Goal: Task Accomplishment & Management: Manage account settings

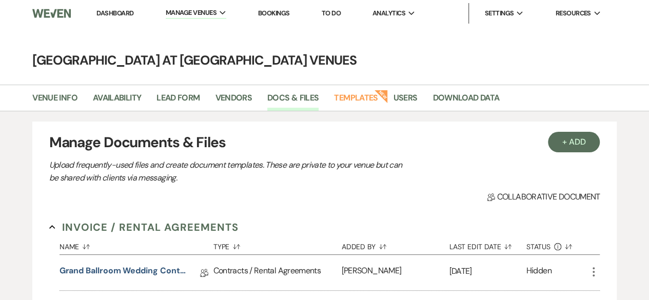
click at [121, 8] on li "Dashboard" at bounding box center [114, 13] width 47 height 21
click at [112, 13] on link "Dashboard" at bounding box center [114, 13] width 37 height 9
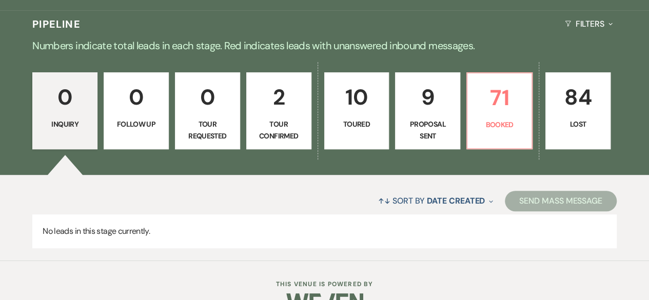
scroll to position [228, 0]
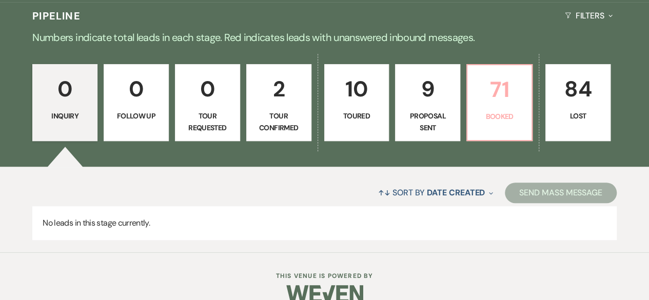
click at [485, 108] on link "71 Booked" at bounding box center [499, 102] width 66 height 77
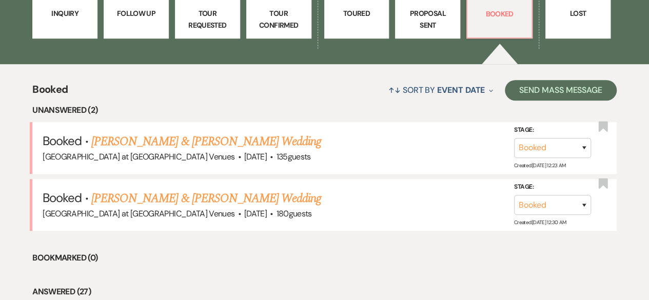
scroll to position [344, 0]
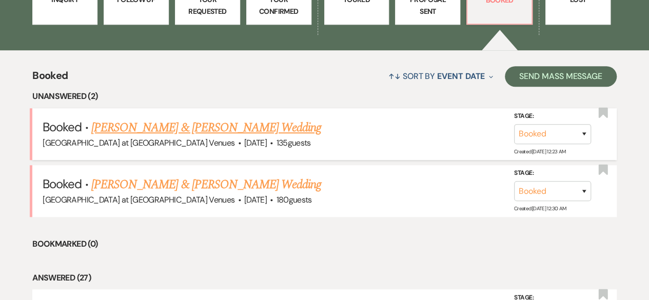
click at [216, 122] on link "[PERSON_NAME] & [PERSON_NAME] Wedding" at bounding box center [206, 128] width 230 height 18
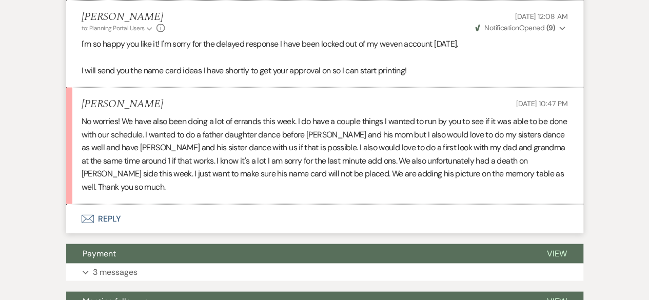
scroll to position [944, 0]
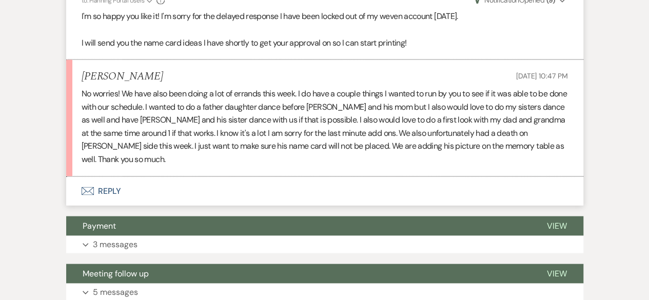
click at [106, 177] on button "Envelope Reply" at bounding box center [324, 191] width 517 height 29
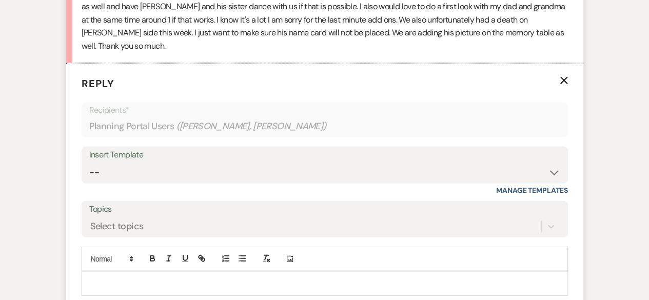
scroll to position [1061, 0]
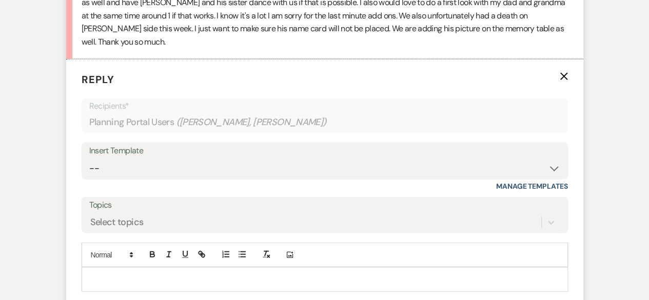
click at [99, 274] on p at bounding box center [325, 279] width 470 height 11
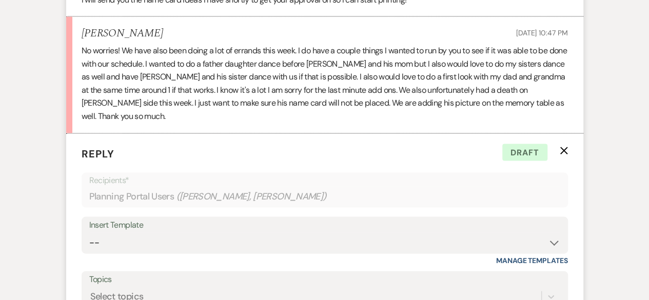
scroll to position [1089, 0]
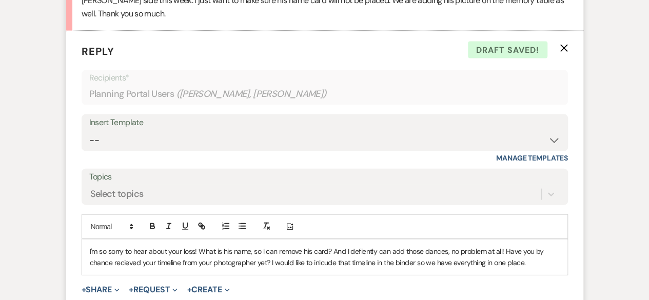
click at [360, 246] on p "I'm so sorry to hear about your loss! What is his name, so I can remove his car…" at bounding box center [325, 257] width 470 height 23
click at [127, 252] on p "I'm so sorry to hear about your loss! What is his name, so I can remove his car…" at bounding box center [325, 257] width 470 height 23
click at [326, 250] on p "I'm so sorry to hear about your loss! What is his name, so I can remove his car…" at bounding box center [325, 257] width 470 height 23
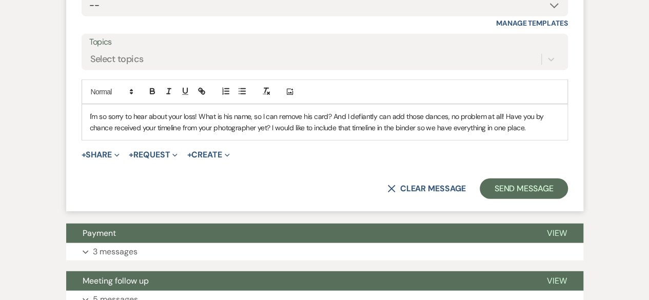
scroll to position [1240, 0]
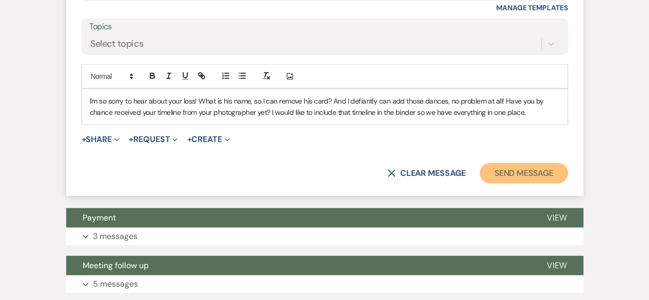
click at [520, 163] on button "Send Message" at bounding box center [524, 173] width 88 height 21
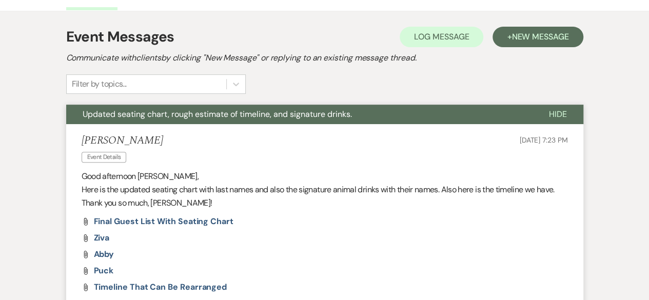
scroll to position [0, 0]
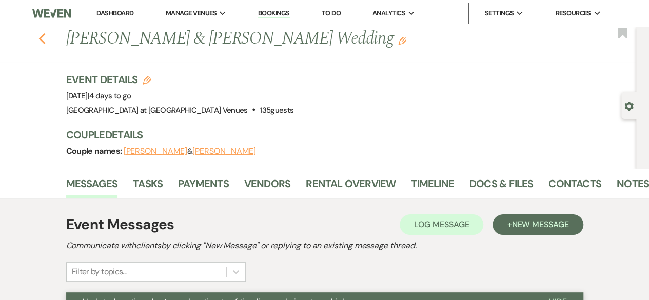
click at [46, 35] on icon "Previous" at bounding box center [42, 39] width 8 height 12
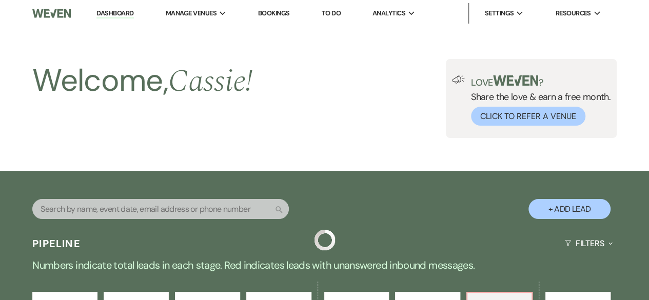
scroll to position [344, 0]
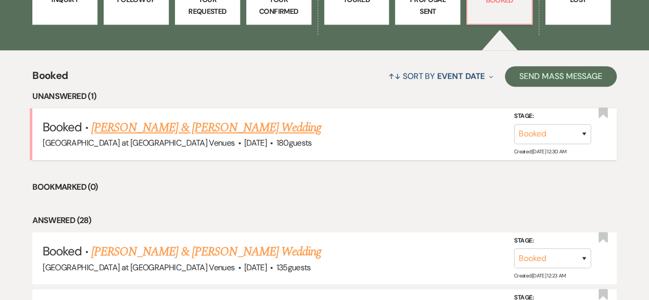
click at [177, 120] on link "Vinny Betori & Makaylee Wilgus's Wedding" at bounding box center [206, 128] width 230 height 18
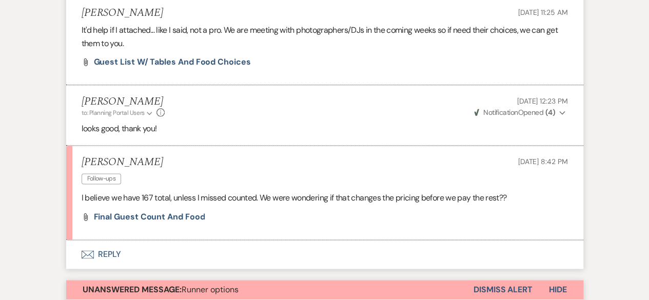
scroll to position [657, 0]
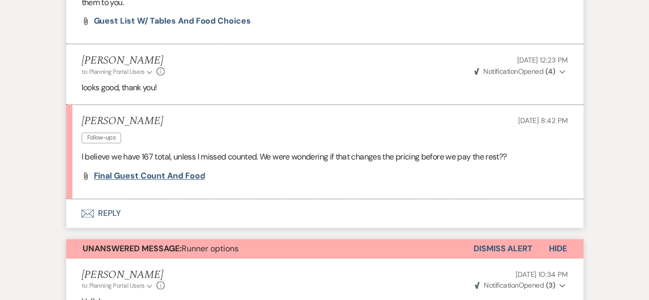
click at [163, 173] on span "Final guest count and food" at bounding box center [149, 175] width 111 height 11
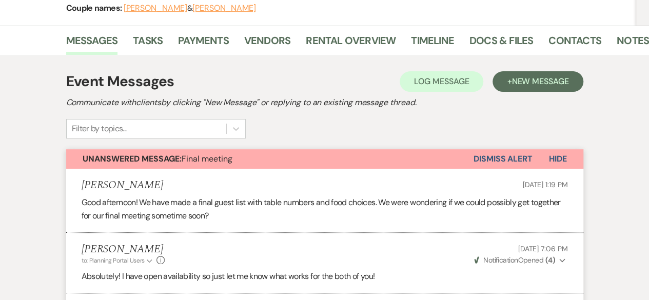
scroll to position [139, 0]
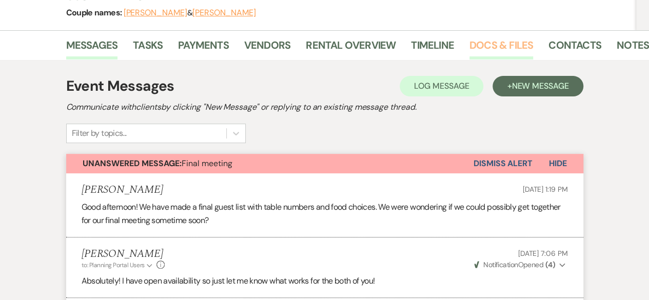
click at [501, 43] on link "Docs & Files" at bounding box center [502, 48] width 64 height 23
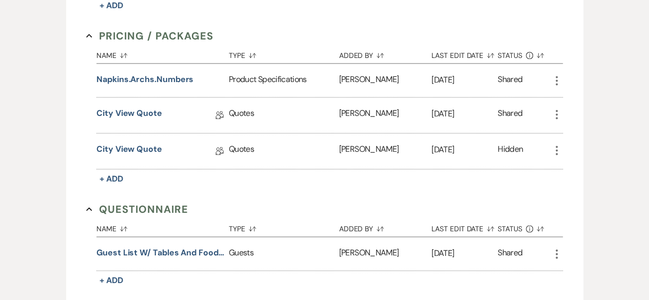
scroll to position [679, 0]
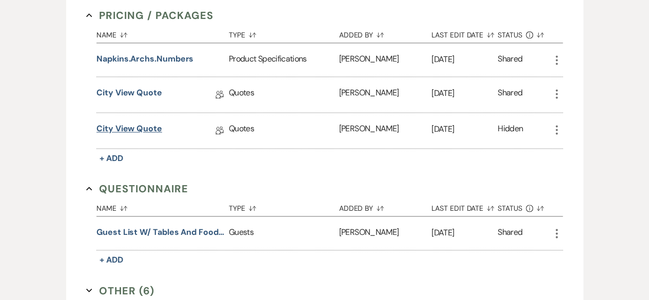
click at [139, 123] on link "City View Quote" at bounding box center [129, 131] width 66 height 16
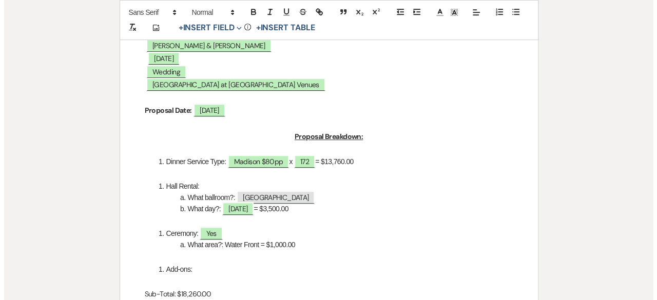
scroll to position [273, 0]
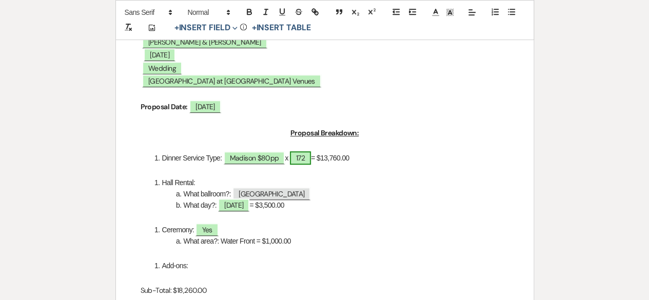
click at [310, 160] on span "172" at bounding box center [300, 157] width 21 height 13
select select "smartCustomField"
select select "owner"
select select "{{guestCount}}"
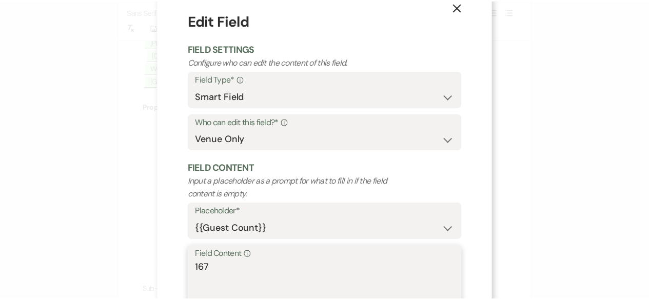
scroll to position [97, 0]
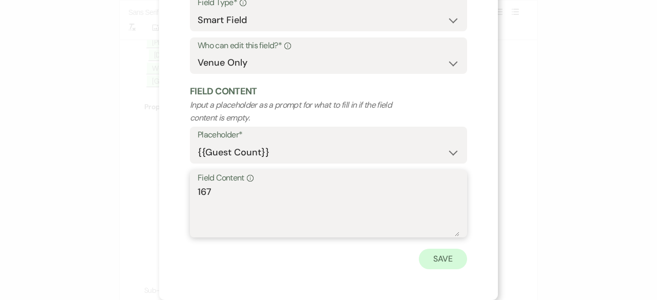
type textarea "167"
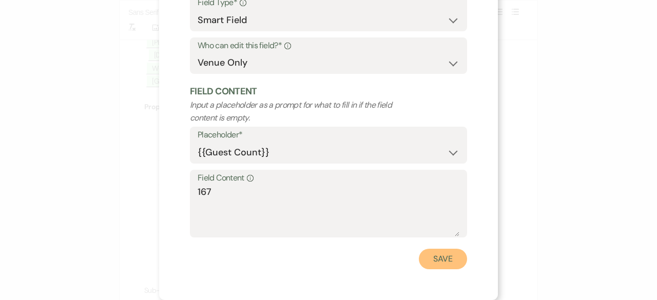
click at [427, 260] on button "Save" at bounding box center [443, 259] width 48 height 21
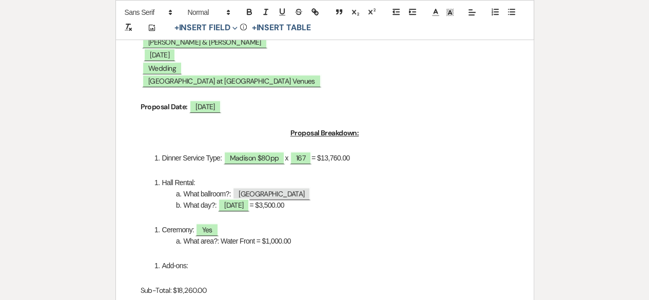
click at [343, 160] on li "Dinner Service Type: ﻿ Madison $80pp ﻿ x 167 = $13,760.00" at bounding box center [330, 157] width 358 height 11
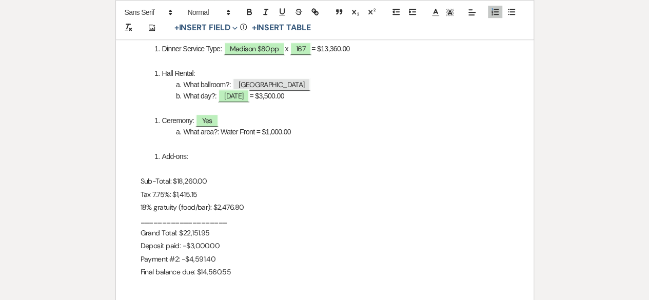
scroll to position [390, 0]
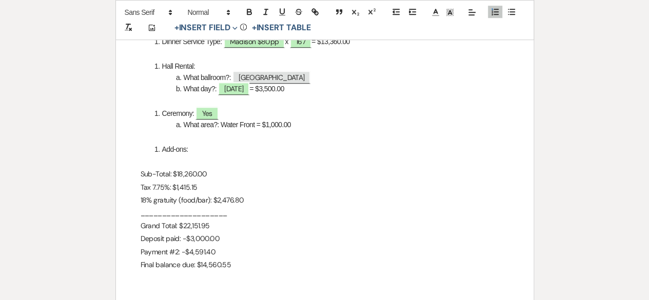
click at [182, 177] on p "Sub-Total: $18,260.00" at bounding box center [325, 174] width 368 height 13
click at [188, 189] on p "Tax 7.75%: $1,415.15" at bounding box center [325, 187] width 368 height 13
click at [234, 203] on p "18% gratuity (food/bar): $2,476.80" at bounding box center [325, 200] width 368 height 13
click at [211, 228] on p "Grand Total: $22,151.95" at bounding box center [325, 226] width 368 height 13
click at [200, 231] on p "Grand Total: $22,151.95" at bounding box center [325, 226] width 368 height 13
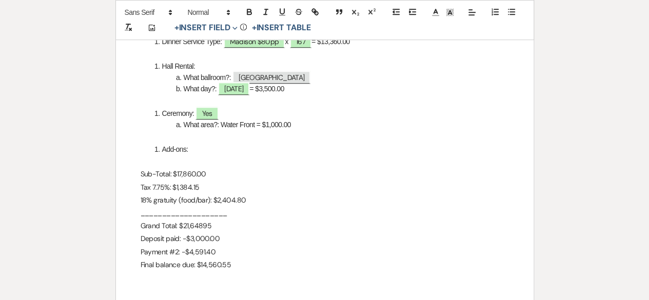
click at [219, 267] on p "Final balance due: $14,560.55" at bounding box center [325, 265] width 368 height 13
drag, startPoint x: 198, startPoint y: 267, endPoint x: 232, endPoint y: 271, distance: 34.6
click at [232, 271] on p "Final balance due: $14,057.55" at bounding box center [325, 265] width 368 height 13
copy p "14,057.55"
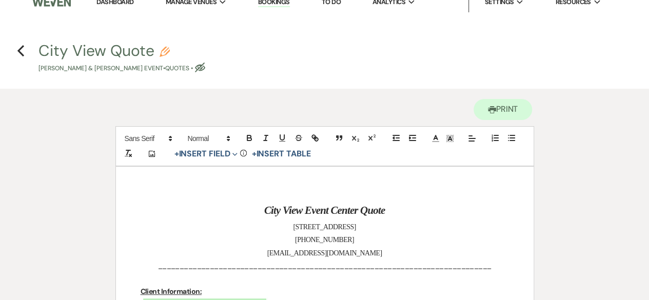
scroll to position [0, 0]
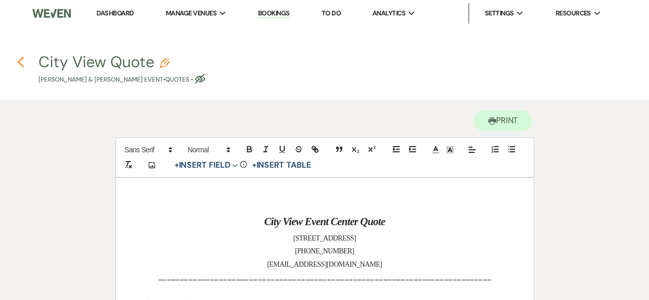
click at [22, 58] on use "button" at bounding box center [20, 61] width 7 height 11
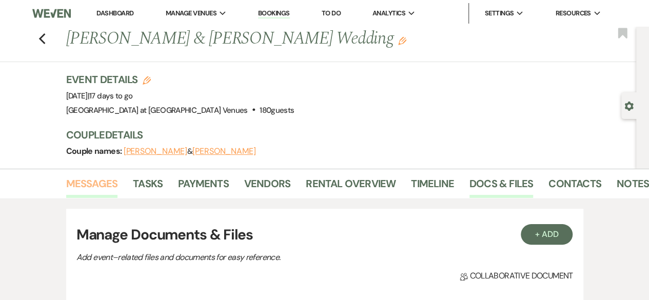
click at [89, 181] on link "Messages" at bounding box center [92, 186] width 52 height 23
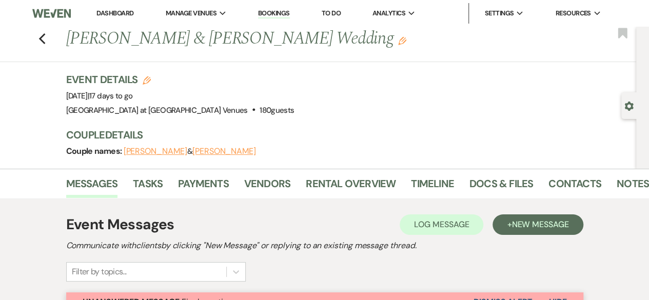
click at [150, 82] on icon "Edit" at bounding box center [147, 80] width 8 height 8
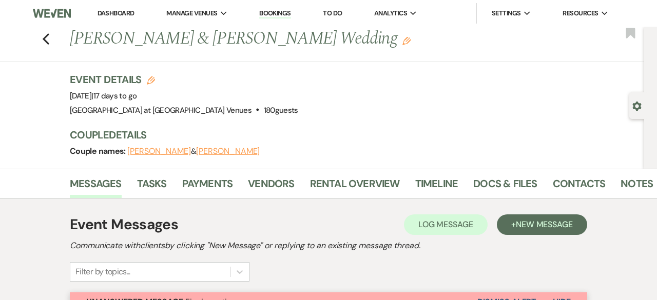
select select "783"
select select "false"
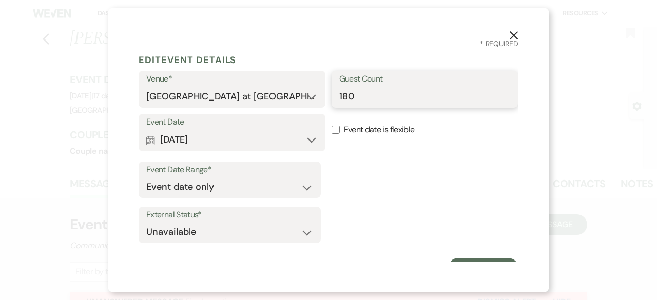
click at [348, 97] on input "180" at bounding box center [424, 97] width 171 height 20
type input "1"
type input "167"
click at [473, 259] on button "Save Lead" at bounding box center [483, 268] width 70 height 21
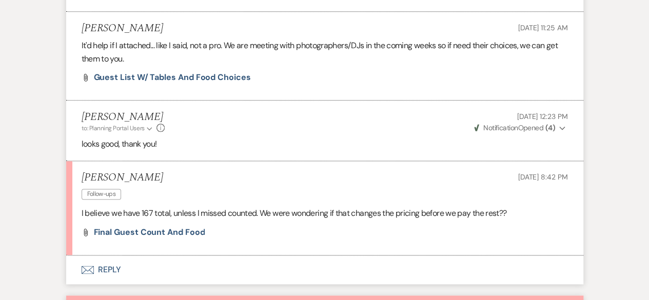
scroll to position [603, 0]
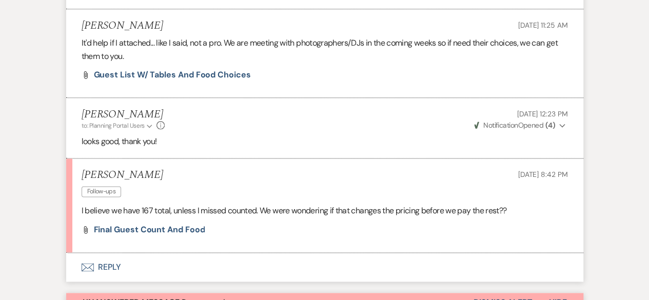
click at [104, 266] on button "Envelope Reply" at bounding box center [324, 267] width 517 height 29
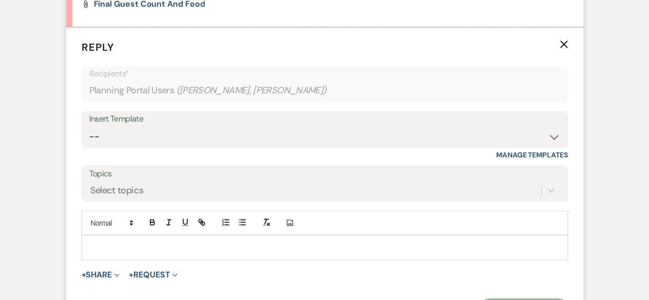
scroll to position [855, 0]
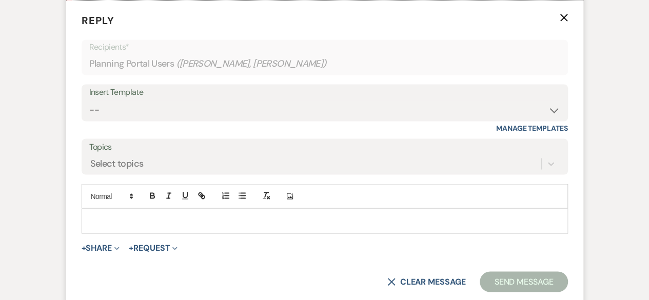
click at [119, 215] on p at bounding box center [325, 220] width 470 height 11
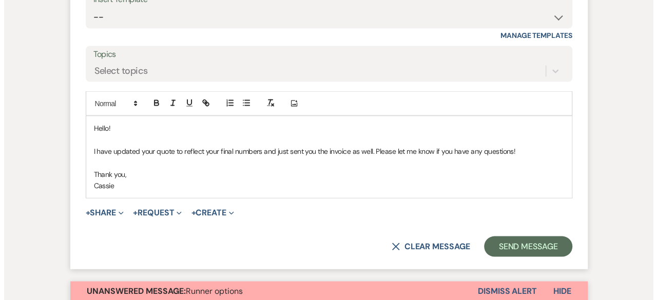
scroll to position [958, 0]
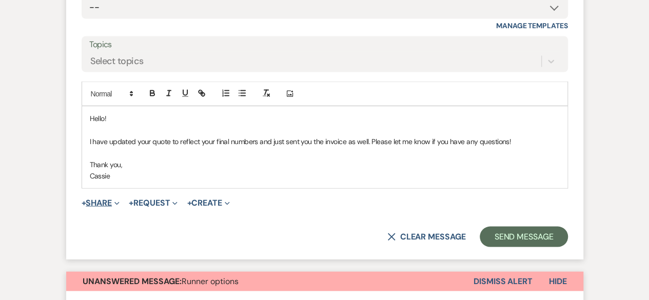
click at [106, 199] on button "+ Share Expand" at bounding box center [101, 203] width 38 height 8
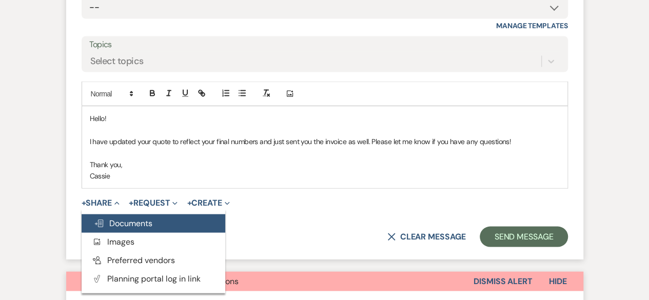
click at [130, 226] on button "Doc Upload Documents" at bounding box center [154, 223] width 144 height 18
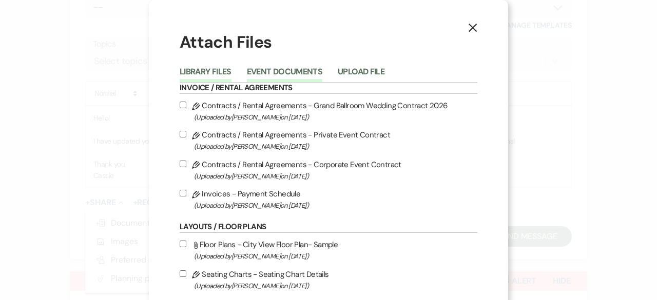
click at [273, 73] on button "Event Documents" at bounding box center [284, 75] width 75 height 14
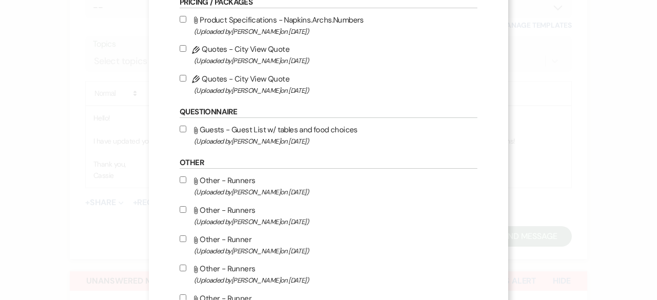
scroll to position [299, 0]
click at [180, 75] on input "Pencil Quotes - City View Quote (Uploaded by Cassie Young on Aug 9th, 2025 )" at bounding box center [183, 77] width 7 height 7
checkbox input "true"
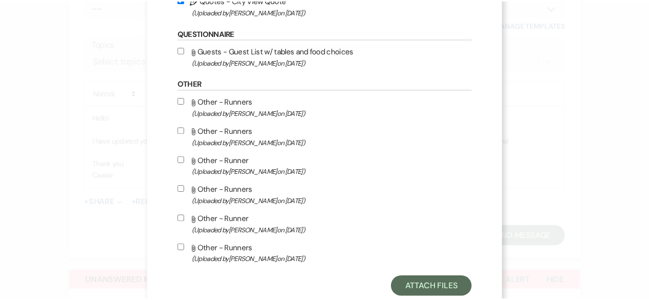
scroll to position [403, 0]
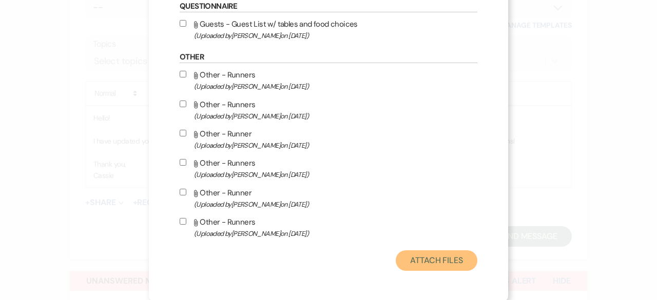
click at [428, 264] on button "Attach Files" at bounding box center [437, 260] width 82 height 21
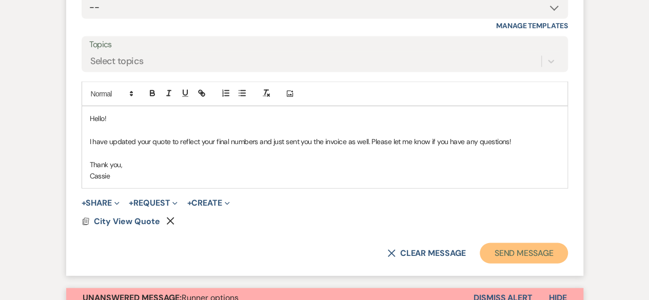
click at [515, 248] on button "Send Message" at bounding box center [524, 253] width 88 height 21
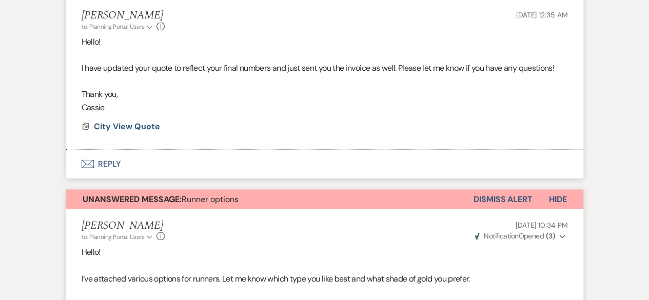
scroll to position [874, 0]
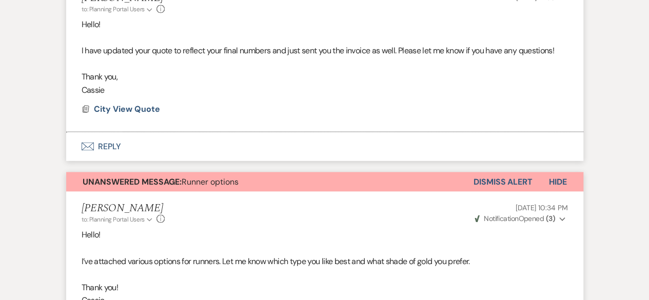
click at [501, 179] on button "Dismiss Alert" at bounding box center [503, 181] width 59 height 19
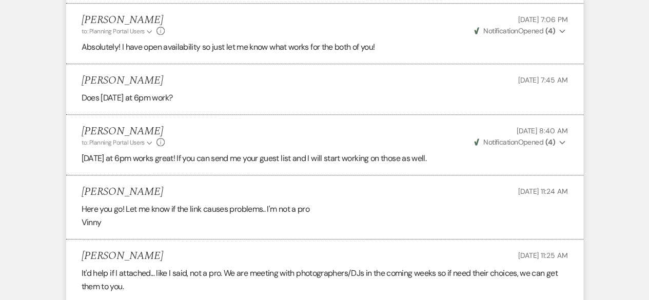
scroll to position [0, 0]
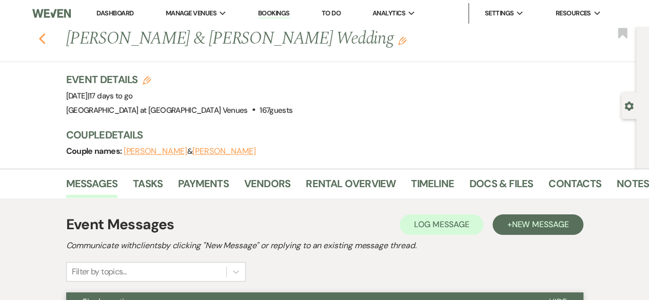
click at [45, 35] on use "button" at bounding box center [41, 38] width 7 height 11
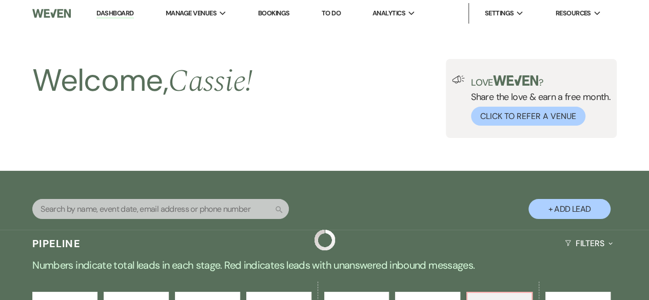
scroll to position [344, 0]
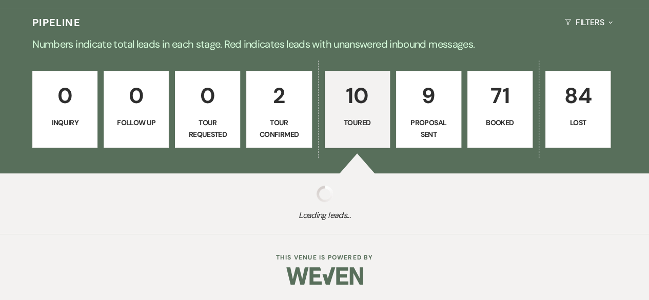
scroll to position [344, 0]
select select "5"
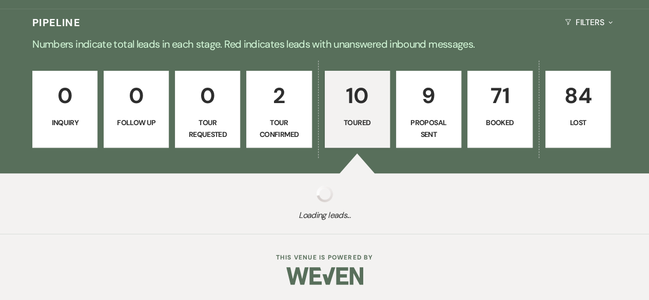
select select "5"
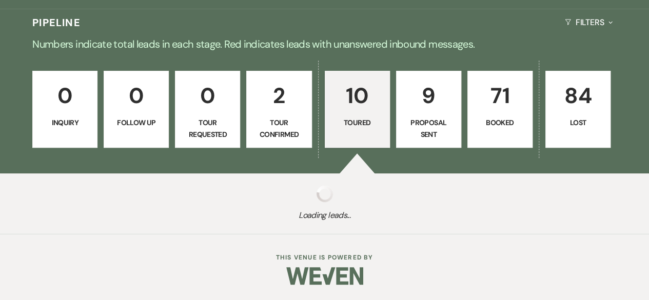
select select "5"
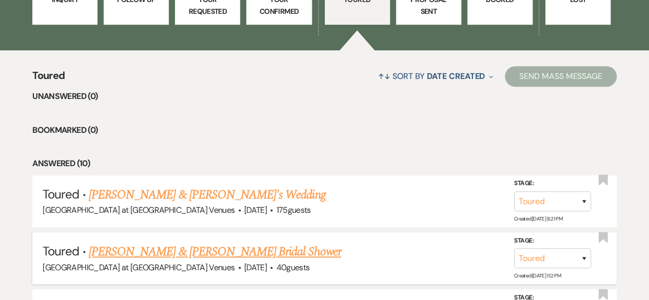
click at [190, 244] on link "[PERSON_NAME] & [PERSON_NAME] Bridal Shower" at bounding box center [215, 252] width 252 height 18
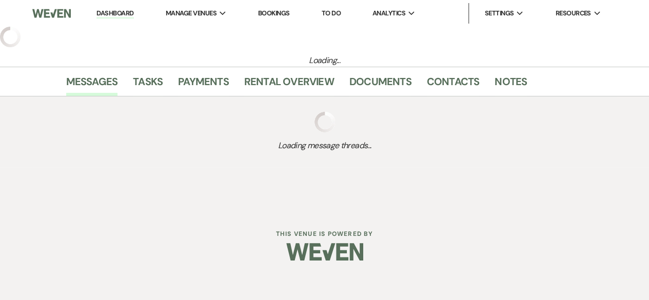
select select "5"
select select "14"
select select "5"
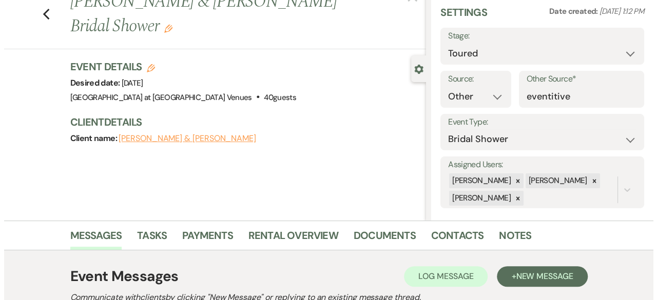
scroll to position [39, 0]
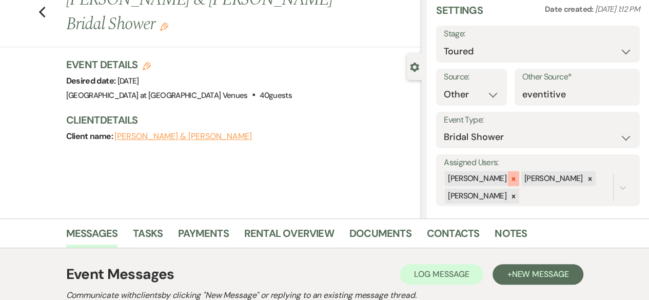
click at [508, 174] on div at bounding box center [513, 178] width 11 height 15
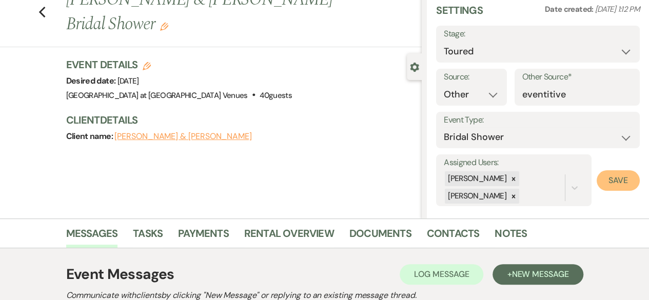
click at [608, 180] on button "Save" at bounding box center [618, 180] width 43 height 21
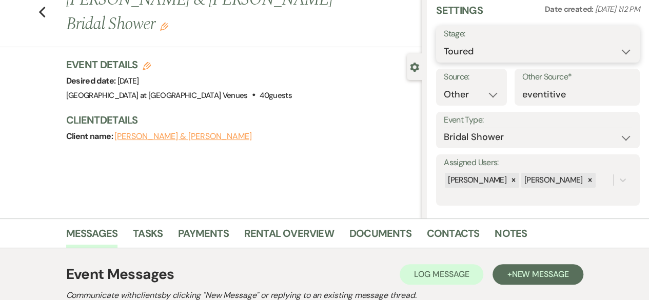
click at [618, 56] on select "Inquiry Follow Up Tour Requested Tour Confirmed Toured Proposal Sent Booked Lost" at bounding box center [538, 52] width 188 height 20
select select "7"
click at [444, 42] on select "Inquiry Follow Up Tour Requested Tour Confirmed Toured Proposal Sent Booked Lost" at bounding box center [538, 52] width 188 height 20
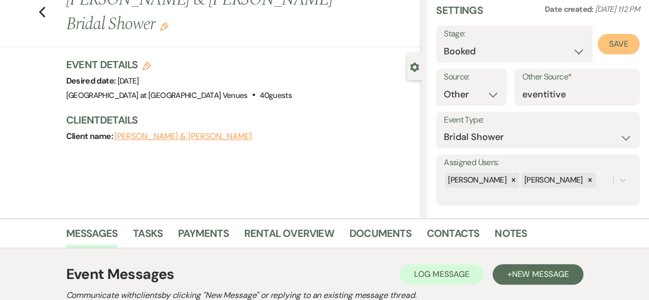
click at [604, 49] on button "Save" at bounding box center [619, 44] width 42 height 21
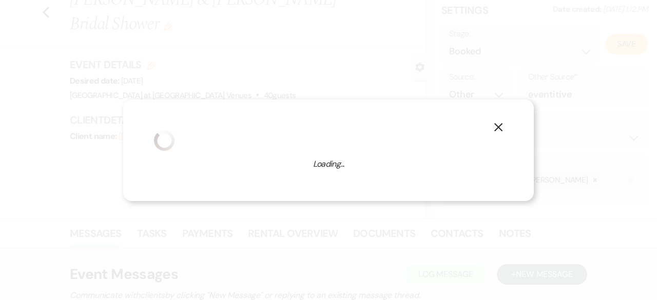
select select "5"
select select "783"
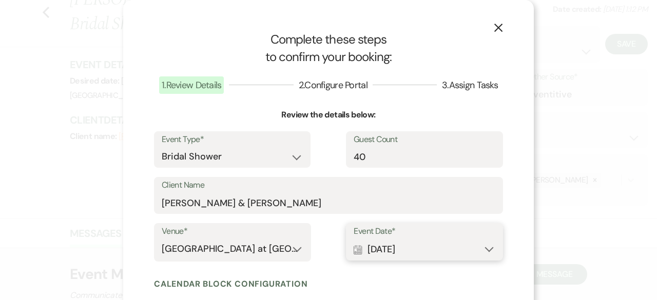
click at [483, 252] on button "Calendar Mar 14, 2026 Expand" at bounding box center [425, 249] width 142 height 21
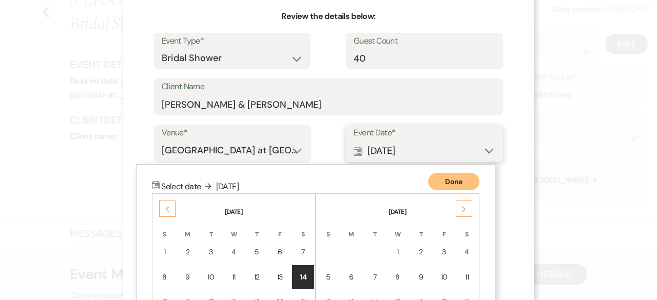
scroll to position [203, 0]
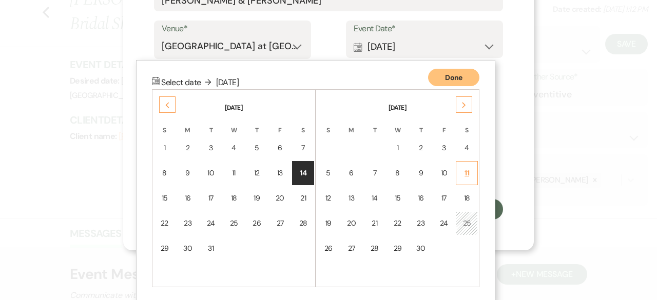
click at [458, 166] on td "11" at bounding box center [467, 173] width 22 height 24
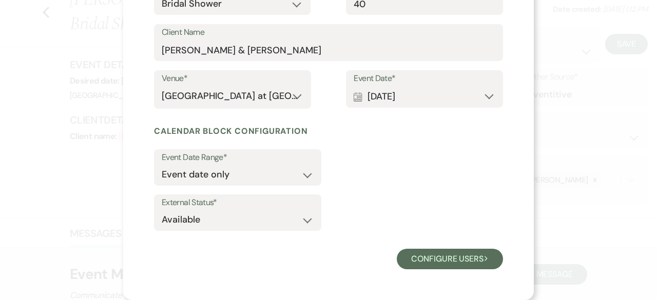
scroll to position [152, 0]
click at [299, 221] on select "Available Unavailable" at bounding box center [238, 220] width 152 height 20
select select "false"
click at [162, 210] on select "Available Unavailable" at bounding box center [238, 220] width 152 height 20
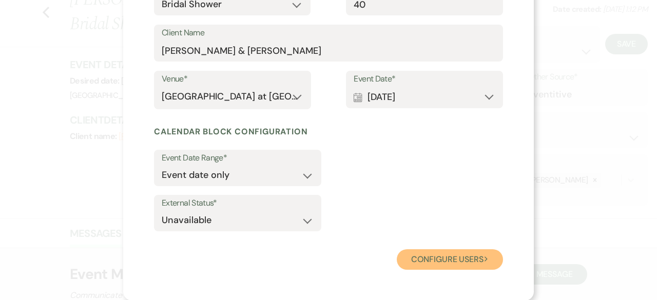
click at [459, 268] on button "Configure users Next" at bounding box center [450, 259] width 106 height 21
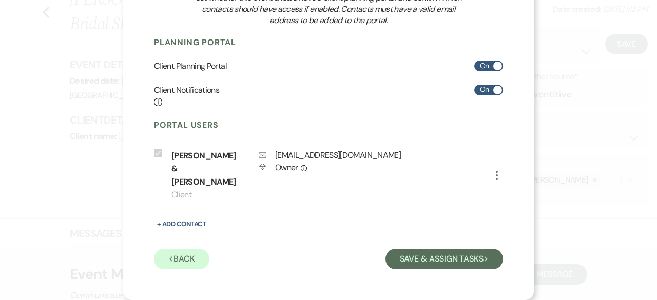
scroll to position [126, 0]
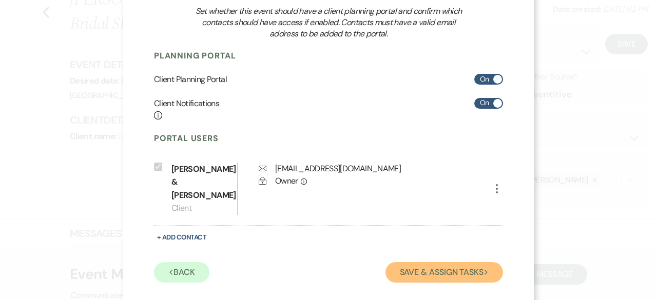
click at [454, 262] on button "Save & Assign Tasks Next" at bounding box center [444, 272] width 118 height 21
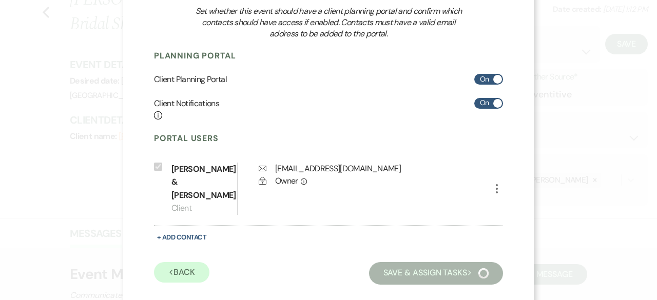
scroll to position [103, 0]
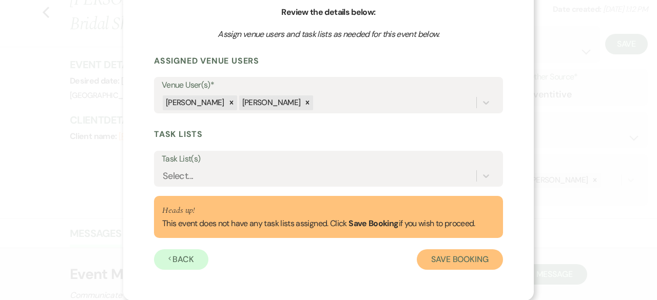
click at [454, 255] on button "Save Booking" at bounding box center [460, 259] width 86 height 21
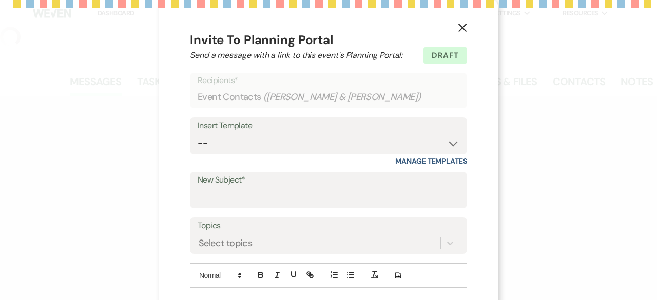
select select "14"
select select "5"
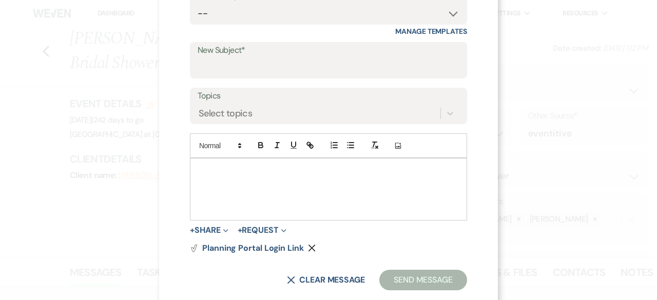
scroll to position [121, 0]
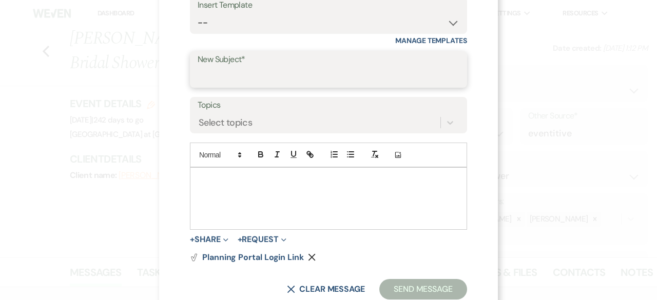
click at [234, 80] on input "New Subject*" at bounding box center [329, 77] width 262 height 20
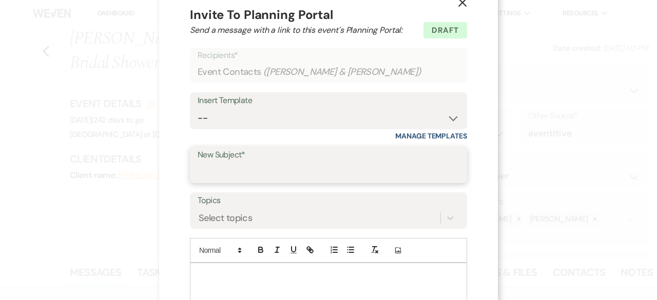
scroll to position [0, 0]
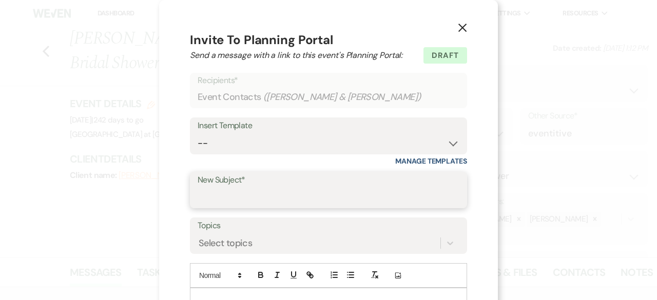
type input "Weven Planning Portal Set Up!"
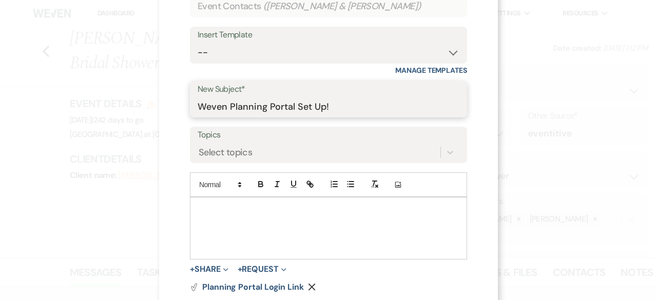
scroll to position [76, 0]
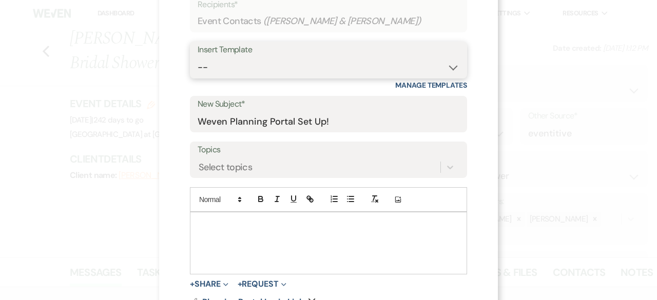
click at [447, 71] on select "-- Weven Planning Portal Introduction (Booked Events) Tour Request Response Fol…" at bounding box center [329, 67] width 262 height 20
select select "14"
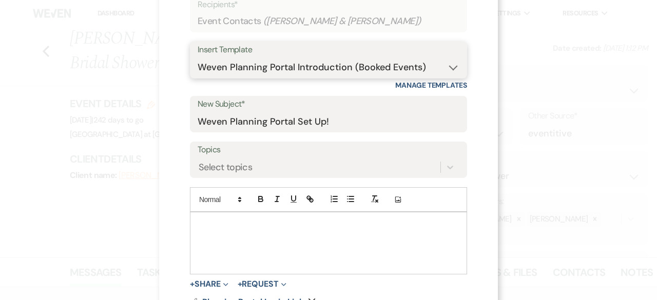
click at [198, 57] on select "-- Weven Planning Portal Introduction (Booked Events) Tour Request Response Fol…" at bounding box center [329, 67] width 262 height 20
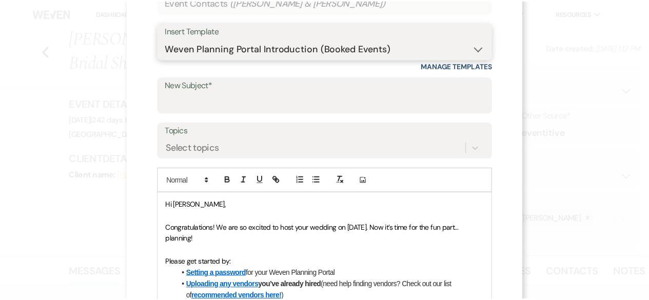
scroll to position [0, 0]
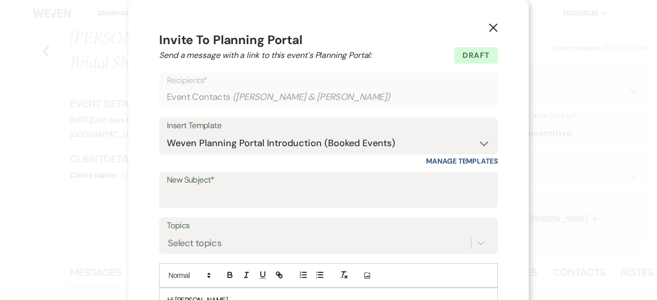
click at [490, 31] on icon "X" at bounding box center [492, 27] width 9 height 9
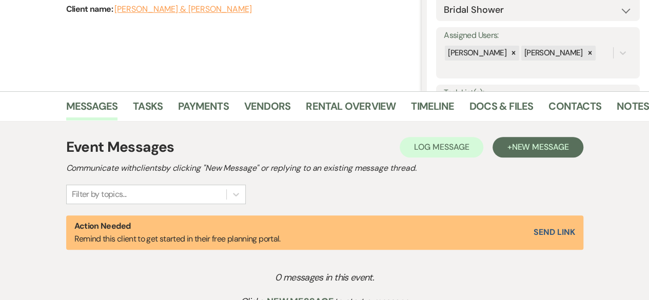
scroll to position [184, 0]
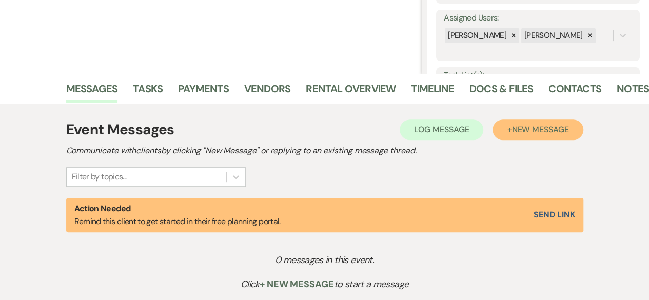
click at [531, 131] on span "New Message" at bounding box center [540, 129] width 57 height 11
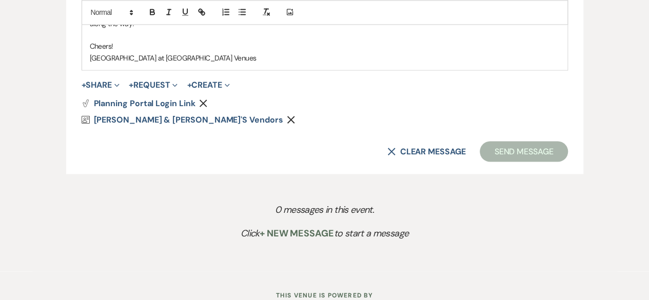
scroll to position [908, 0]
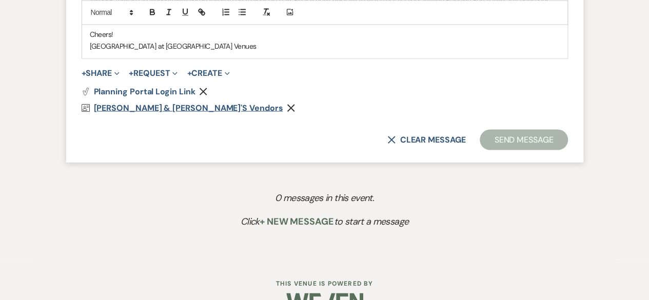
click at [164, 105] on span "Dawn & Danielle's Vendors" at bounding box center [188, 107] width 189 height 11
click at [204, 90] on icon "Remove" at bounding box center [203, 91] width 8 height 8
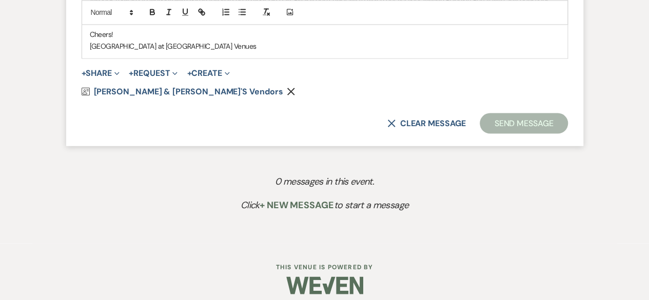
click at [287, 90] on icon "Remove" at bounding box center [291, 91] width 8 height 8
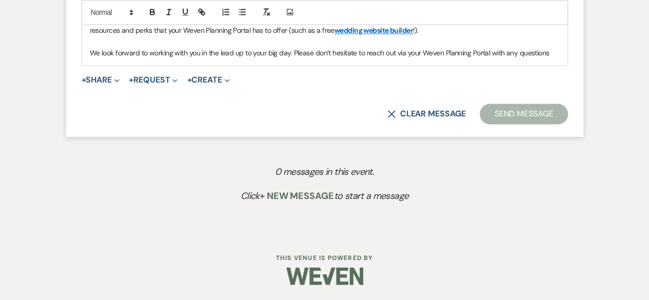
scroll to position [854, 0]
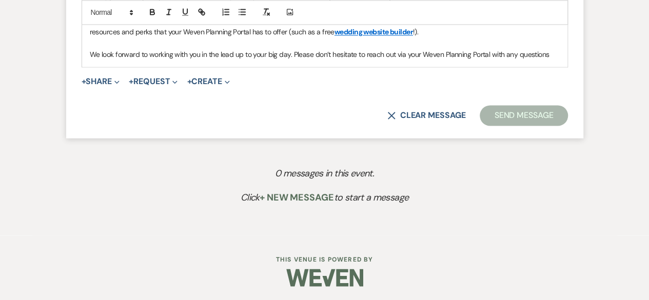
drag, startPoint x: 221, startPoint y: 51, endPoint x: 85, endPoint y: 20, distance: 138.9
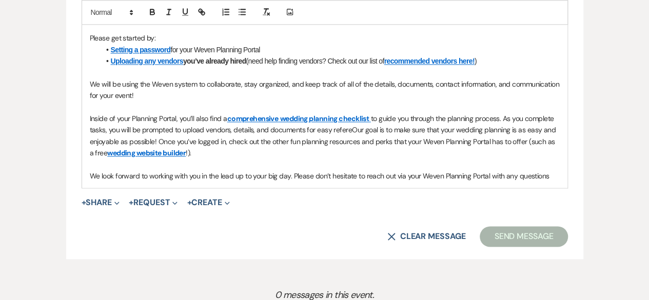
scroll to position [719, 0]
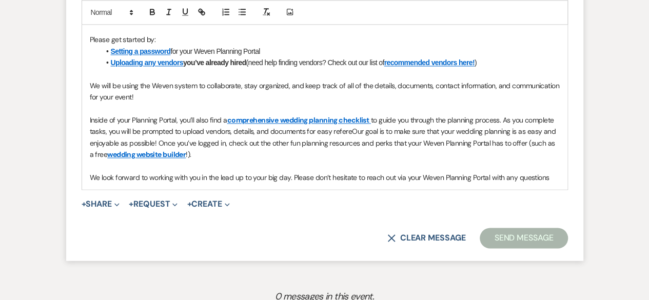
click at [553, 173] on p "We look forward to working with you in the lead up to your big day. Please don’…" at bounding box center [325, 177] width 470 height 11
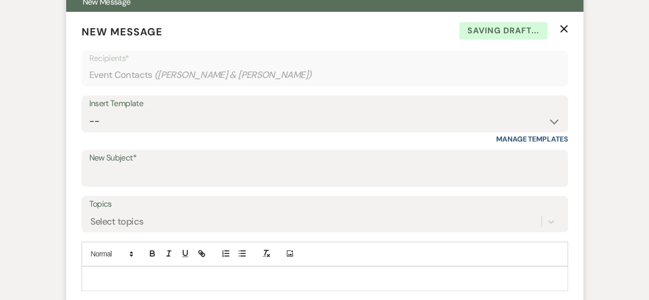
scroll to position [427, 0]
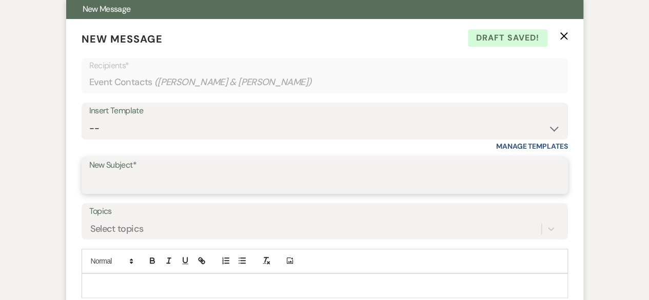
click at [124, 180] on input "New Subject*" at bounding box center [324, 183] width 471 height 20
type input "Quote and Contract"
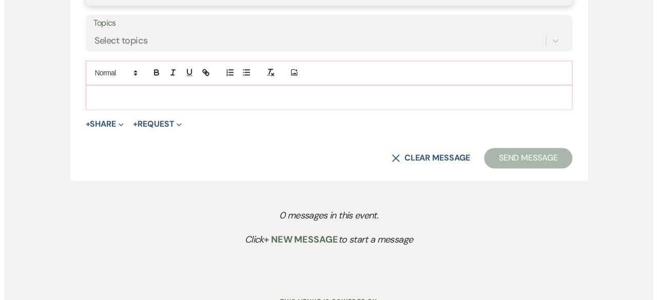
scroll to position [624, 0]
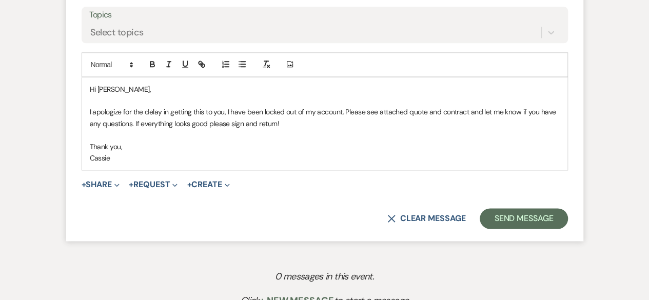
click at [106, 189] on span "+ Share Expand Doc Upload Documents Add Photo Images Pref Vendors Preferred ven…" at bounding box center [101, 185] width 38 height 12
click at [114, 184] on span "Expand" at bounding box center [116, 184] width 8 height 11
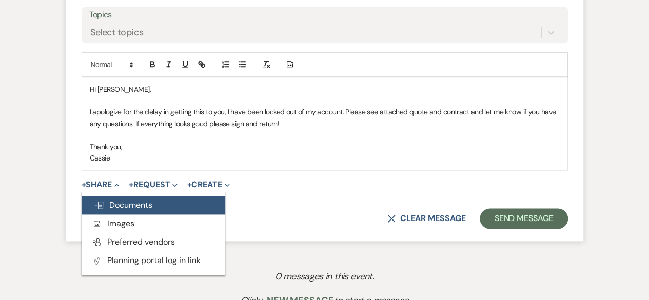
click at [132, 208] on span "Doc Upload Documents" at bounding box center [123, 205] width 58 height 11
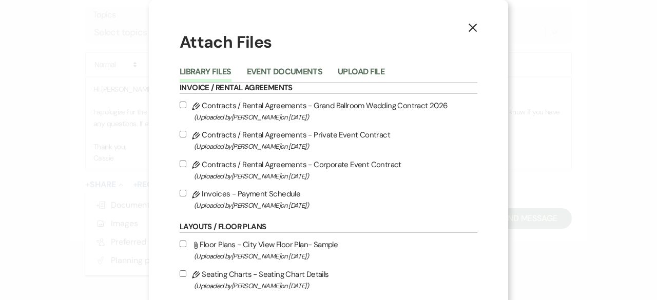
click at [180, 133] on input "Pencil Contracts / Rental Agreements - Private Event Contract (Uploaded by Cass…" at bounding box center [183, 134] width 7 height 7
checkbox input "true"
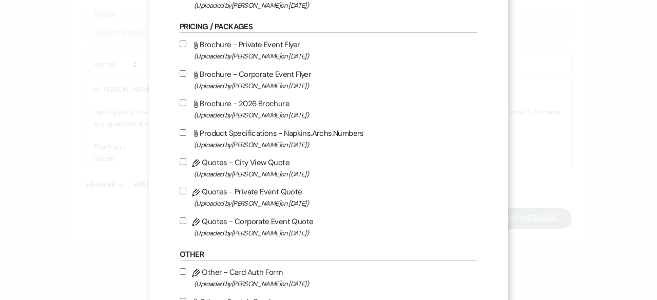
scroll to position [513, 0]
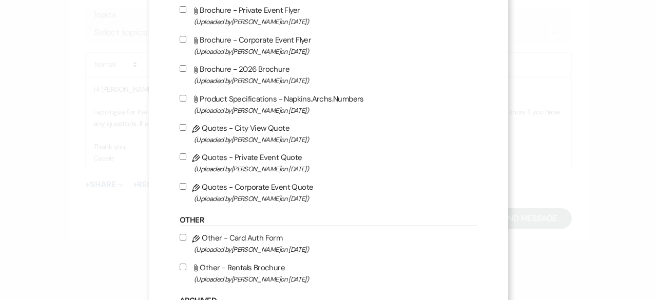
click at [180, 155] on input "Pencil Quotes - Private Event Quote (Uploaded by Cassie Young on Feb 11th, 2025…" at bounding box center [183, 156] width 7 height 7
checkbox input "true"
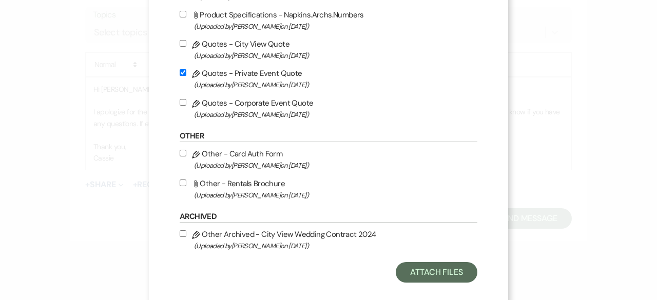
scroll to position [609, 0]
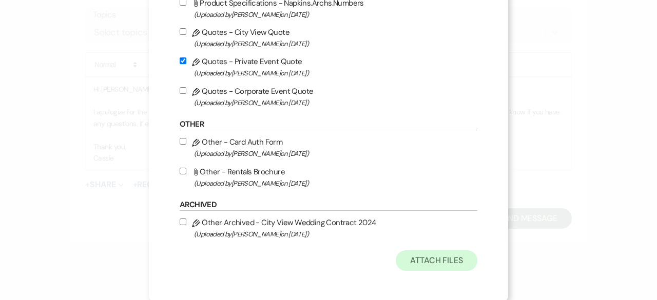
click at [424, 259] on button "Attach Files" at bounding box center [437, 260] width 82 height 21
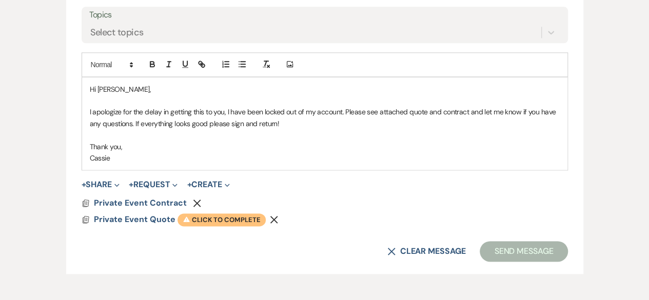
click at [197, 219] on span "Warning Click to complete" at bounding box center [222, 219] width 88 height 13
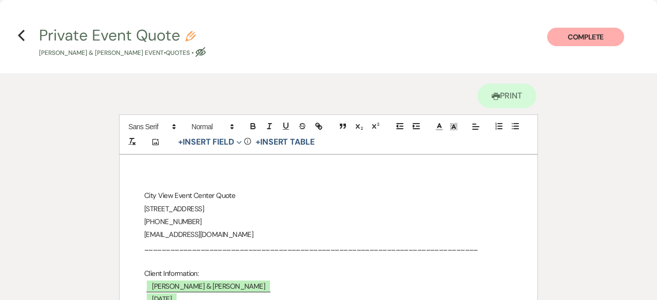
click at [283, 249] on p "_____________________________________________________________________________" at bounding box center [328, 247] width 368 height 13
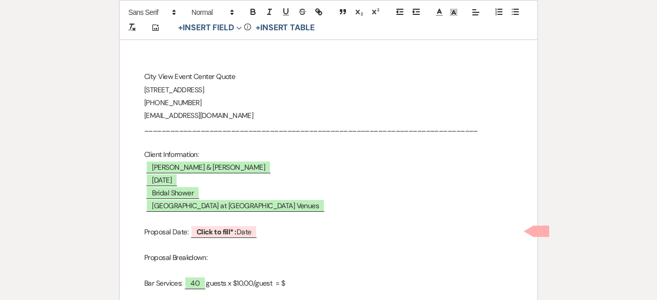
scroll to position [132, 0]
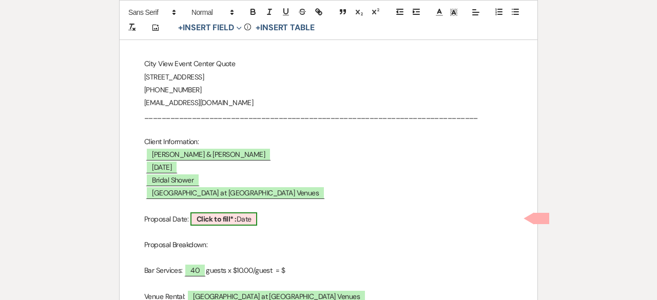
click at [248, 216] on span "Click to fill* : Date" at bounding box center [223, 218] width 67 height 13
select select "owner"
select select "Date"
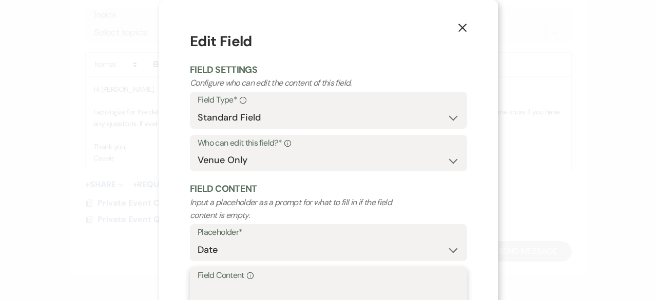
type textarea "8/11/25"
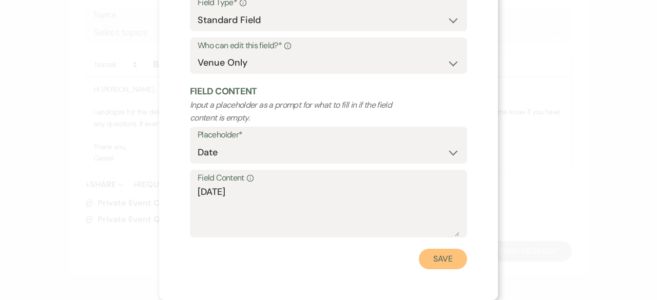
click button "Save" at bounding box center [443, 259] width 48 height 21
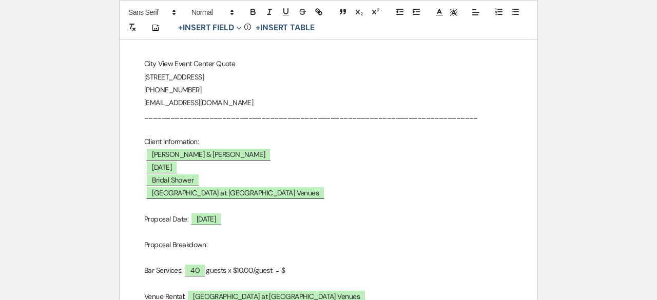
click at [299, 268] on p "Bar Services: ﻿ 40 ﻿ guests x $10.00/guest = $" at bounding box center [328, 270] width 368 height 13
drag, startPoint x: 303, startPoint y: 271, endPoint x: 136, endPoint y: 272, distance: 166.3
click at [136, 272] on div "City View Event Center Quote 26 Main Street, Toledo, OH 43605 419-345-3802 cass…" at bounding box center [329, 265] width 418 height 484
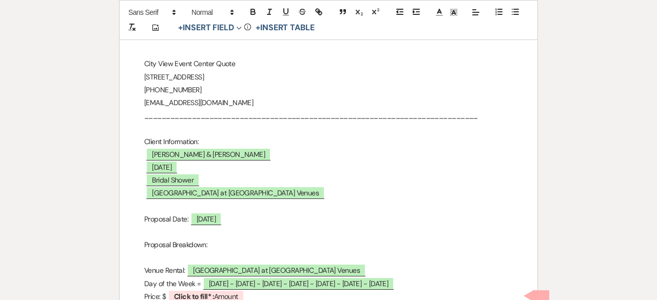
click at [649, 290] on div "Printer Print Add Photo + Insert Field Expand Standard Field Smart Field Signat…" at bounding box center [328, 228] width 657 height 572
click at [649, 258] on div "Printer Print Add Photo + Insert Field Expand Standard Field Smart Field Signat…" at bounding box center [328, 228] width 657 height 572
drag, startPoint x: 656, startPoint y: 131, endPoint x: 656, endPoint y: 310, distance: 179.6
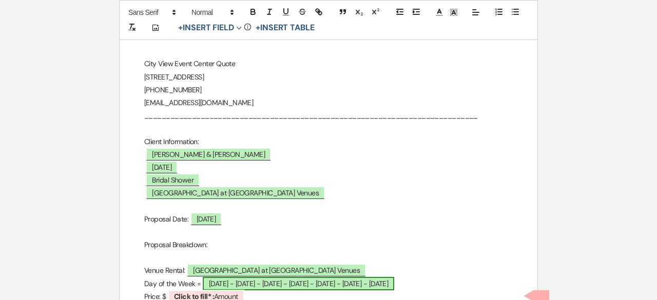
click at [321, 279] on span "Sunday - Monday - Tuesday - Wednesday - Thursday - Friday - Saturday" at bounding box center [298, 283] width 191 height 13
select select "owner"
select select "Date"
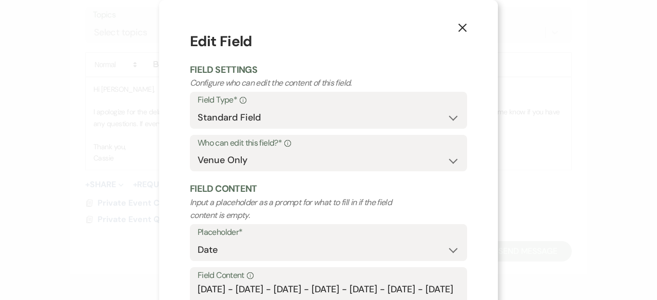
click at [443, 281] on label "Field Content Info" at bounding box center [329, 275] width 262 height 15
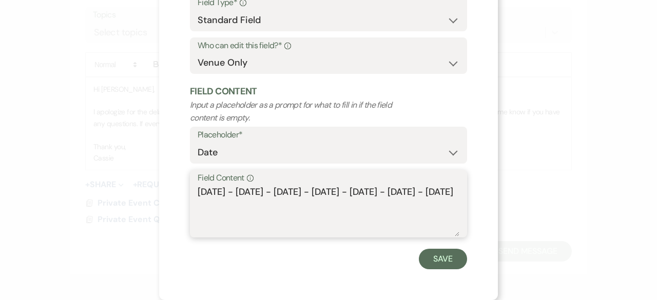
drag, startPoint x: 441, startPoint y: 294, endPoint x: 271, endPoint y: 307, distance: 169.9
click at [230, 211] on textarea "Sunday - Monday - Tuesday - Wednesday - Thursday - Friday - Saturday" at bounding box center [329, 210] width 262 height 51
drag, startPoint x: 230, startPoint y: 211, endPoint x: 191, endPoint y: 193, distance: 42.7
click at [191, 193] on div "Field Content Info Sunday - Monday - Tuesday - Wednesday - Thursday - Friday - …" at bounding box center [328, 204] width 277 height 68
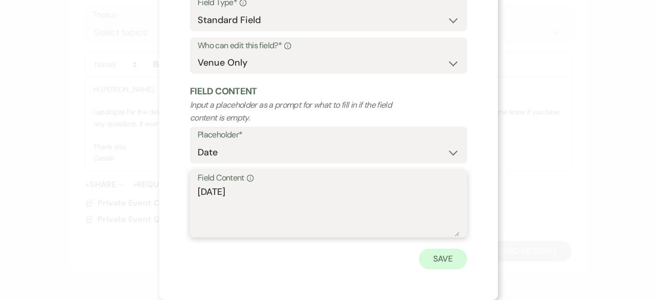
type textarea "Saturday"
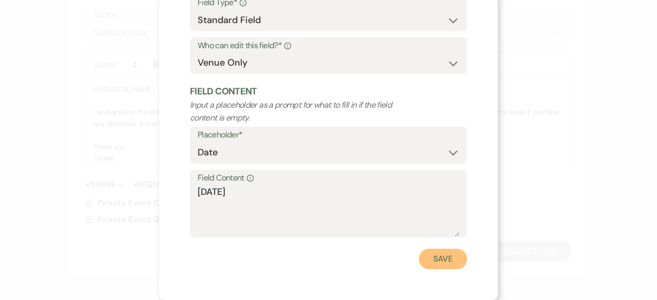
click at [440, 259] on button "Save" at bounding box center [443, 259] width 48 height 21
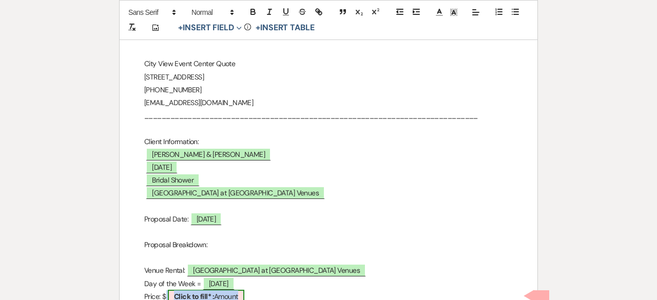
click at [222, 292] on span "Click to fill* : Amount" at bounding box center [206, 296] width 76 height 13
select select "owner"
select select "Amount"
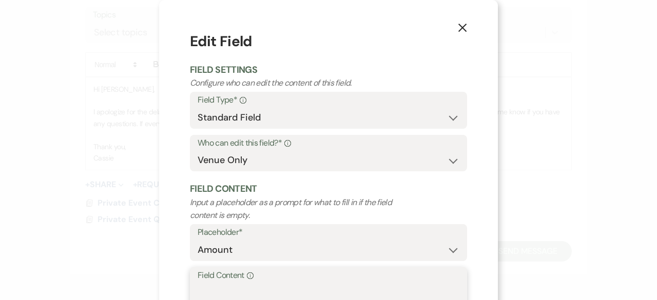
type textarea "$1,000.00"
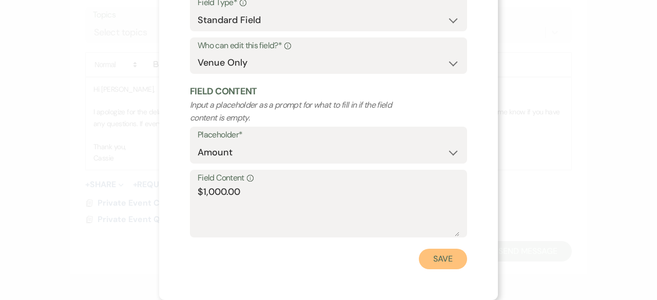
click button "Save" at bounding box center [443, 259] width 48 height 21
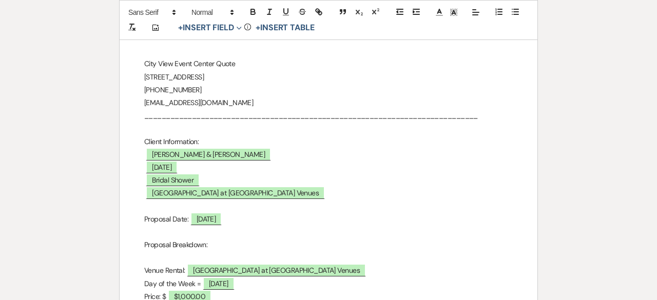
click at [357, 266] on p "Venue Rental: ﻿ Grand Ballroom at City View Venues ﻿" at bounding box center [328, 270] width 368 height 13
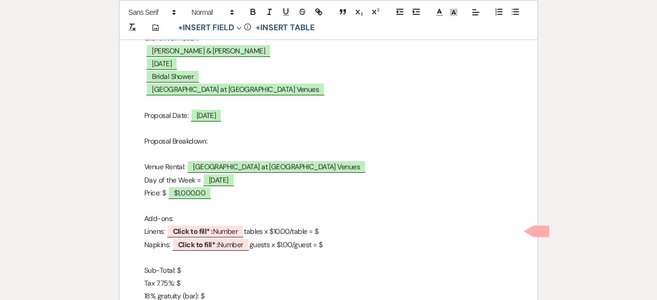
scroll to position [248, 0]
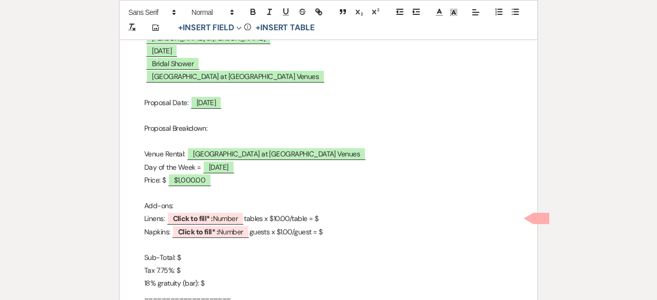
drag, startPoint x: 336, startPoint y: 229, endPoint x: 141, endPoint y: 219, distance: 195.3
click at [141, 219] on div "City View Event Center Quote 26 Main Street, Toledo, OH 43605 419-345-3802 cass…" at bounding box center [329, 136] width 418 height 459
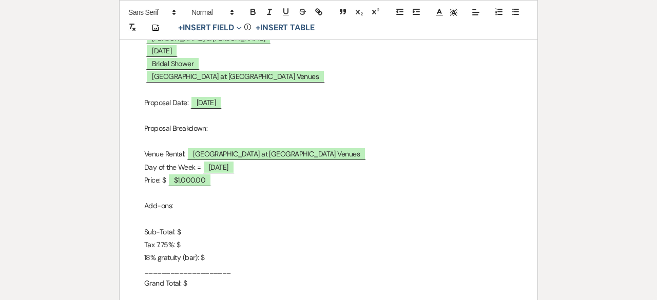
click at [194, 233] on p "Sub-Total: $" at bounding box center [328, 232] width 368 height 13
click at [193, 245] on p "Tax 7.75%: $" at bounding box center [328, 245] width 368 height 13
click at [202, 279] on p "Grand Total: $" at bounding box center [328, 283] width 368 height 13
click at [375, 175] on p "Price: $ $1,000.00" at bounding box center [328, 180] width 368 height 13
drag, startPoint x: 547, startPoint y: 2, endPoint x: 412, endPoint y: 87, distance: 160.0
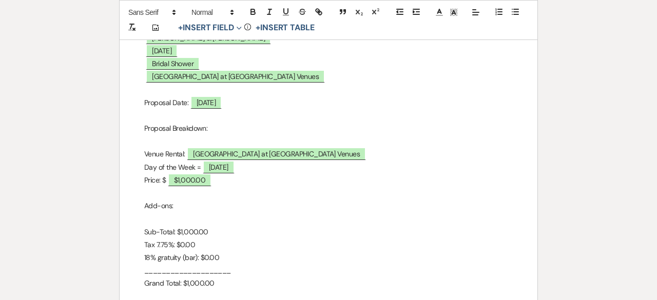
click at [412, 87] on p at bounding box center [328, 89] width 368 height 13
click at [649, 25] on div "Printer Print Add Photo + Insert Field Expand Standard Field Smart Field Signat…" at bounding box center [328, 97] width 657 height 545
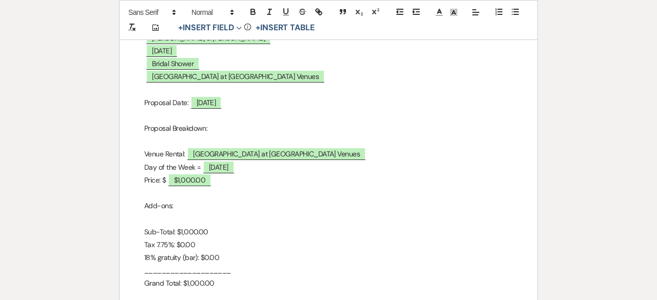
drag, startPoint x: 550, startPoint y: 148, endPoint x: 550, endPoint y: 89, distance: 59.0
click at [550, 89] on div "Printer Print Add Photo + Insert Field Expand Standard Field Smart Field Signat…" at bounding box center [328, 97] width 657 height 545
drag, startPoint x: 550, startPoint y: 89, endPoint x: 553, endPoint y: 76, distance: 13.2
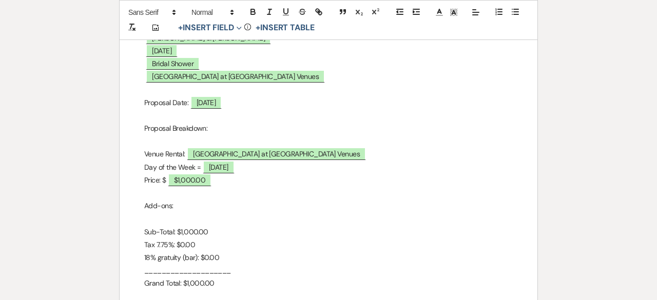
click at [553, 76] on div "Printer Print Add Photo + Insert Field Expand Standard Field Smart Field Signat…" at bounding box center [328, 97] width 657 height 545
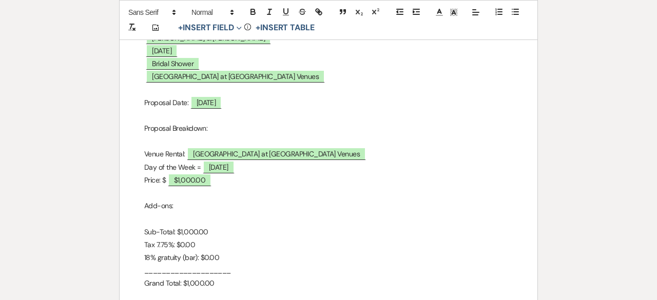
drag, startPoint x: 656, startPoint y: 164, endPoint x: 656, endPoint y: -44, distance: 207.3
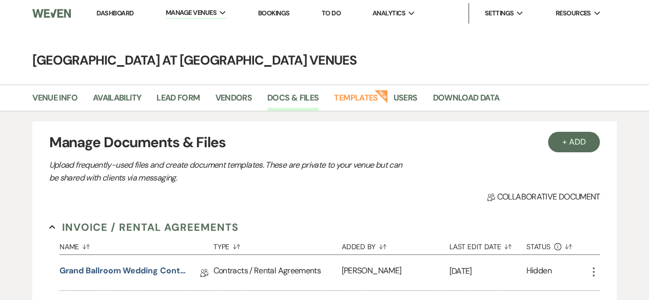
click at [108, 9] on link "Dashboard" at bounding box center [114, 13] width 37 height 9
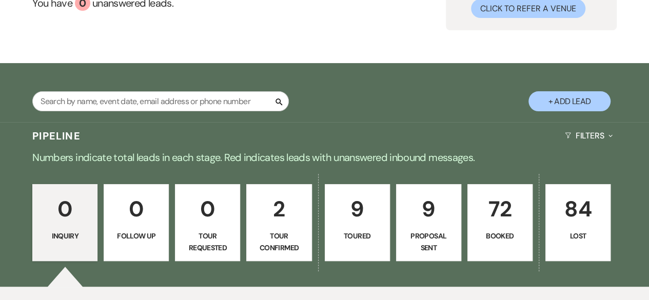
scroll to position [147, 0]
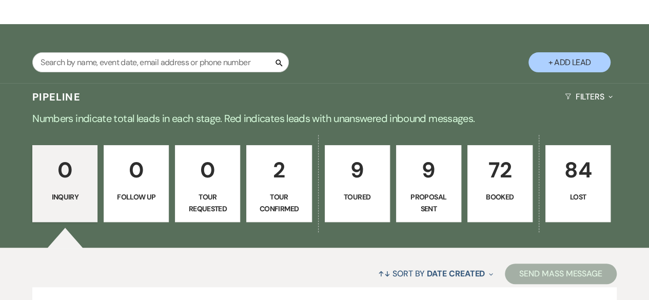
click at [491, 177] on p "72" at bounding box center [500, 170] width 52 height 34
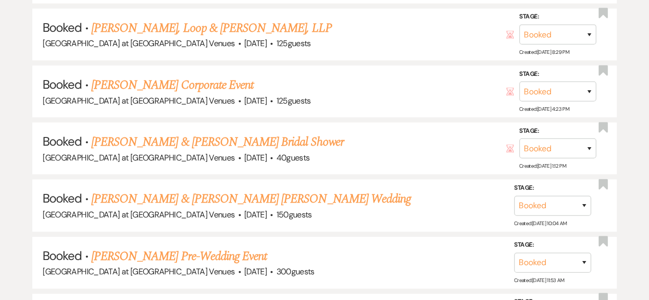
scroll to position [1418, 0]
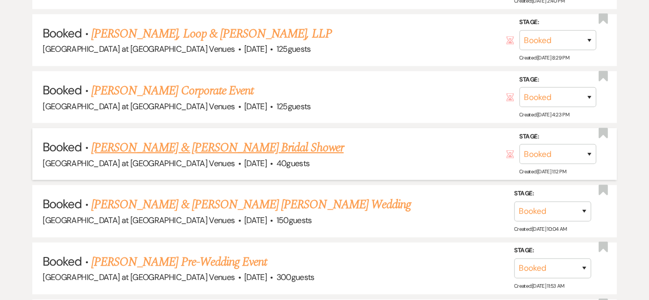
click at [211, 139] on link "[PERSON_NAME] & [PERSON_NAME] Bridal Shower" at bounding box center [217, 148] width 252 height 18
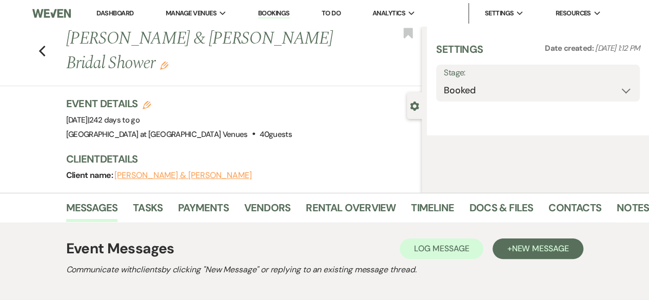
select select "14"
select select "5"
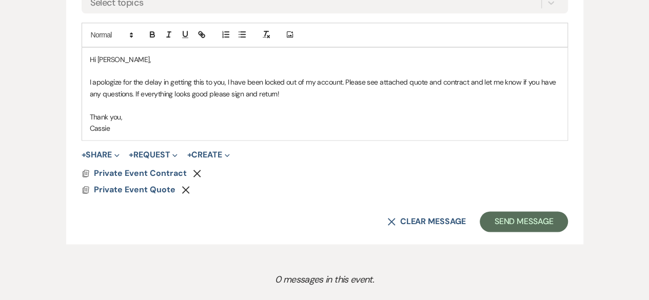
scroll to position [650, 0]
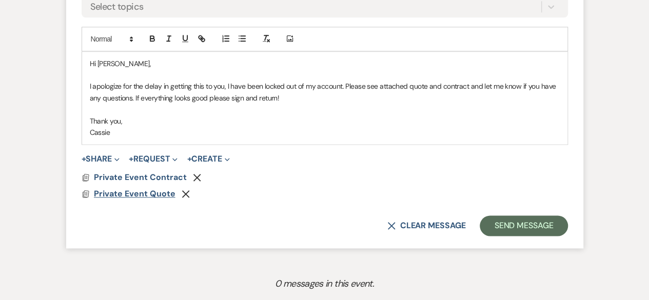
click at [122, 193] on span "Private Event Quote" at bounding box center [135, 193] width 82 height 11
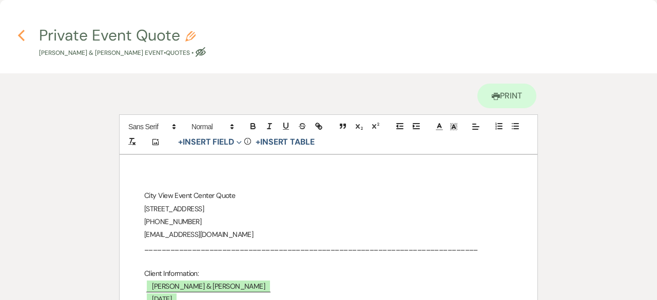
click at [23, 34] on icon "Previous" at bounding box center [21, 35] width 8 height 12
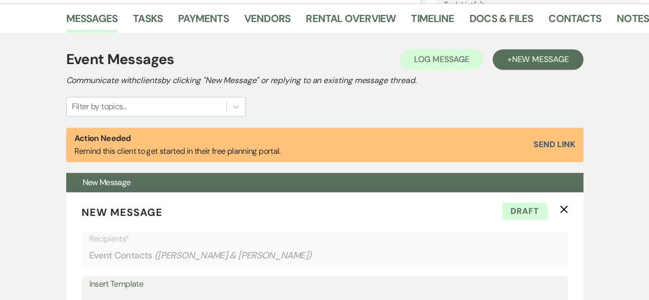
scroll to position [217, 0]
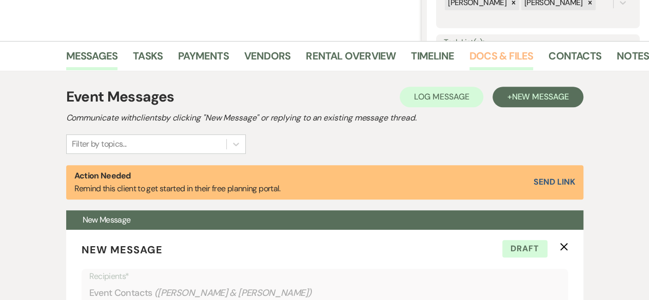
click at [502, 56] on link "Docs & Files" at bounding box center [502, 59] width 64 height 23
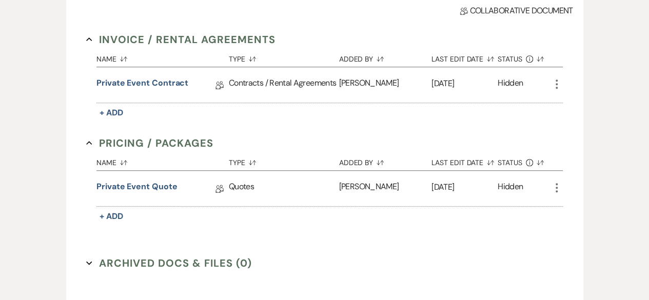
scroll to position [356, 0]
click at [129, 188] on link "Private Event Quote" at bounding box center [136, 188] width 81 height 16
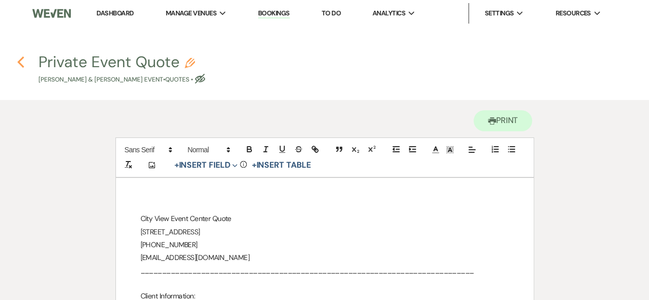
click at [24, 60] on icon "Previous" at bounding box center [21, 62] width 8 height 12
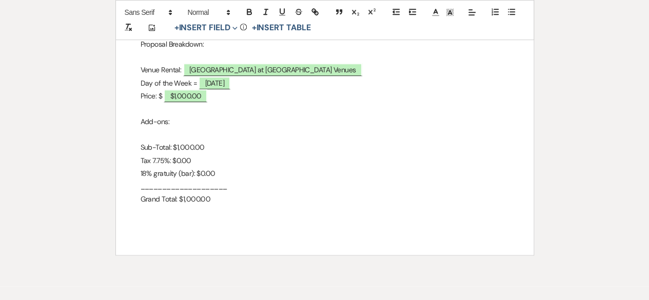
select select "14"
select select "5"
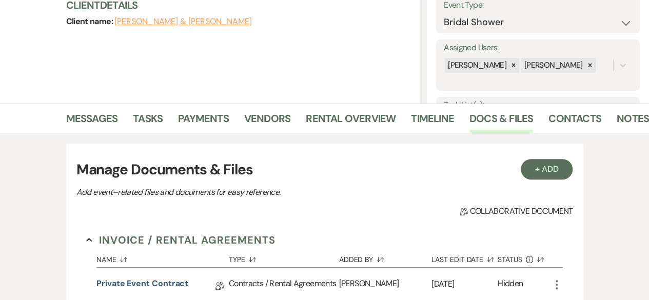
scroll to position [160, 0]
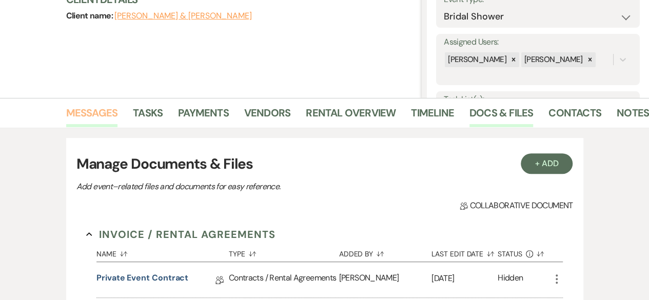
click at [86, 105] on link "Messages" at bounding box center [92, 116] width 52 height 23
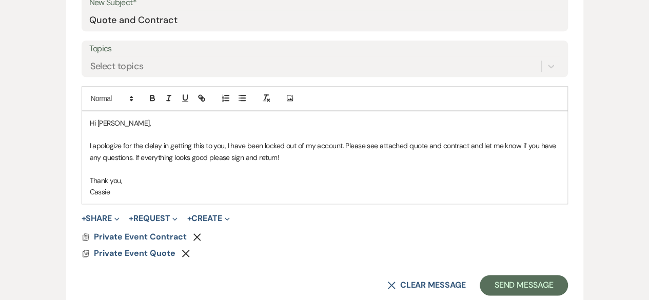
scroll to position [603, 0]
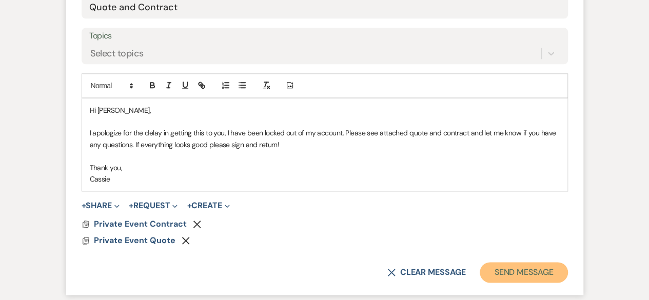
click at [510, 275] on button "Send Message" at bounding box center [524, 272] width 88 height 21
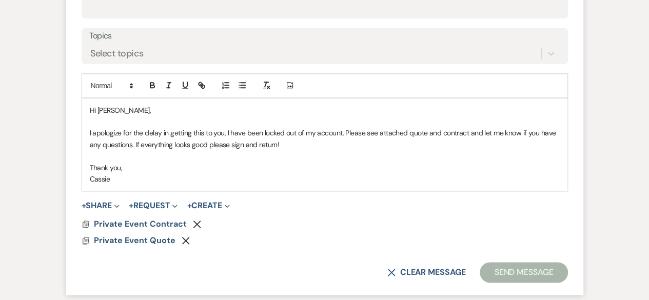
scroll to position [222, 0]
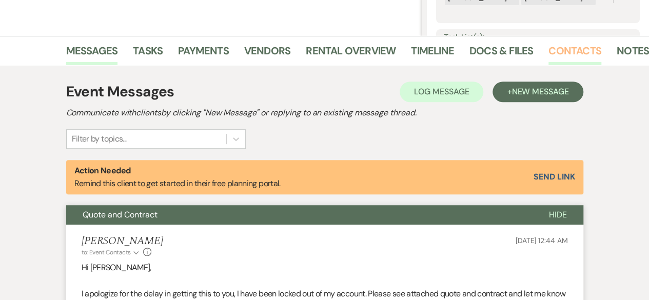
click at [568, 48] on link "Contacts" at bounding box center [575, 54] width 53 height 23
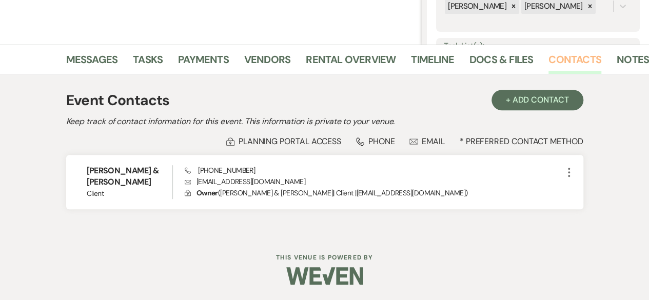
scroll to position [212, 0]
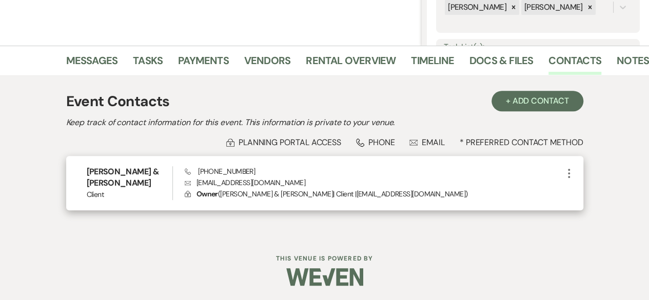
drag, startPoint x: 87, startPoint y: 170, endPoint x: 146, endPoint y: 185, distance: 60.5
click at [146, 185] on h6 "[PERSON_NAME] & [PERSON_NAME]" at bounding box center [130, 177] width 86 height 23
copy h6 "[PERSON_NAME] & [PERSON_NAME]"
drag, startPoint x: 196, startPoint y: 183, endPoint x: 283, endPoint y: 184, distance: 86.7
click at [283, 184] on p "Envelope dastolidawn452@gmail.com" at bounding box center [374, 182] width 378 height 11
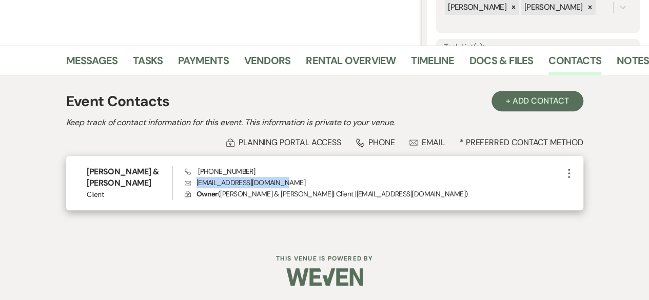
copy p "[EMAIL_ADDRESS][DOMAIN_NAME]"
drag, startPoint x: 196, startPoint y: 170, endPoint x: 249, endPoint y: 169, distance: 53.4
click at [249, 169] on div "Phone (419) 509-7914 Envelope dastolidawn452@gmail.com Lock Owner ( Dawn Dastol…" at bounding box center [374, 183] width 378 height 34
copy span "(419) 509-7914"
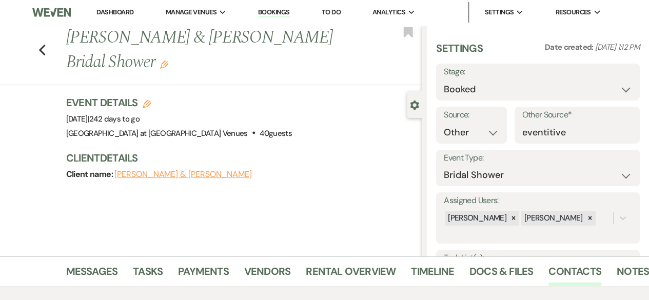
scroll to position [0, 0]
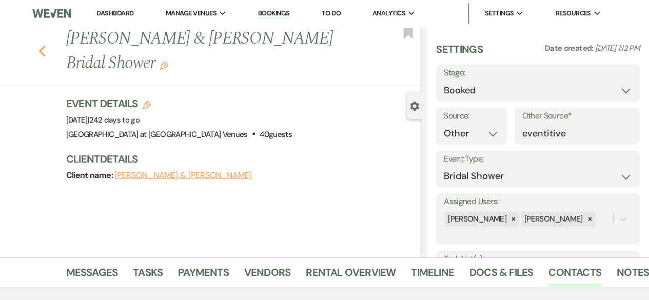
click at [46, 50] on icon "Previous" at bounding box center [42, 51] width 8 height 12
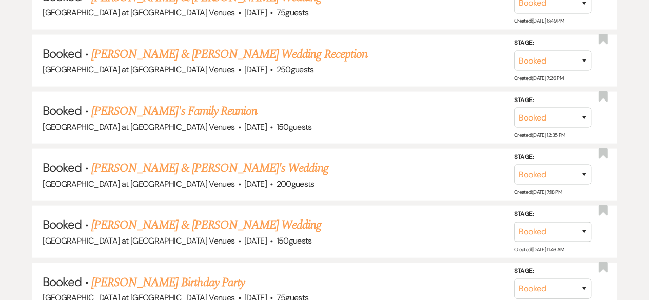
scroll to position [1106, 0]
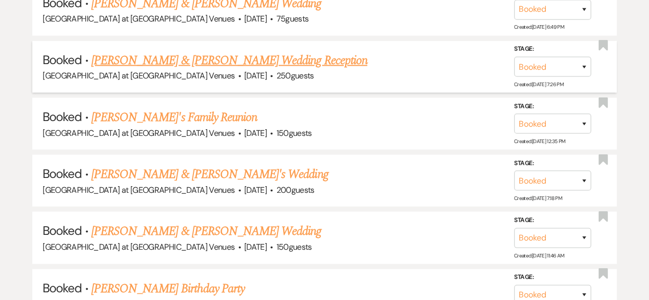
click at [269, 60] on link "Aaron Murray & Tonya Cole's Wedding Reception" at bounding box center [229, 60] width 276 height 18
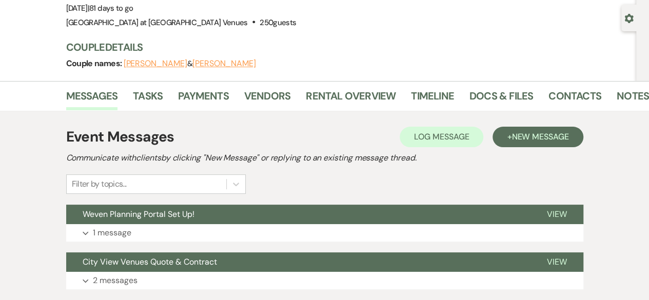
scroll to position [83, 0]
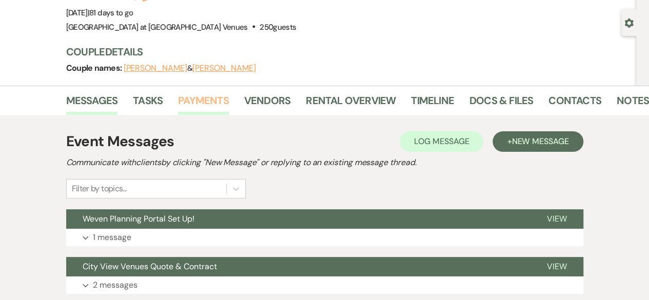
click at [203, 101] on link "Payments" at bounding box center [203, 103] width 51 height 23
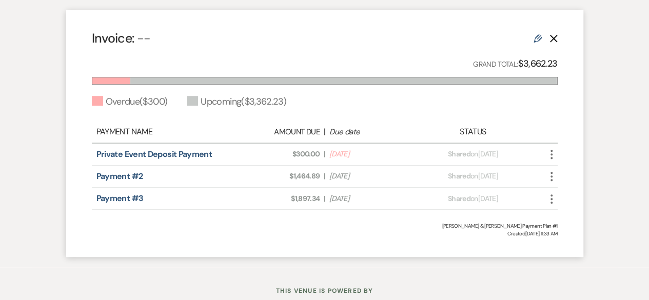
scroll to position [291, 0]
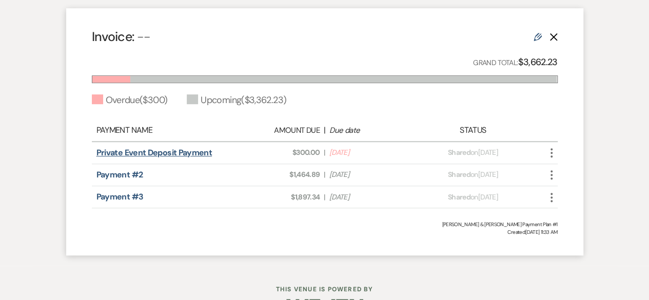
click at [176, 154] on link "Private Event Deposit Payment" at bounding box center [153, 152] width 115 height 11
click at [537, 37] on icon "Edit" at bounding box center [538, 37] width 8 height 8
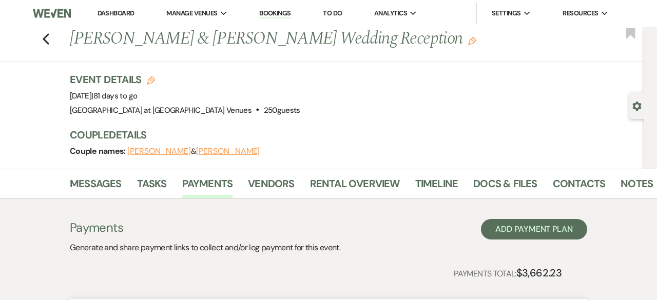
select select "2"
select select "flat"
select select "true"
select select "2"
select select "percentage"
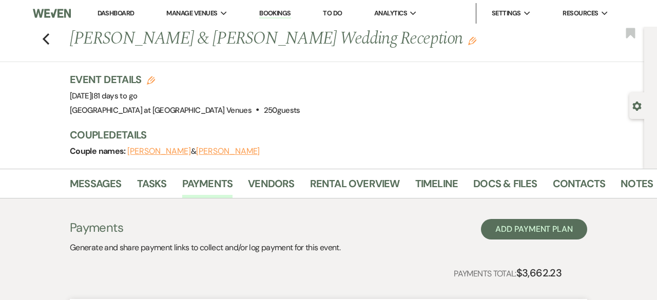
select select "true"
select select "2"
select select "flat"
select select "true"
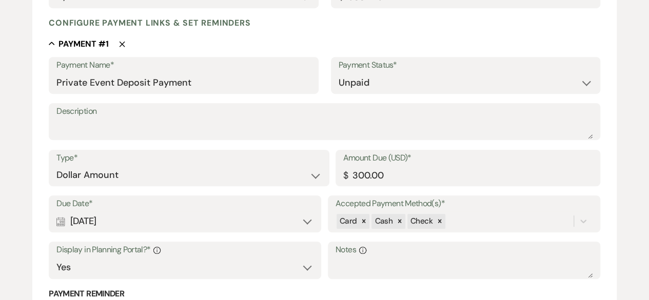
scroll to position [257, 0]
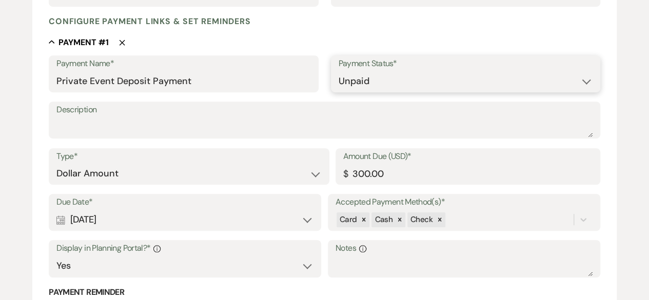
click at [378, 81] on select "Paid Unpaid" at bounding box center [466, 81] width 254 height 20
select select "1"
click at [339, 71] on select "Paid Unpaid" at bounding box center [466, 81] width 254 height 20
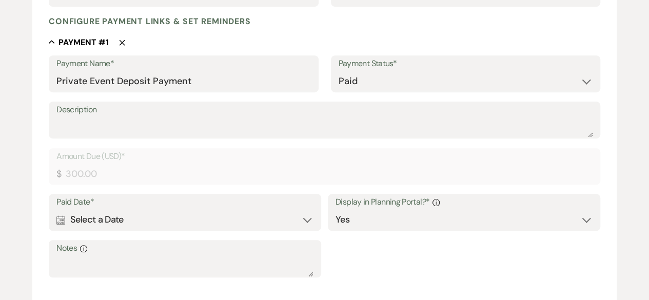
click at [307, 220] on div "Calendar Select a Date Expand" at bounding box center [184, 220] width 257 height 20
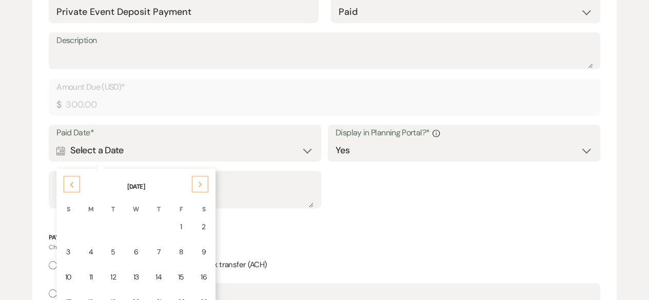
scroll to position [407, 0]
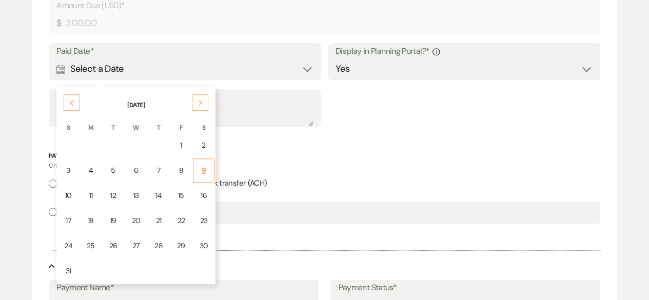
click at [204, 168] on div "9" at bounding box center [204, 170] width 9 height 11
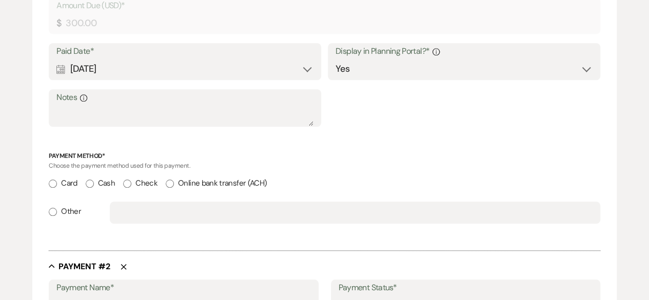
click at [91, 182] on input "Cash" at bounding box center [90, 184] width 8 height 8
radio input "true"
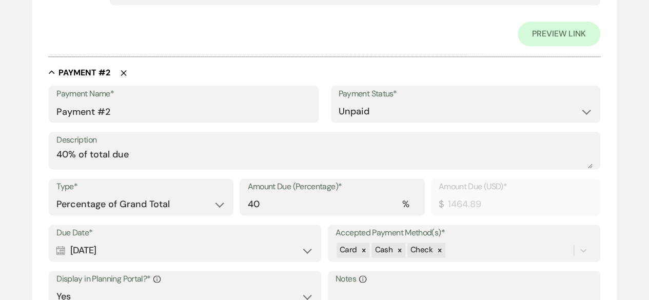
scroll to position [633, 0]
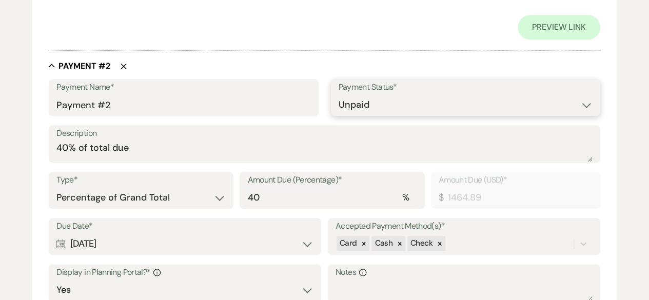
click at [378, 107] on select "Paid Unpaid" at bounding box center [466, 105] width 254 height 20
select select "1"
click at [339, 95] on select "Paid Unpaid" at bounding box center [466, 105] width 254 height 20
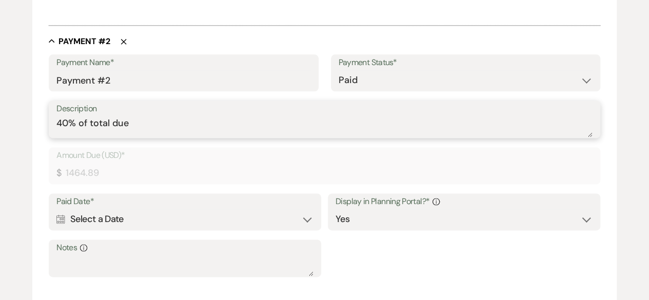
click at [154, 127] on textarea "40% of total due" at bounding box center [324, 126] width 536 height 21
type textarea "4"
type textarea "partial payment"
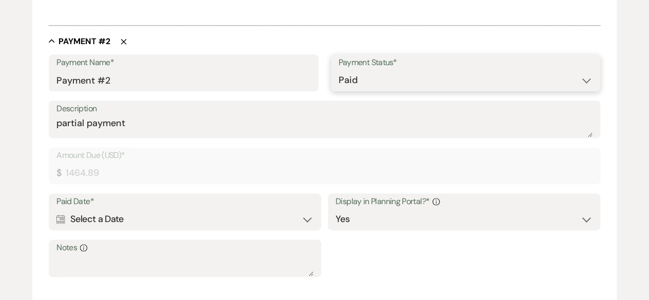
click at [376, 85] on select "Paid Unpaid" at bounding box center [466, 80] width 254 height 20
select select "2"
click at [339, 90] on select "Paid Unpaid" at bounding box center [466, 80] width 254 height 20
select select "flat"
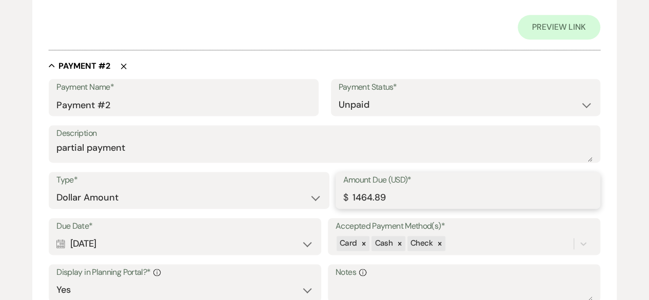
click at [405, 198] on input "1464.89" at bounding box center [467, 198] width 249 height 20
type input "1"
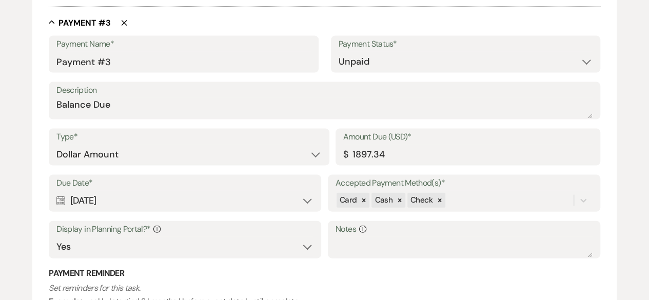
scroll to position [1021, 0]
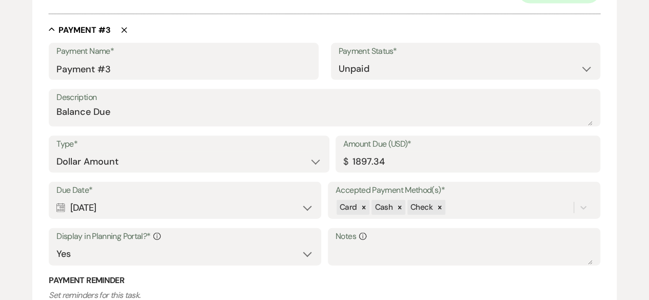
type input "362.23"
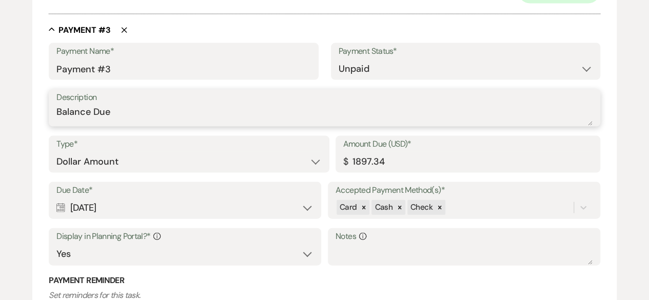
click at [121, 114] on textarea "Balance Due" at bounding box center [324, 115] width 536 height 21
type textarea "B"
type textarea "40% of balance"
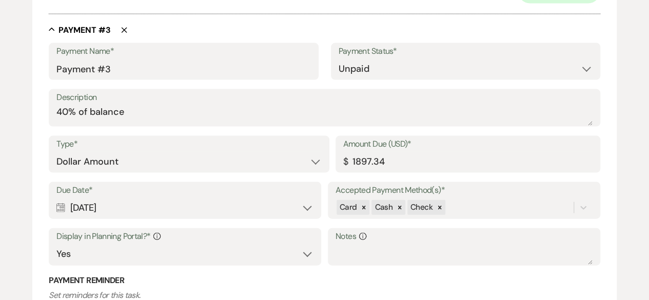
click at [307, 207] on div "Calendar Oct 11, 2025 Expand" at bounding box center [184, 208] width 257 height 20
select select "week"
select select "beforeEventDate"
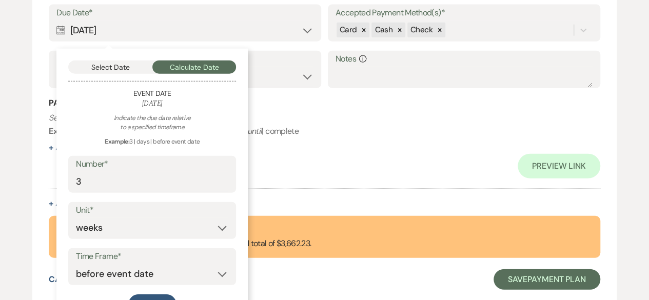
scroll to position [1206, 0]
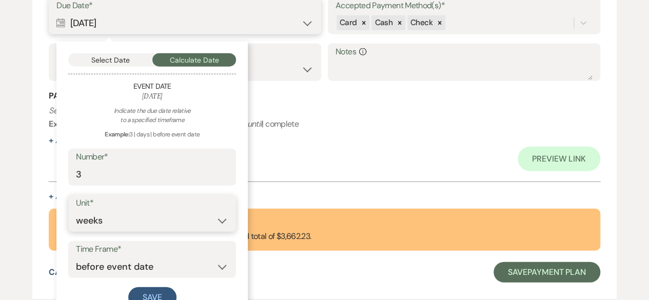
click at [221, 222] on select "days weeks months" at bounding box center [152, 221] width 152 height 20
select select "month"
click at [76, 211] on select "days weeks months" at bounding box center [152, 221] width 152 height 20
click at [161, 297] on button "Save" at bounding box center [152, 297] width 48 height 21
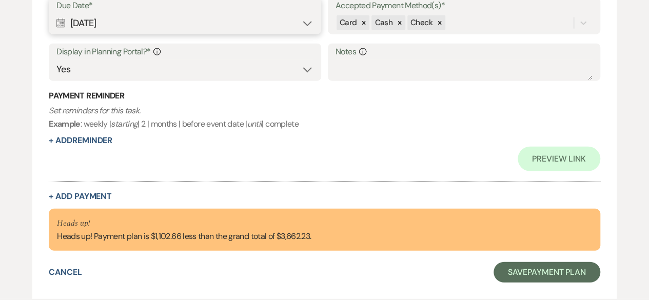
click at [308, 22] on div "Calendar Aug 01, 2025 Expand" at bounding box center [184, 23] width 257 height 20
select select "month"
select select "beforeEventDate"
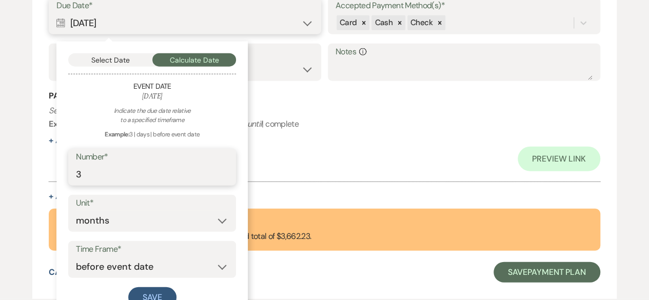
click at [84, 170] on input "3" at bounding box center [152, 175] width 152 height 20
type input "3"
type input "2"
click at [159, 295] on button "Save" at bounding box center [152, 297] width 48 height 21
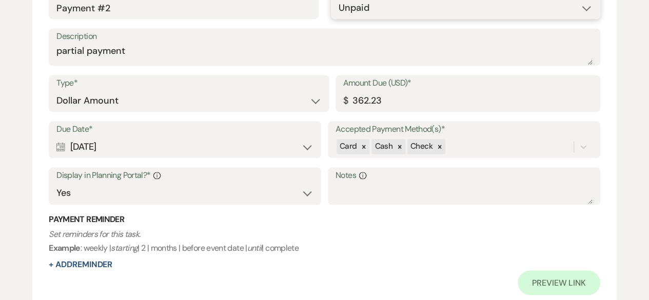
scroll to position [727, 0]
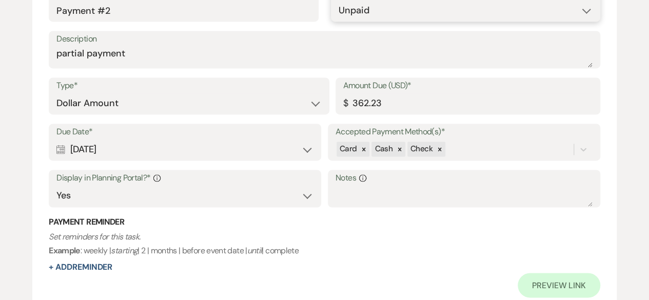
click at [446, 8] on select "Paid Unpaid" at bounding box center [466, 11] width 254 height 20
select select "1"
click at [339, 1] on select "Paid Unpaid" at bounding box center [466, 11] width 254 height 20
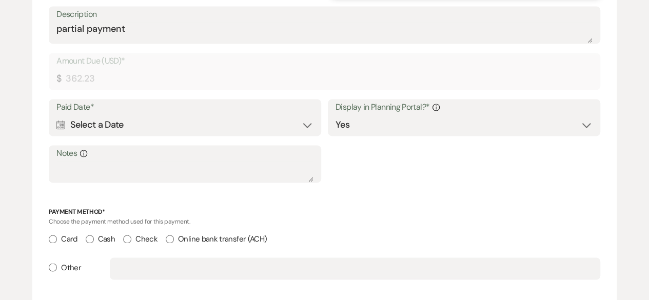
scroll to position [702, 0]
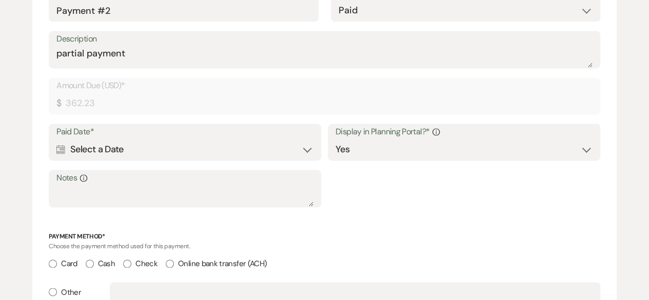
click at [306, 155] on div "Calendar Select a Date Expand" at bounding box center [184, 150] width 257 height 20
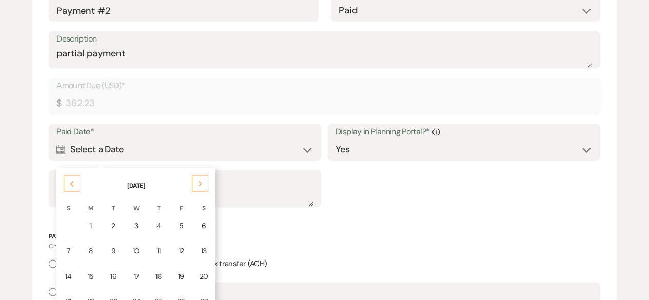
click at [73, 185] on use at bounding box center [72, 184] width 4 height 6
click at [194, 253] on td "9" at bounding box center [204, 251] width 22 height 24
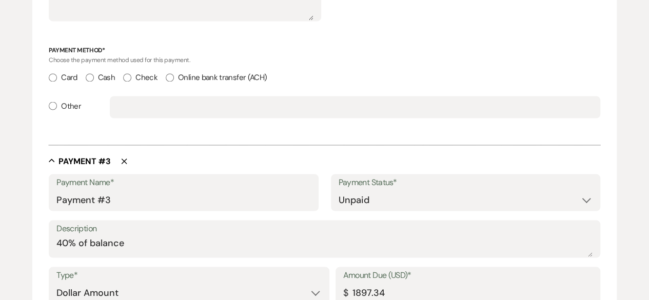
scroll to position [934, 0]
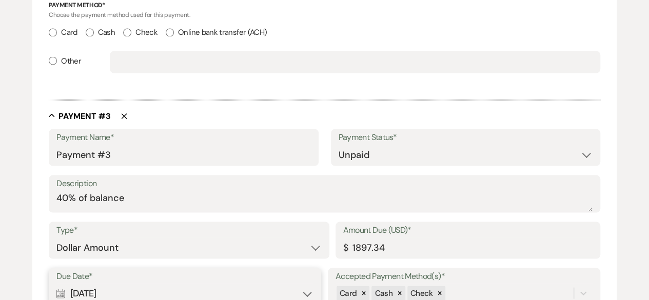
click at [90, 33] on input "Cash" at bounding box center [90, 32] width 8 height 8
radio input "true"
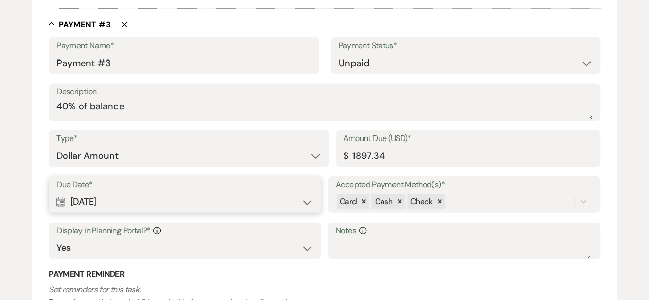
scroll to position [1088, 0]
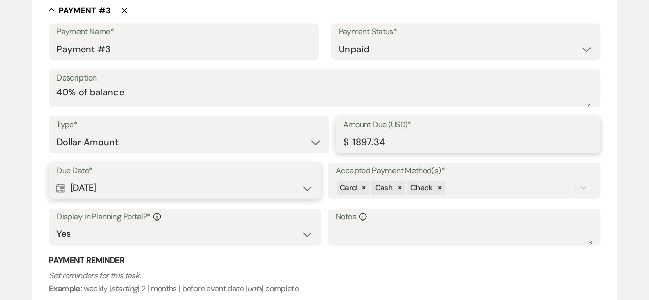
click at [397, 142] on input "1897.34" at bounding box center [467, 142] width 249 height 20
type input "1"
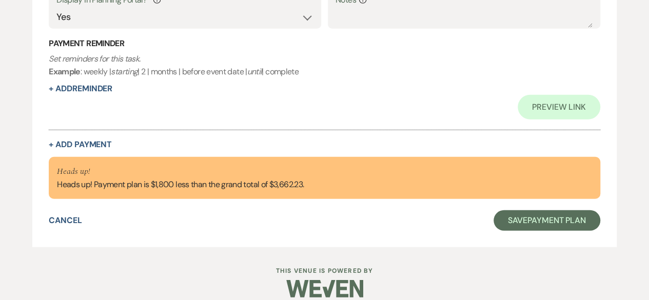
scroll to position [1317, 0]
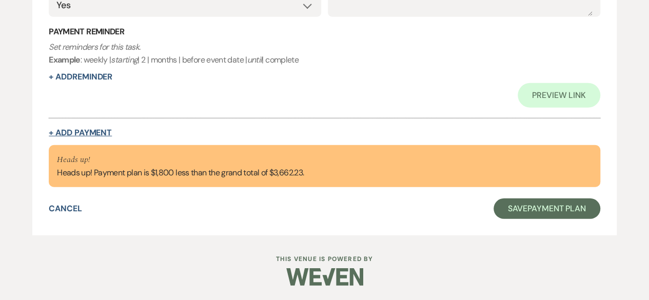
type input "1200.00"
click at [85, 129] on button "+ Add Payment" at bounding box center [80, 133] width 63 height 8
select select "2"
select select "flat"
select select "true"
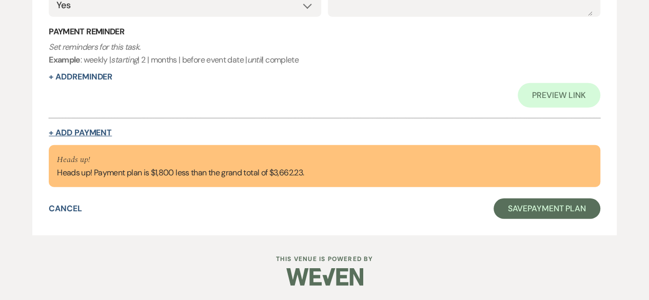
select select "client"
select select "weeks"
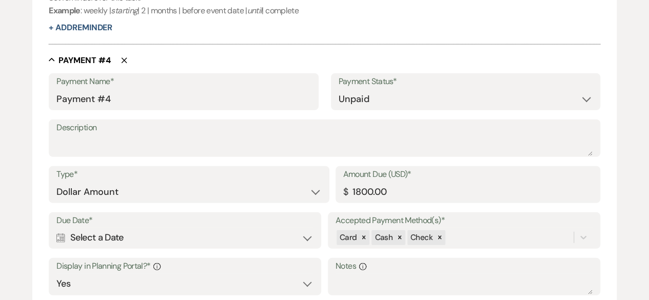
scroll to position [1268, 0]
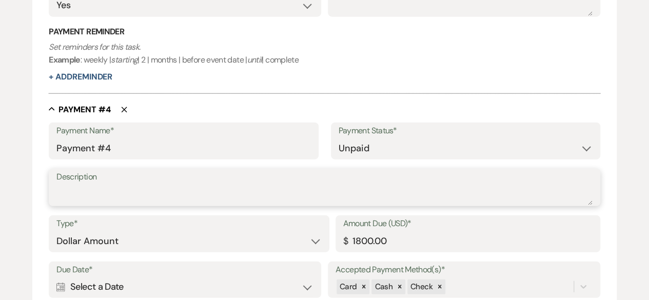
click at [131, 186] on textarea "Description" at bounding box center [324, 195] width 536 height 21
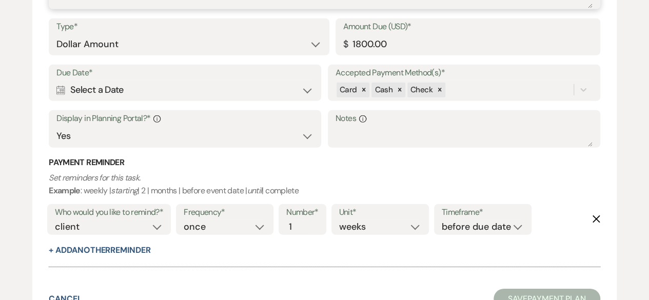
scroll to position [1501, 0]
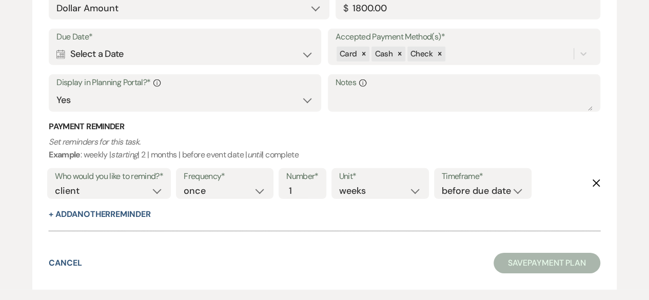
type textarea "Final Payment"
click at [309, 54] on div "Calendar Select a Date Expand" at bounding box center [184, 54] width 257 height 20
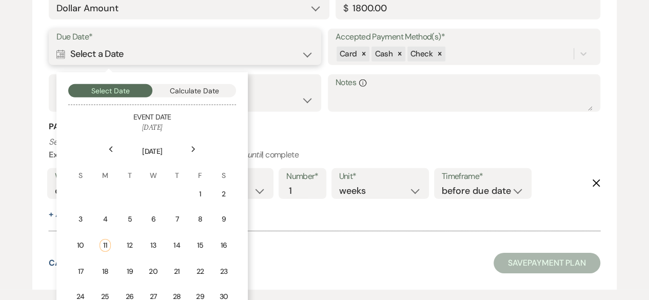
click at [190, 84] on button "Calculate Date" at bounding box center [194, 90] width 84 height 13
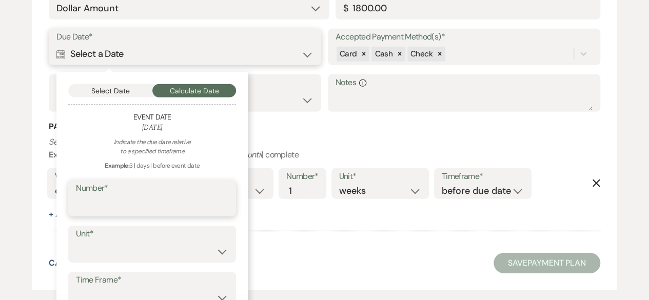
click at [104, 197] on input "Number*" at bounding box center [152, 205] width 152 height 20
type input "3"
click at [111, 259] on select "days weeks months" at bounding box center [152, 252] width 152 height 20
select select "week"
click at [76, 242] on select "days weeks months" at bounding box center [152, 252] width 152 height 20
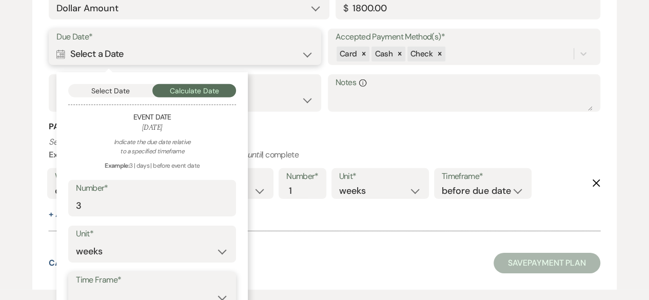
click at [122, 296] on select "before event date after event date after event is booked after today's date" at bounding box center [152, 298] width 152 height 20
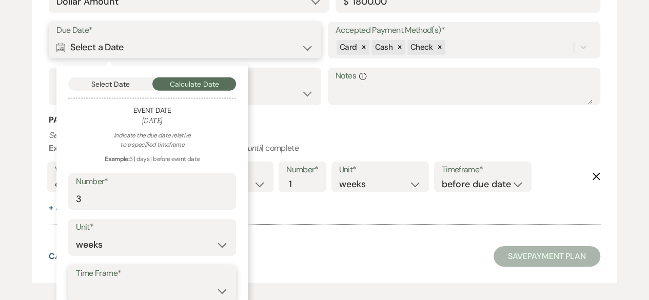
select select "beforeEventDate"
click at [76, 281] on select "before event date after event date after event is booked after today's date" at bounding box center [152, 291] width 152 height 20
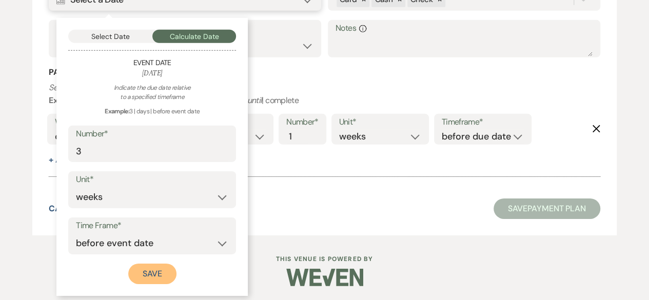
click at [140, 267] on button "Save" at bounding box center [152, 274] width 48 height 21
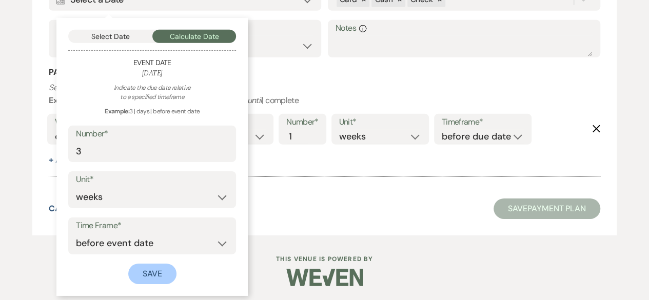
scroll to position [1629, 0]
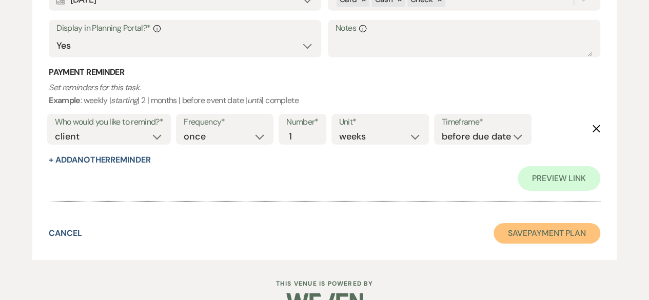
click at [517, 240] on button "Save Payment Plan" at bounding box center [547, 233] width 107 height 21
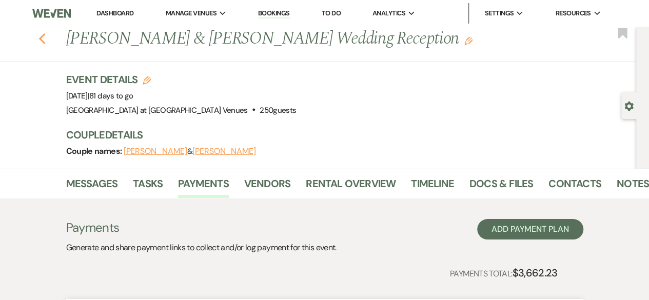
click at [45, 42] on use "button" at bounding box center [41, 38] width 7 height 11
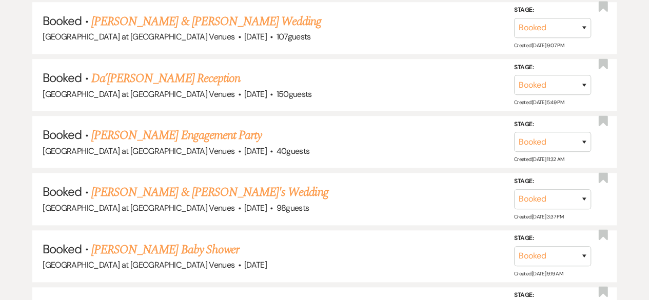
scroll to position [4414, 0]
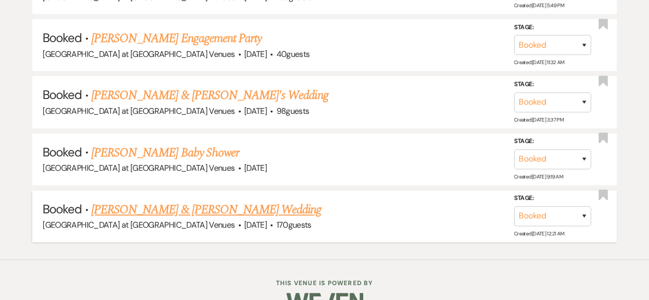
click at [151, 201] on link "Morgan Lee & Ben Kennedy's Wedding" at bounding box center [206, 210] width 230 height 18
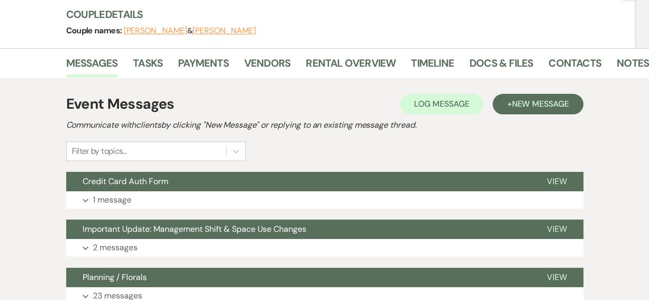
scroll to position [127, 0]
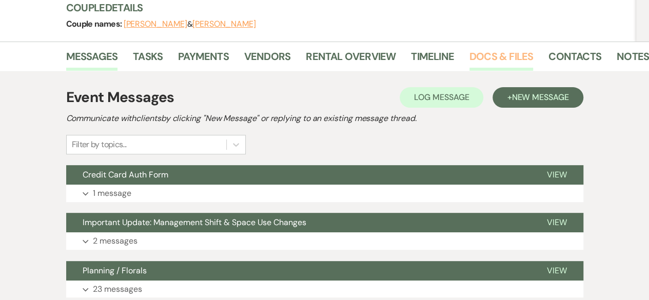
click at [500, 55] on link "Docs & Files" at bounding box center [502, 59] width 64 height 23
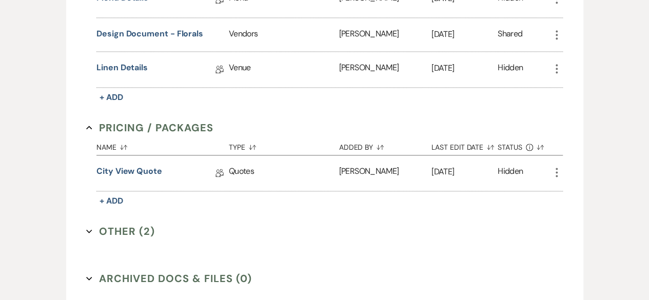
scroll to position [658, 0]
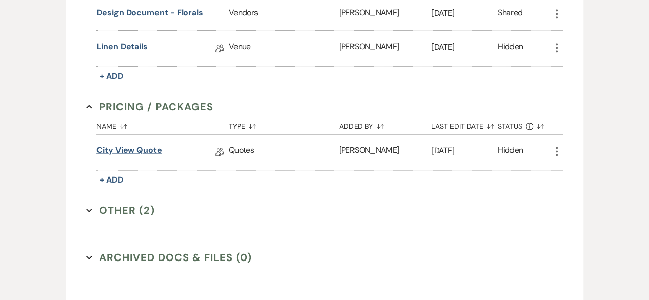
click at [126, 145] on link "City View Quote" at bounding box center [129, 152] width 66 height 16
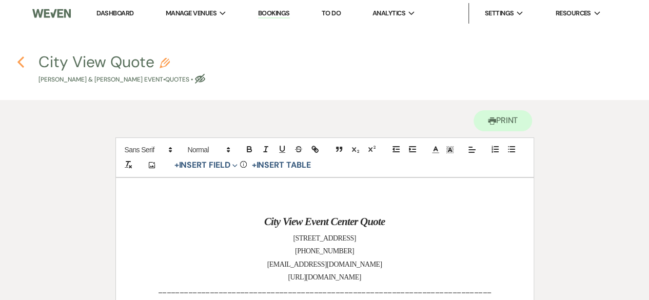
click at [19, 60] on icon "Previous" at bounding box center [21, 62] width 8 height 12
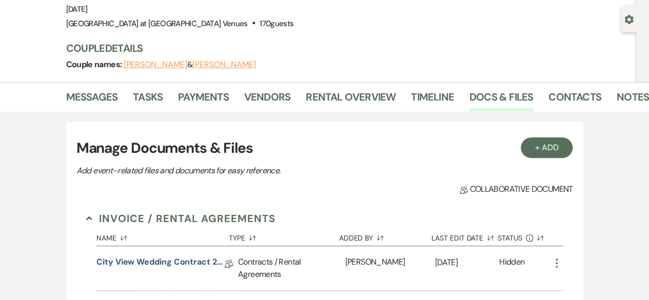
scroll to position [88, 0]
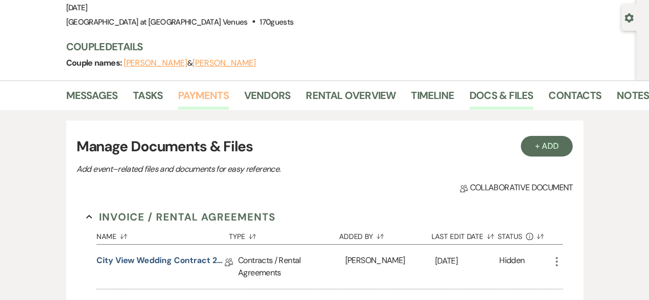
click at [214, 91] on link "Payments" at bounding box center [203, 98] width 51 height 23
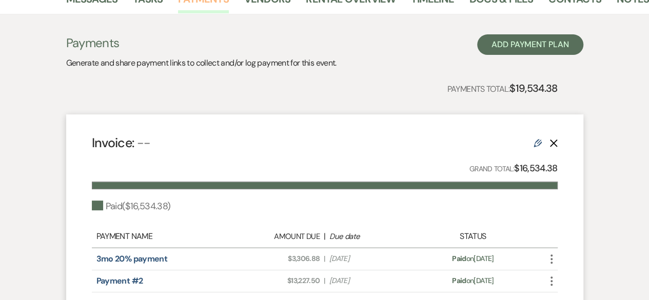
scroll to position [184, 0]
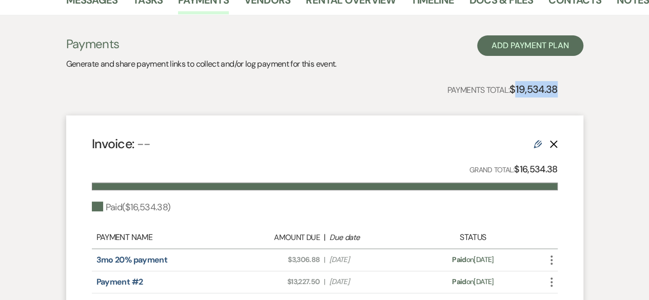
drag, startPoint x: 512, startPoint y: 90, endPoint x: 557, endPoint y: 89, distance: 45.2
click at [557, 89] on strong "$19,534.38" at bounding box center [534, 89] width 48 height 13
copy strong "19,534.38"
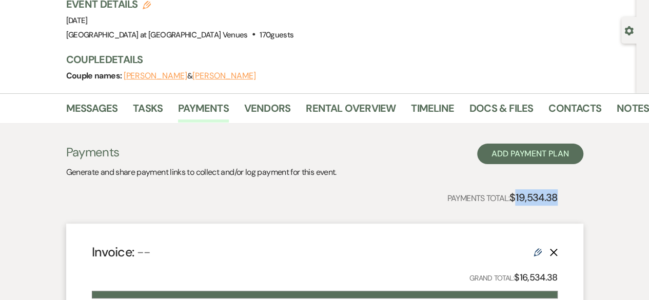
scroll to position [0, 0]
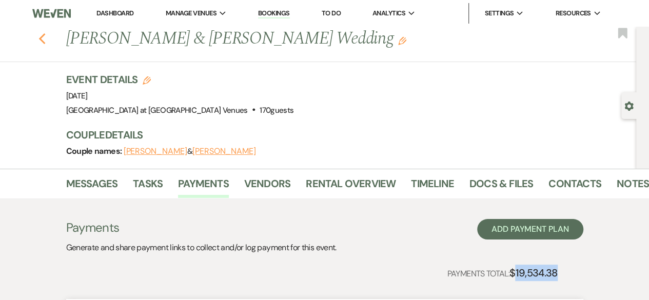
click at [45, 43] on use "button" at bounding box center [41, 38] width 7 height 11
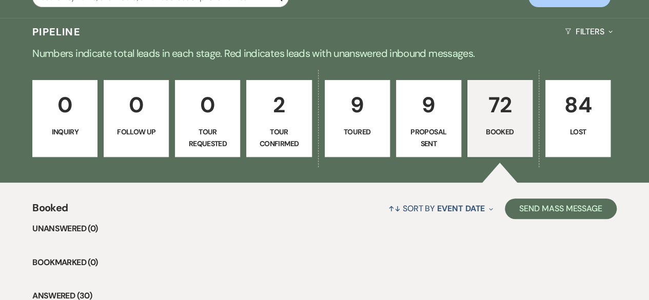
scroll to position [253, 0]
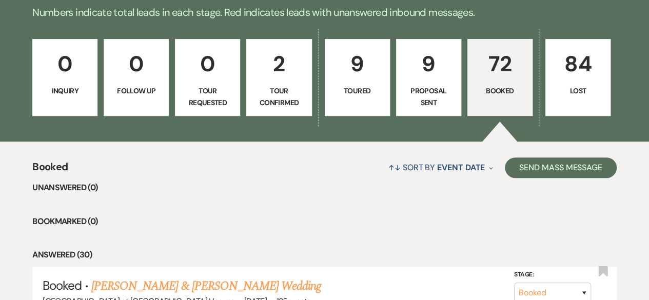
drag, startPoint x: 654, startPoint y: 297, endPoint x: 416, endPoint y: 254, distance: 242.0
click at [416, 254] on li "Answered (30)" at bounding box center [324, 254] width 584 height 13
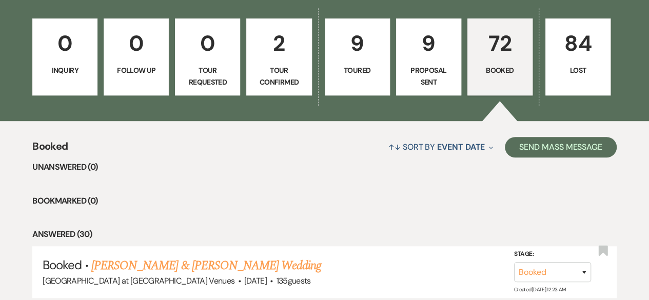
scroll to position [369, 0]
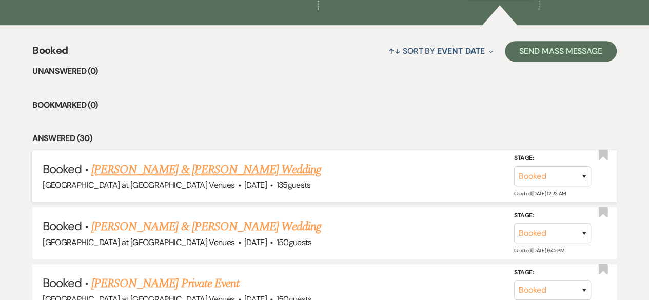
click at [237, 174] on link "Jessica Tye & Aaron Hubbard's Wedding" at bounding box center [206, 170] width 230 height 18
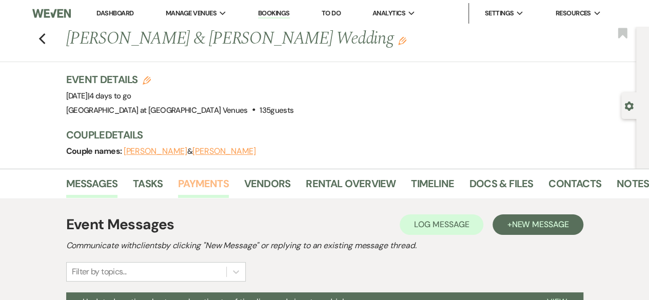
click at [222, 184] on link "Payments" at bounding box center [203, 186] width 51 height 23
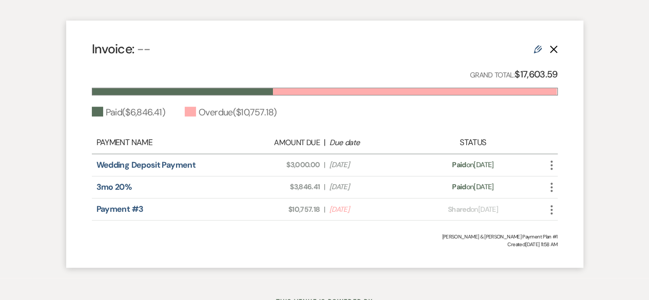
scroll to position [294, 0]
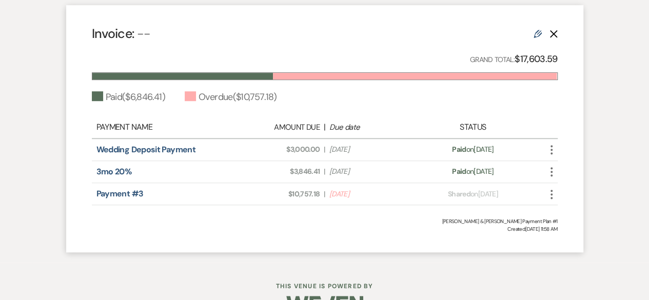
click at [537, 33] on use at bounding box center [538, 34] width 8 height 8
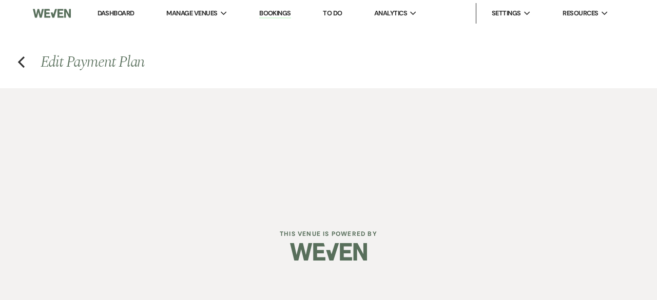
select select "1"
select select "true"
select select "1"
select select "true"
select select "2"
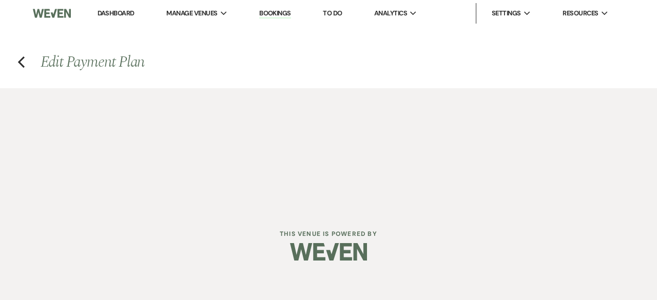
select select "flat"
select select "true"
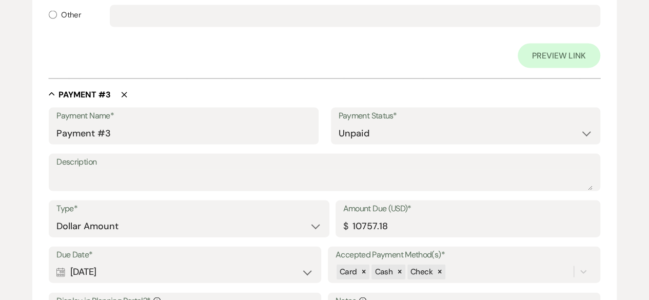
scroll to position [1001, 0]
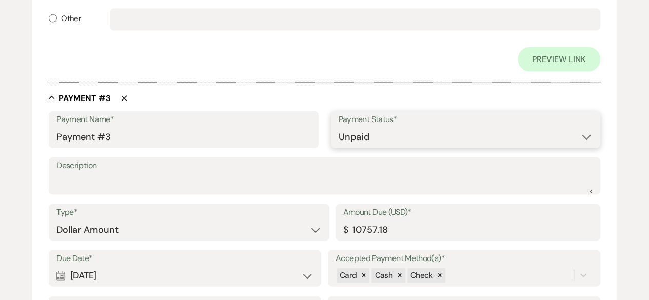
click at [369, 138] on select "Paid Unpaid" at bounding box center [466, 137] width 254 height 20
select select "1"
click at [339, 127] on select "Paid Unpaid" at bounding box center [466, 137] width 254 height 20
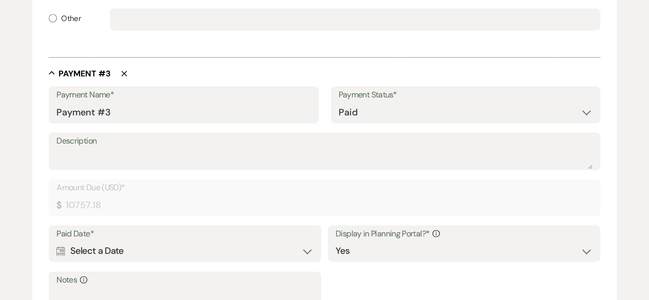
click at [307, 253] on div "Calendar Select a Date Expand" at bounding box center [184, 251] width 257 height 20
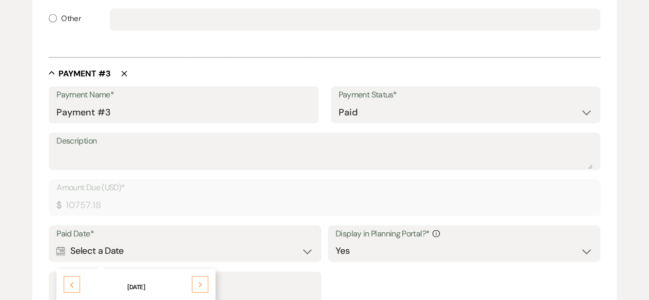
click at [199, 285] on div "Next" at bounding box center [200, 285] width 16 height 16
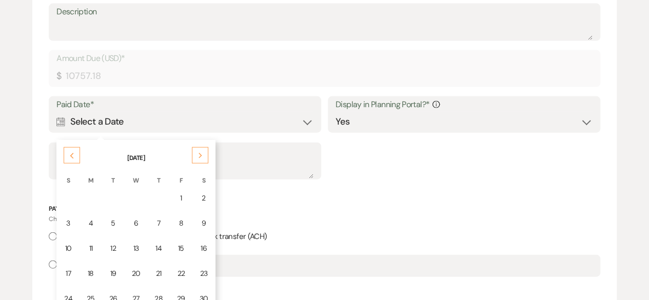
scroll to position [1126, 0]
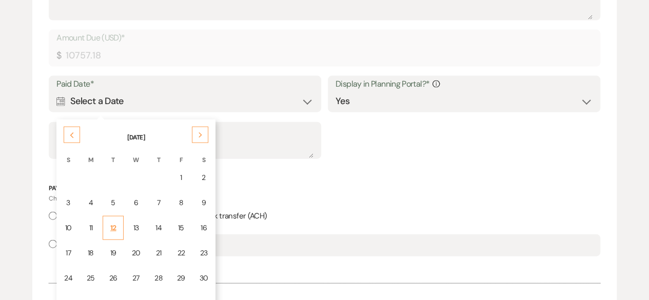
click at [118, 226] on td "12" at bounding box center [114, 228] width 22 height 24
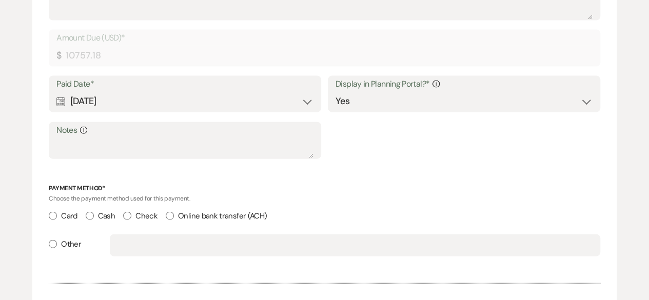
click at [127, 216] on input "Check" at bounding box center [127, 216] width 8 height 8
radio input "true"
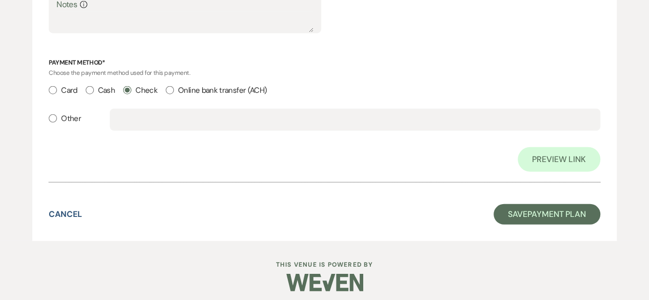
scroll to position [1306, 0]
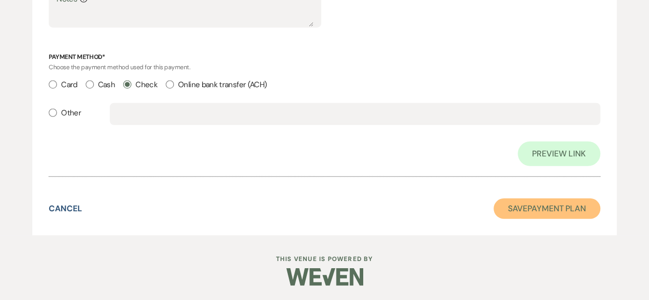
click at [543, 210] on button "Save Payment Plan" at bounding box center [547, 209] width 107 height 21
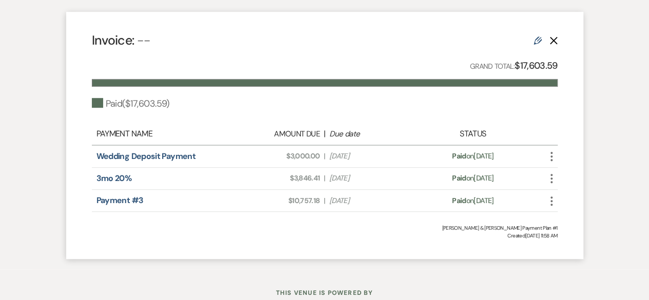
scroll to position [285, 0]
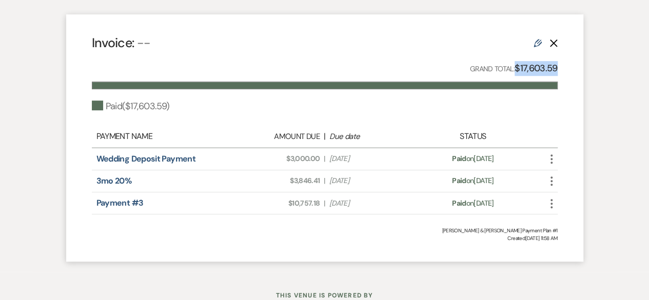
drag, startPoint x: 516, startPoint y: 67, endPoint x: 562, endPoint y: 68, distance: 45.7
click at [562, 68] on div "Invoice: -- Edit Delete Grand Total: $17,603.59 Paid ( $17,603.59 ) Payment Nam…" at bounding box center [324, 137] width 517 height 247
copy strong "$17,603.59"
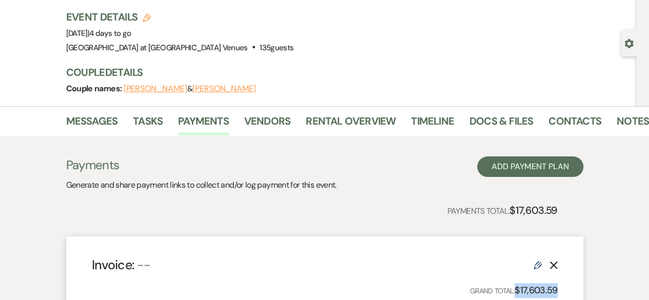
scroll to position [0, 0]
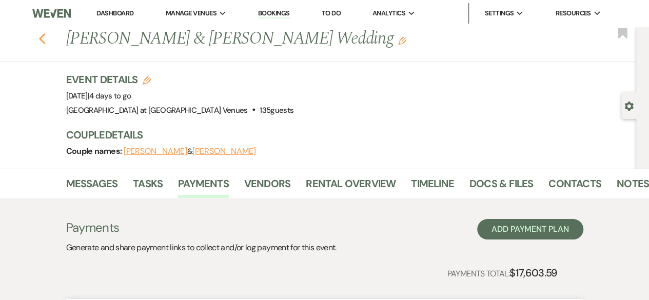
click at [46, 40] on icon "Previous" at bounding box center [42, 39] width 8 height 12
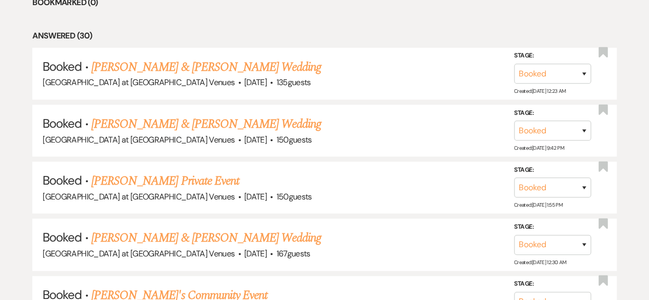
scroll to position [499, 0]
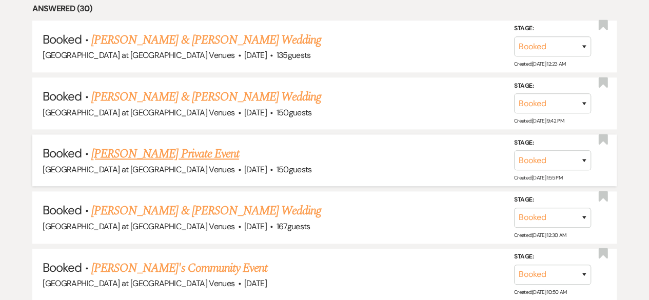
click at [187, 152] on link "Marquisa Horton's Private Event" at bounding box center [165, 154] width 148 height 18
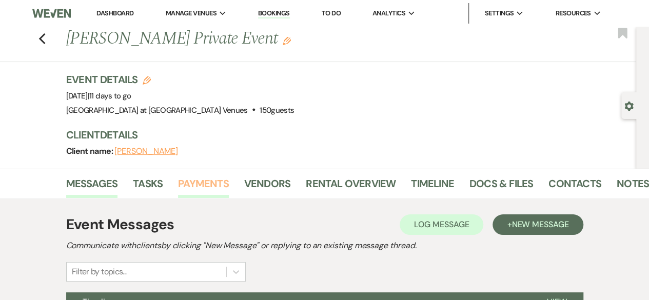
click at [206, 180] on link "Payments" at bounding box center [203, 186] width 51 height 23
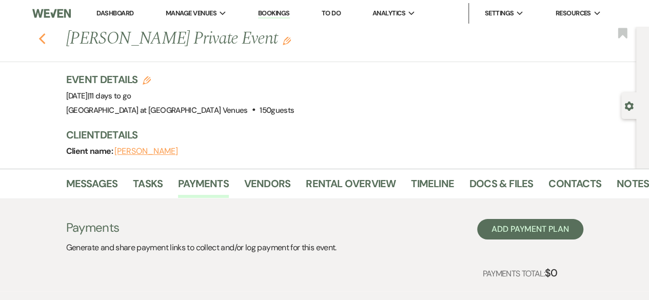
click at [46, 38] on icon "Previous" at bounding box center [42, 39] width 8 height 12
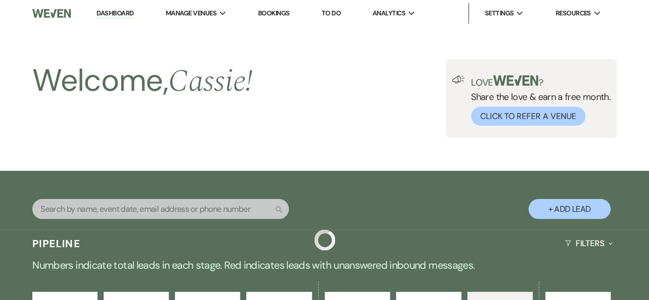
scroll to position [499, 0]
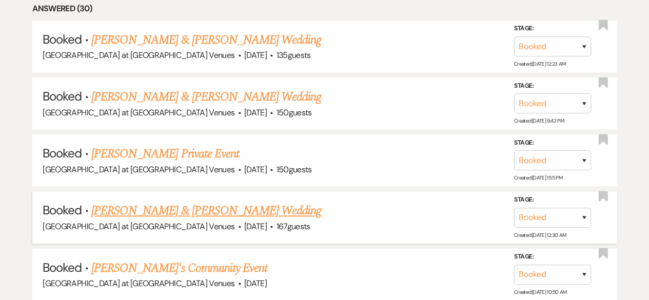
click at [188, 209] on link "Vinny Betori & Makaylee Wilgus's Wedding" at bounding box center [206, 211] width 230 height 18
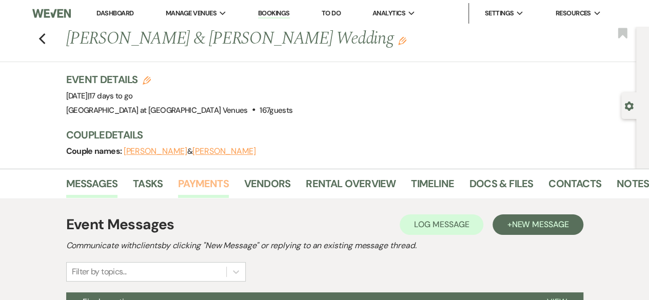
click at [211, 183] on link "Payments" at bounding box center [203, 186] width 51 height 23
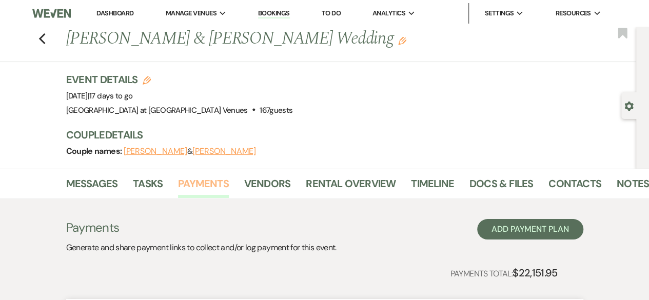
click at [211, 183] on link "Payments" at bounding box center [203, 186] width 51 height 23
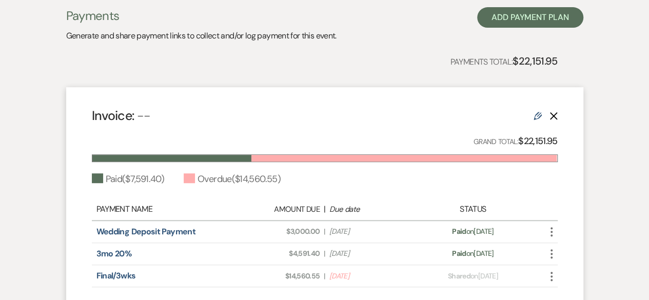
scroll to position [260, 0]
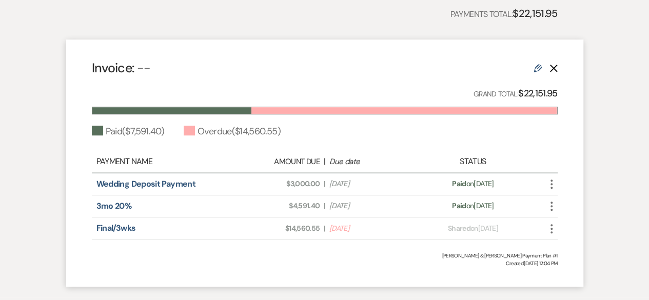
click at [536, 67] on use at bounding box center [538, 68] width 8 height 8
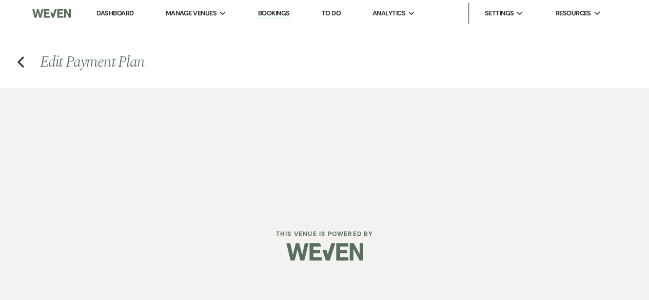
select select "1"
select select "true"
select select "1"
select select "true"
select select "2"
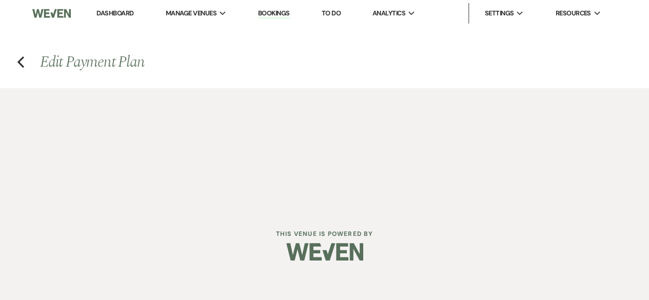
select select "flat"
select select "true"
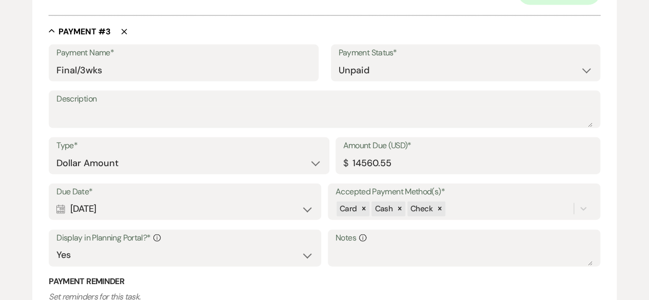
scroll to position [1088, 0]
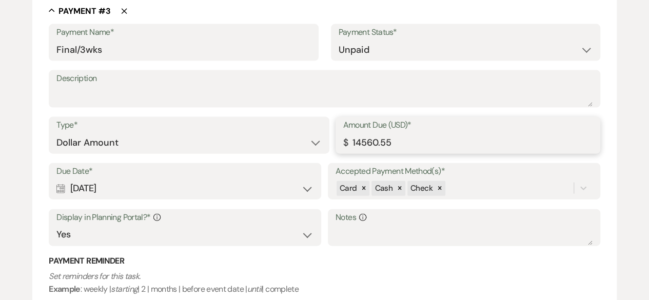
click at [380, 146] on input "14560.55" at bounding box center [467, 143] width 249 height 20
type input "14057.55"
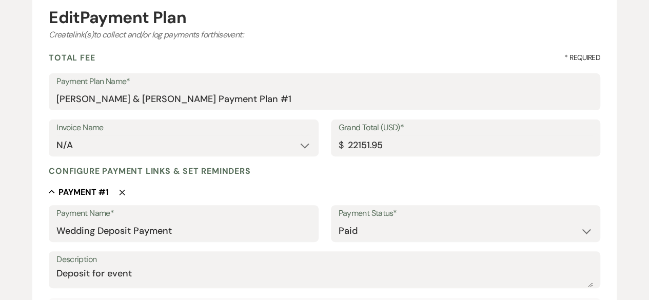
scroll to position [111, 0]
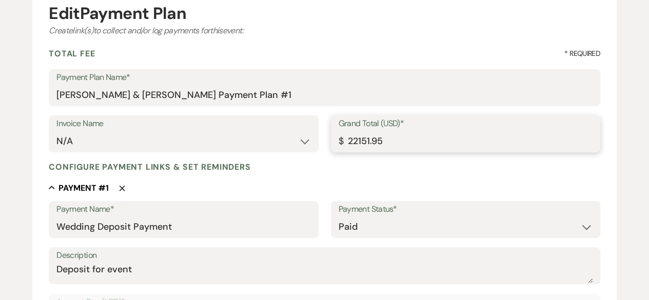
click at [400, 135] on input "22151.95" at bounding box center [466, 141] width 254 height 20
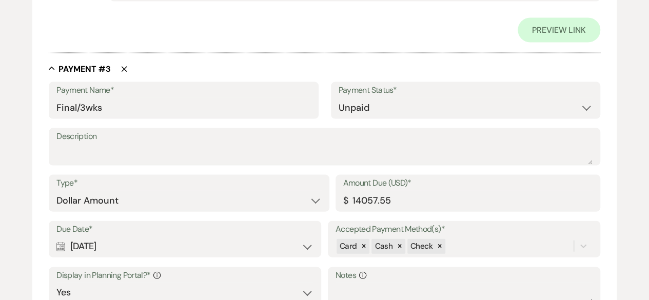
scroll to position [1259, 0]
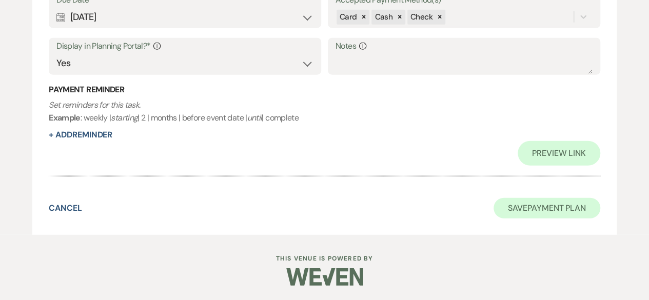
type input "21648.95"
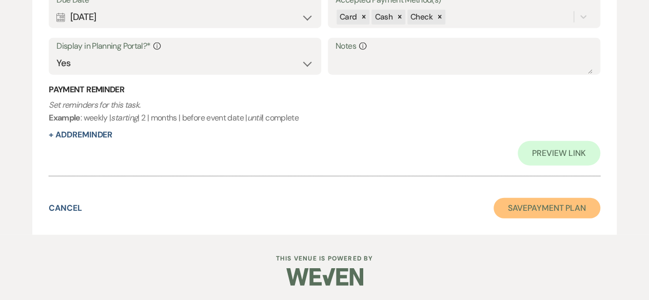
click at [512, 204] on button "Save Payment Plan" at bounding box center [547, 208] width 107 height 21
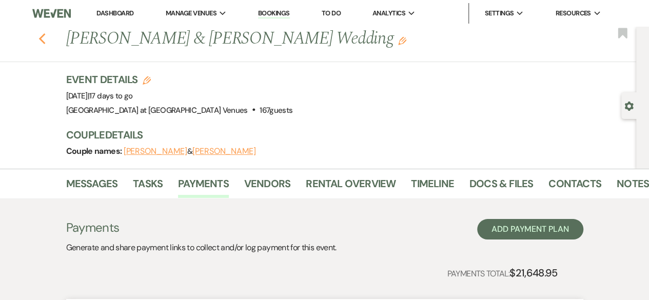
click at [46, 35] on icon "Previous" at bounding box center [42, 39] width 8 height 12
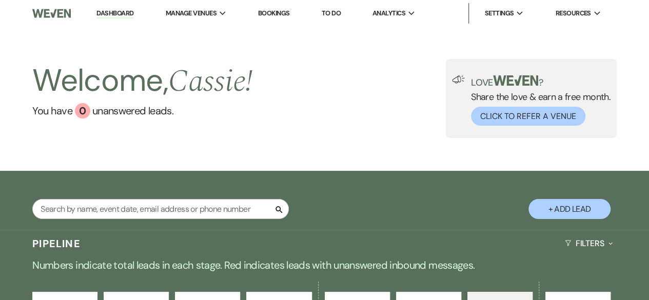
click at [570, 214] on button "+ Add Lead" at bounding box center [570, 209] width 82 height 20
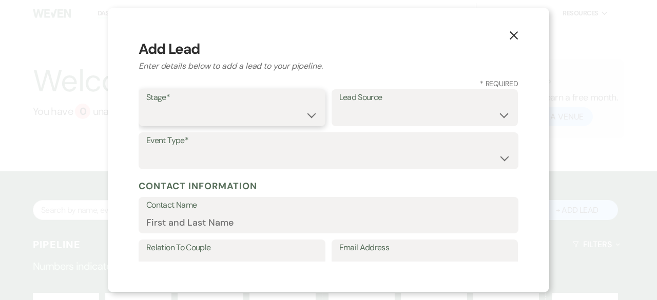
click at [307, 121] on select "Inquiry Follow Up Tour Requested Tour Confirmed Toured Proposal Sent Booked Lost" at bounding box center [231, 115] width 171 height 20
select select "6"
click at [146, 105] on select "Inquiry Follow Up Tour Requested Tour Confirmed Toured Proposal Sent Booked Lost" at bounding box center [231, 115] width 171 height 20
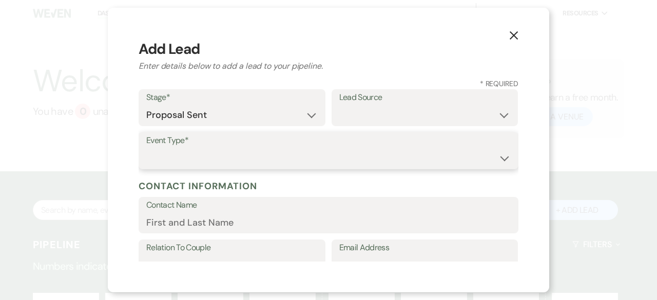
click at [210, 161] on select "Wedding Anniversary Party Baby Shower Bachelorette / Bachelor Party Birthday Pa…" at bounding box center [328, 158] width 364 height 20
select select "13"
click at [370, 151] on input "Other Type*" at bounding box center [424, 158] width 171 height 20
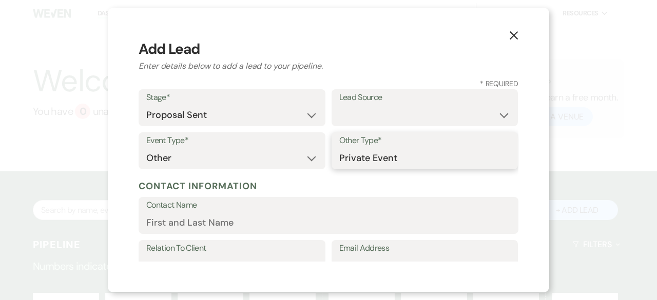
type input "Private Event"
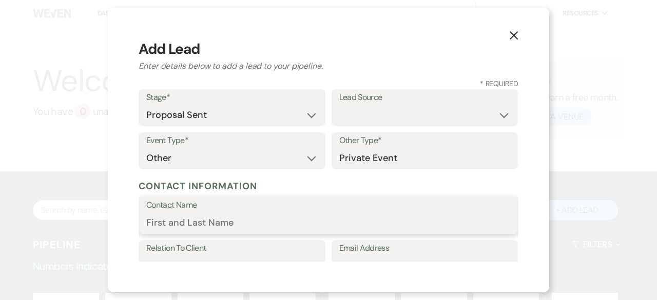
click at [183, 229] on input "Contact Name" at bounding box center [328, 223] width 364 height 20
type input "Marquisa Horton"
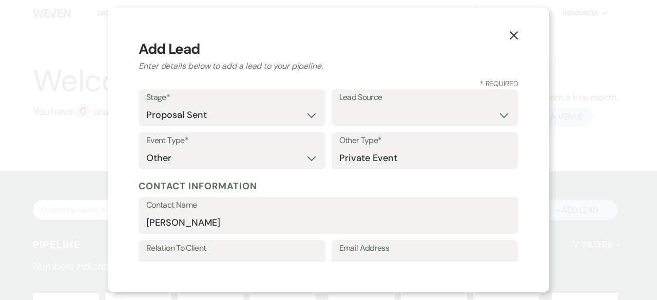
click at [243, 253] on label "Relation To Client" at bounding box center [231, 248] width 171 height 15
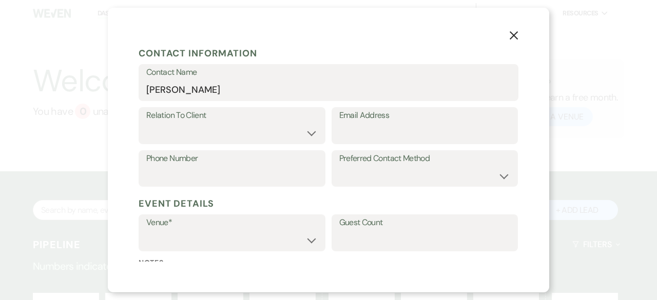
scroll to position [136, 0]
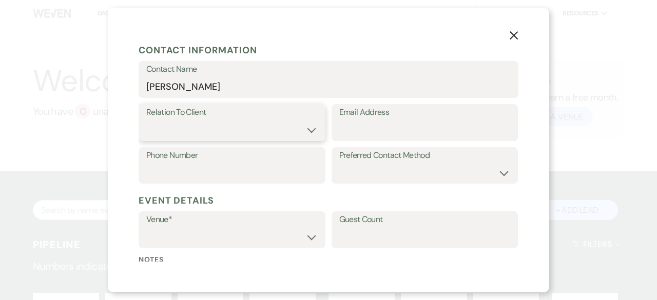
click at [228, 130] on select "Client Event Planner Parent of Client Family Member Friend Other" at bounding box center [231, 130] width 171 height 20
select select "1"
click at [146, 120] on select "Client Event Planner Parent of Client Family Member Friend Other" at bounding box center [231, 130] width 171 height 20
click at [366, 134] on input "Email Address" at bounding box center [424, 130] width 171 height 20
paste input "msquisa@gmail.com"
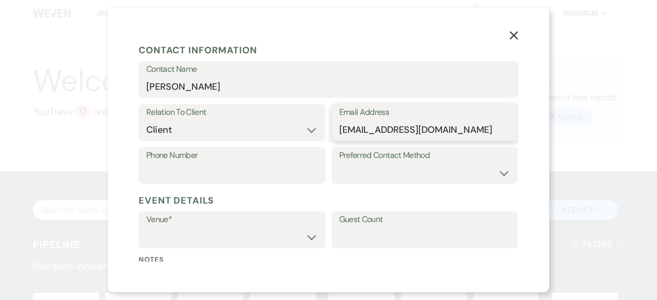
type input "msquisa@gmail.com"
click at [235, 178] on input "Phone Number" at bounding box center [231, 173] width 171 height 20
paste input "(419) 290-5588"
type input "(419) 290-5588"
click at [164, 239] on select "Grand Ballroom at City View Venues Riverside Ballroom at City View Venues" at bounding box center [231, 237] width 171 height 20
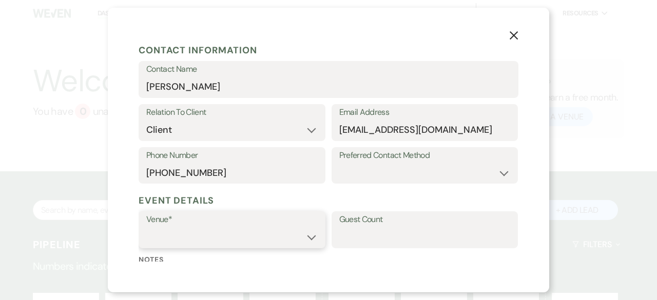
select select "783"
click at [146, 227] on select "Grand Ballroom at City View Venues Riverside Ballroom at City View Venues" at bounding box center [231, 237] width 171 height 20
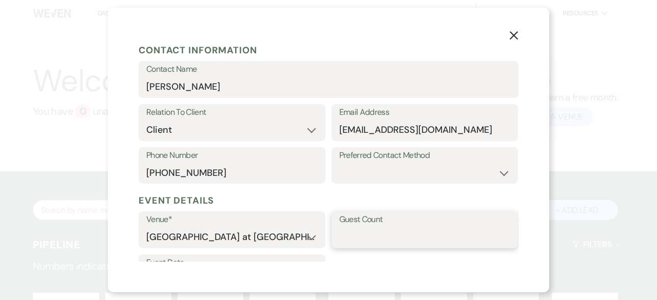
click at [395, 232] on input "Guest Count" at bounding box center [424, 237] width 171 height 20
type input "100"
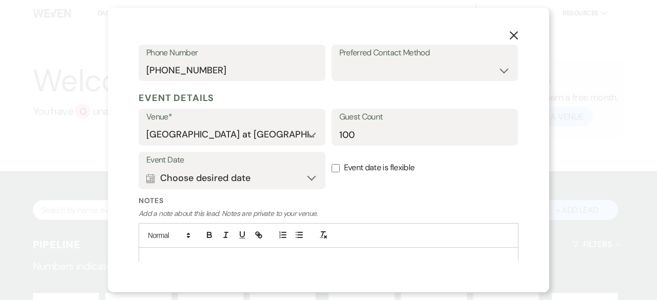
scroll to position [280, 0]
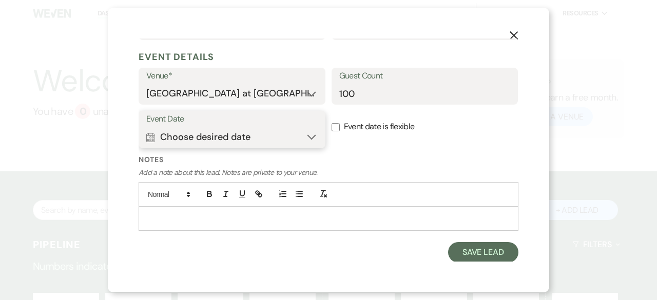
click at [306, 136] on button "Calendar Choose desired date Expand" at bounding box center [231, 137] width 171 height 21
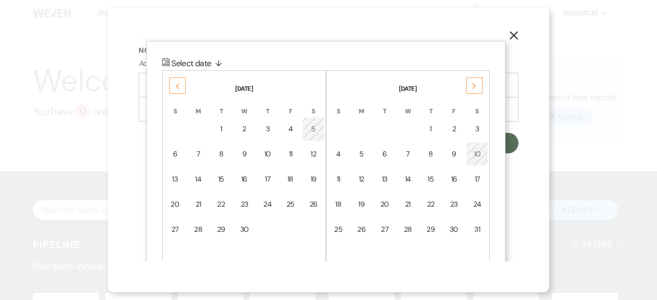
scroll to position [385, 0]
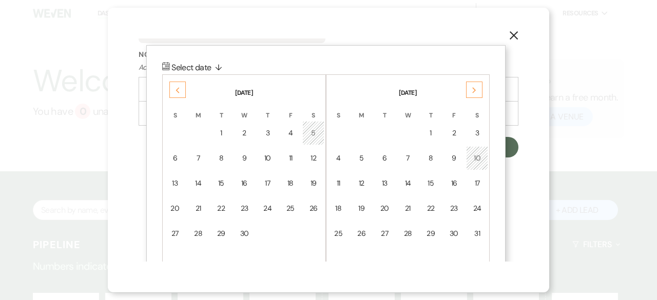
click at [173, 93] on div "Previous" at bounding box center [177, 90] width 16 height 16
click at [173, 87] on div "Previous" at bounding box center [177, 90] width 16 height 16
click at [473, 184] on div "18" at bounding box center [477, 183] width 9 height 11
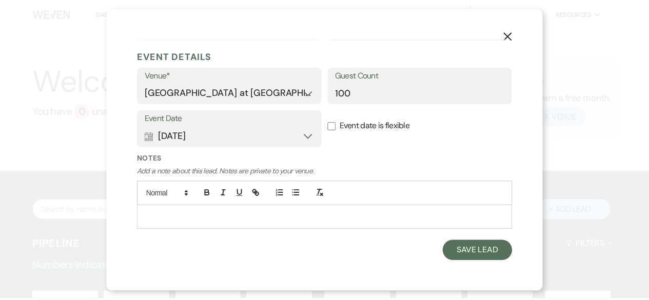
scroll to position [280, 0]
click at [469, 256] on button "Save Lead" at bounding box center [483, 252] width 70 height 21
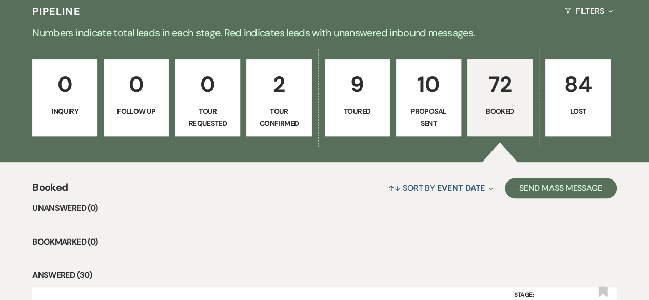
scroll to position [249, 0]
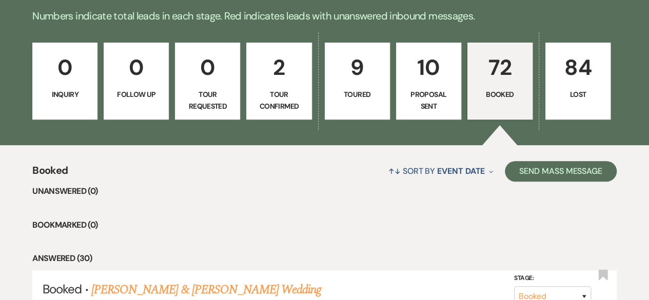
click at [442, 97] on p "Proposal Sent" at bounding box center [429, 100] width 52 height 23
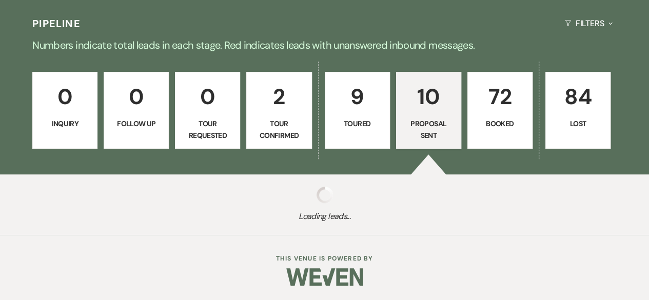
select select "6"
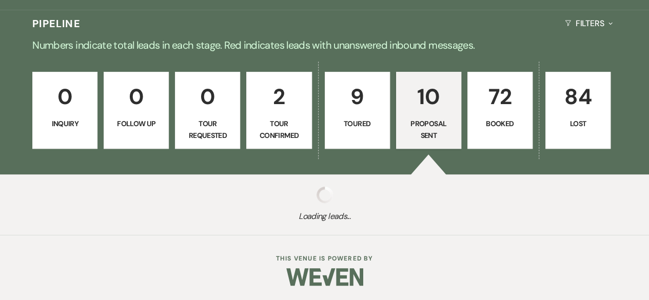
select select "6"
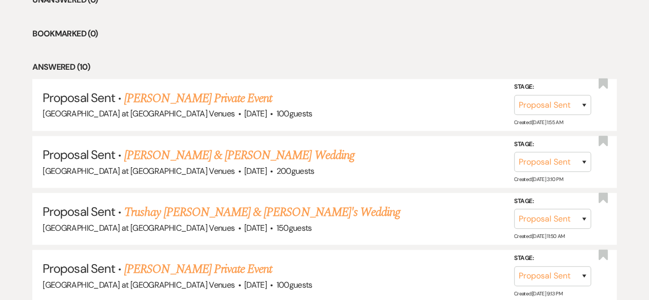
scroll to position [444, 0]
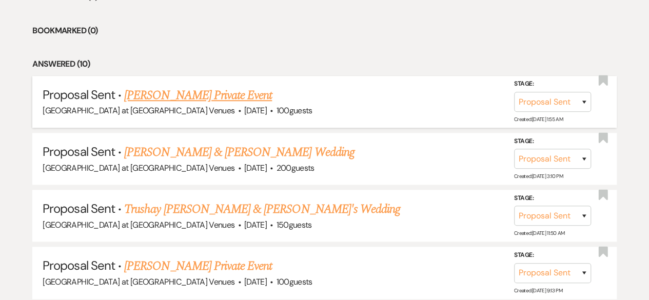
click at [225, 90] on link "Marquisa Horton's Private Event" at bounding box center [198, 95] width 148 height 18
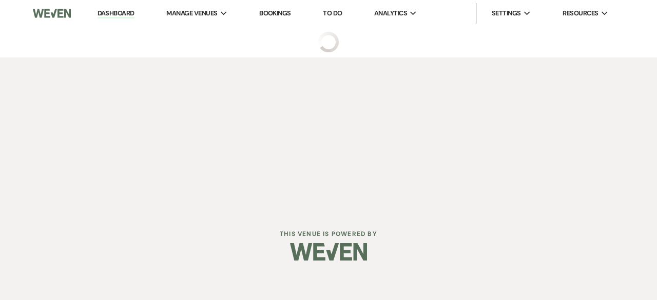
select select "6"
select select "13"
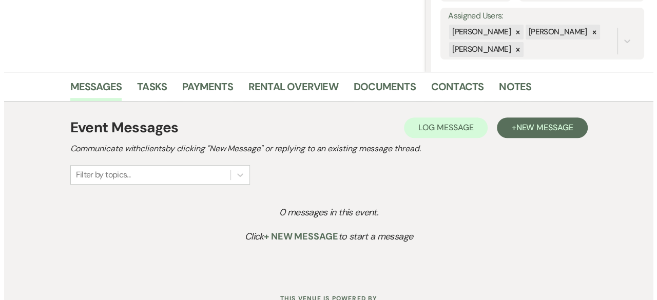
scroll to position [194, 0]
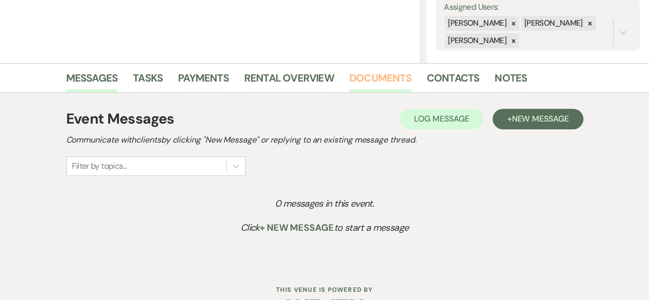
click at [389, 84] on link "Documents" at bounding box center [380, 81] width 62 height 23
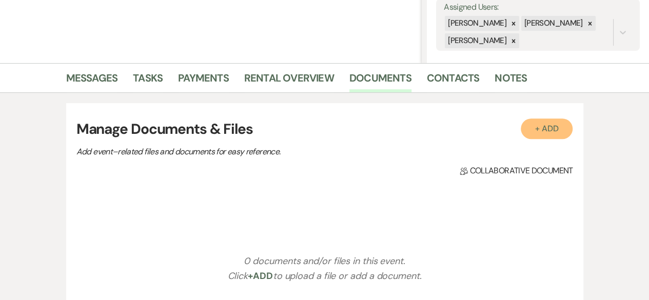
click at [556, 127] on button "+ Add" at bounding box center [547, 129] width 52 height 21
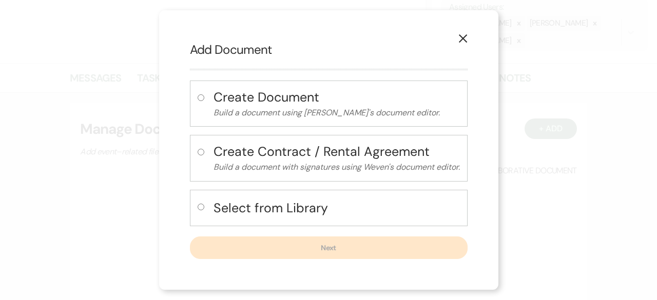
click at [201, 208] on input "radio" at bounding box center [201, 207] width 7 height 7
radio input "true"
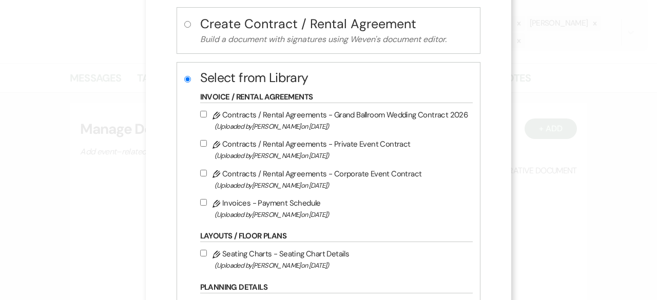
scroll to position [180, 0]
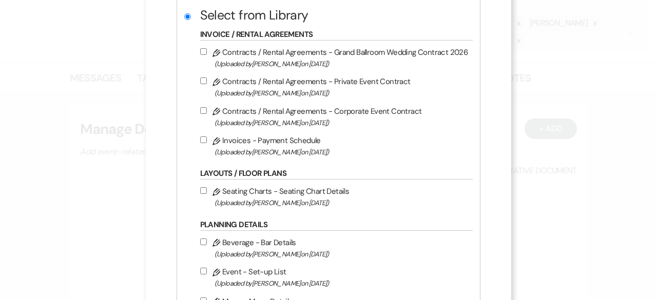
click at [202, 83] on input "Pencil Contracts / Rental Agreements - Private Event Contract (Uploaded by Cass…" at bounding box center [203, 80] width 7 height 7
checkbox input "true"
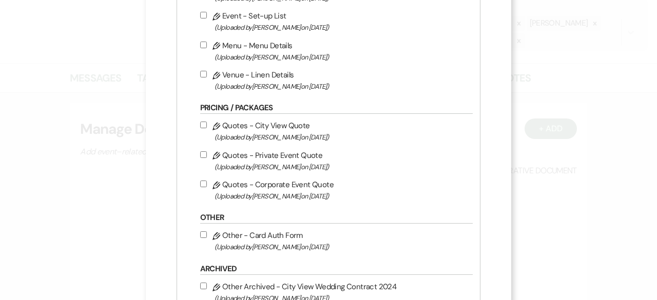
scroll to position [468, 0]
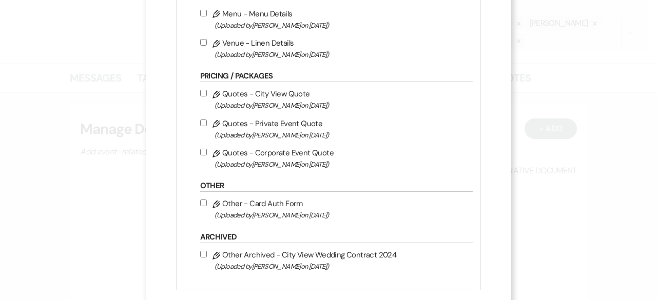
click at [200, 122] on input "Pencil Quotes - Private Event Quote (Uploaded by Cassie Young on Feb 11th, 2025…" at bounding box center [203, 123] width 7 height 7
checkbox input "true"
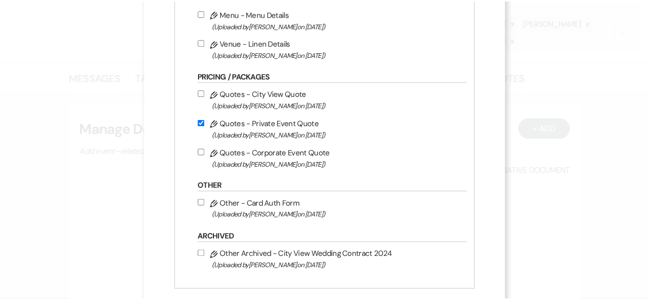
scroll to position [519, 0]
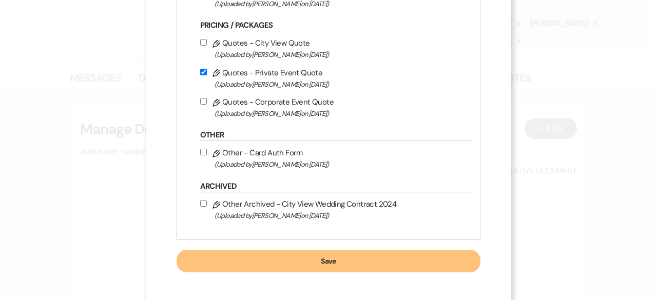
click at [320, 262] on button "Save" at bounding box center [329, 261] width 304 height 23
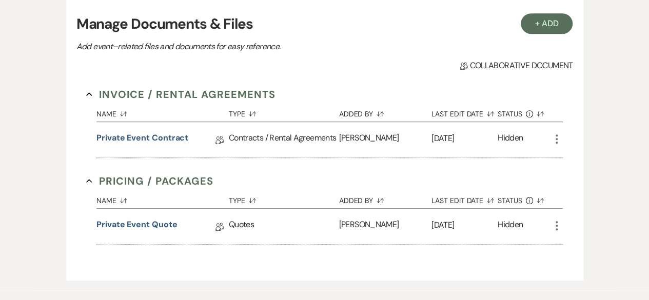
scroll to position [355, 0]
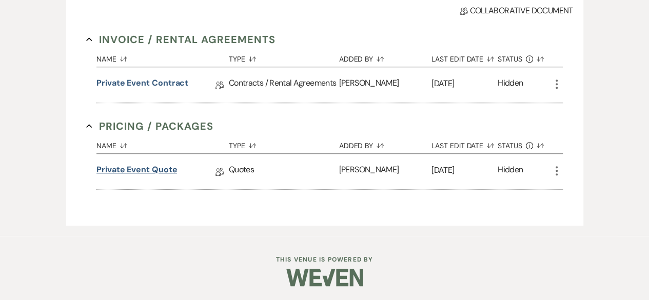
click at [153, 169] on link "Private Event Quote" at bounding box center [136, 172] width 81 height 16
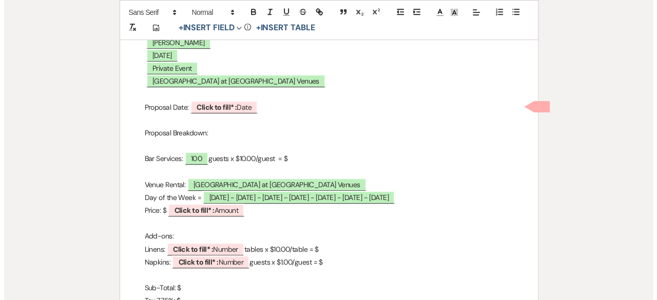
scroll to position [269, 0]
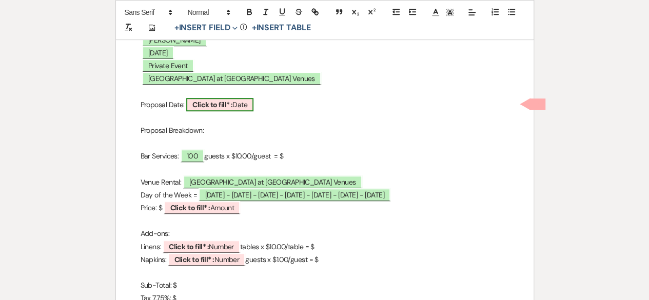
click at [228, 106] on b "Click to fill* :" at bounding box center [212, 104] width 40 height 9
select select "owner"
select select "Date"
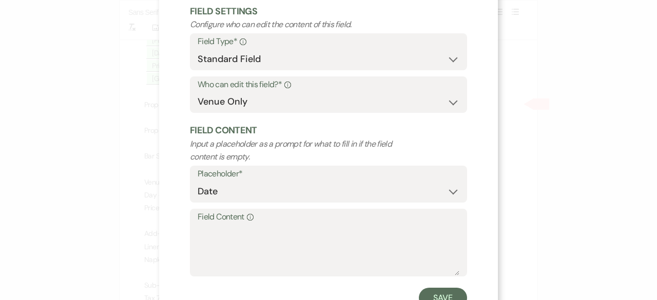
scroll to position [97, 0]
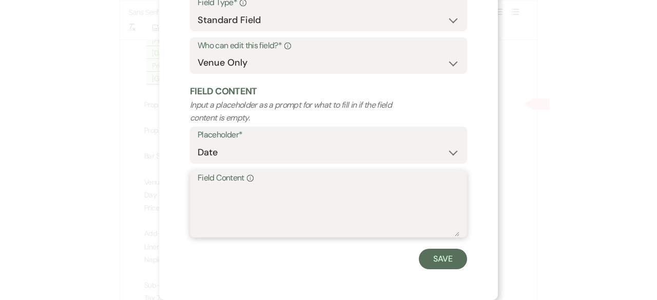
click at [210, 188] on textarea "Field Content Info" at bounding box center [329, 210] width 262 height 51
type textarea "8/11/25"
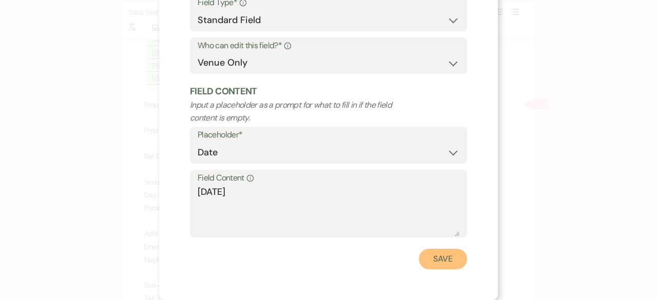
click at [432, 255] on button "Save" at bounding box center [443, 259] width 48 height 21
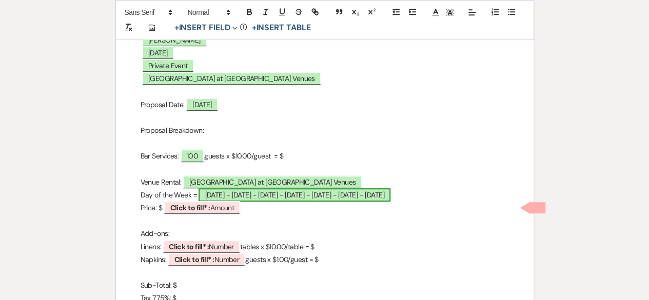
click at [264, 193] on span "Sunday - Monday - Tuesday - Wednesday - Thursday - Friday - Saturday" at bounding box center [294, 194] width 191 height 13
select select "owner"
select select "Date"
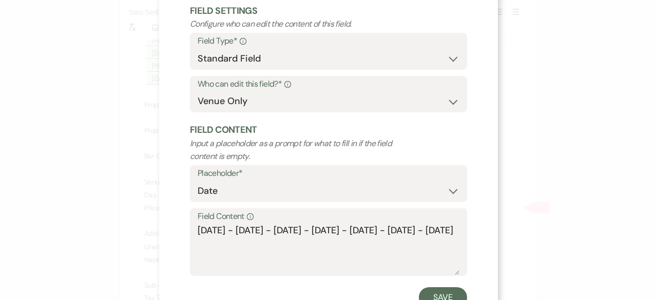
scroll to position [71, 0]
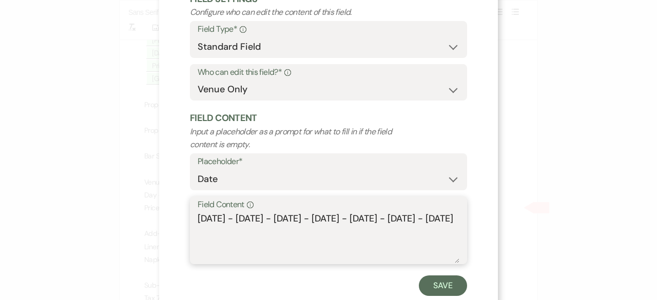
drag, startPoint x: 232, startPoint y: 233, endPoint x: 173, endPoint y: 207, distance: 64.3
click at [173, 207] on div "X Edit Field Field Settings Configure who can edit the content of this field. F…" at bounding box center [328, 128] width 339 height 398
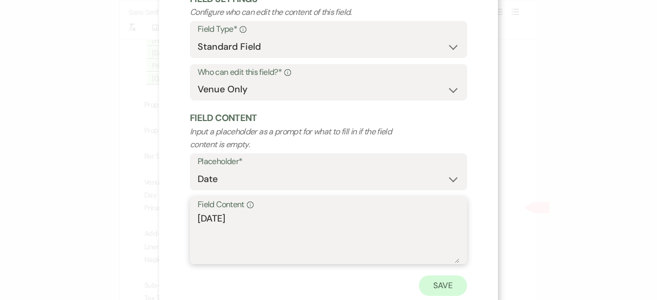
type textarea "Saturday"
click at [425, 276] on button "Save" at bounding box center [443, 286] width 48 height 21
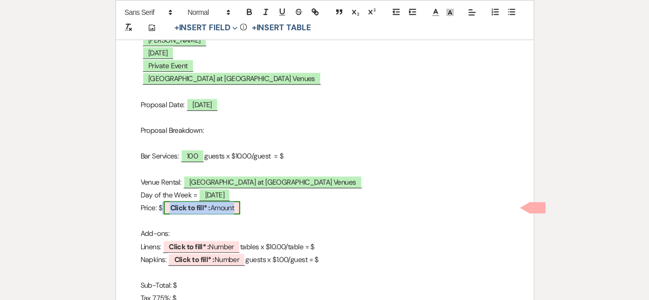
click at [204, 209] on b "Click to fill* :" at bounding box center [190, 207] width 40 height 9
select select "owner"
select select "Amount"
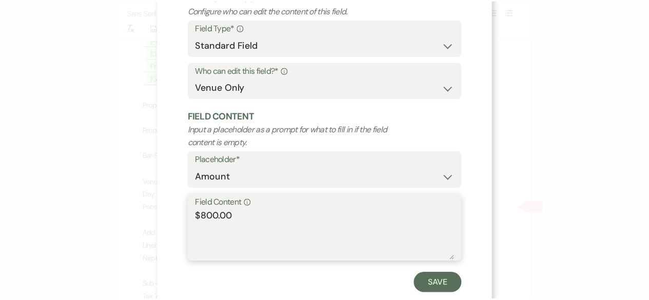
scroll to position [97, 0]
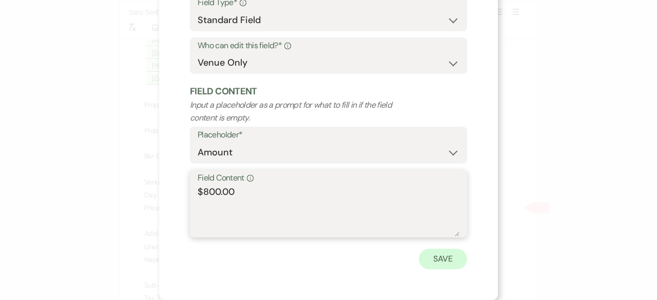
type textarea "$800.00"
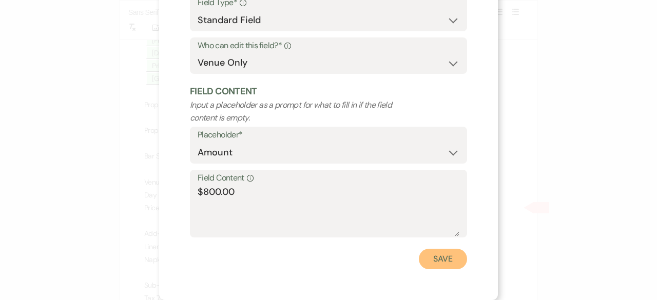
click at [424, 266] on button "Save" at bounding box center [443, 259] width 48 height 21
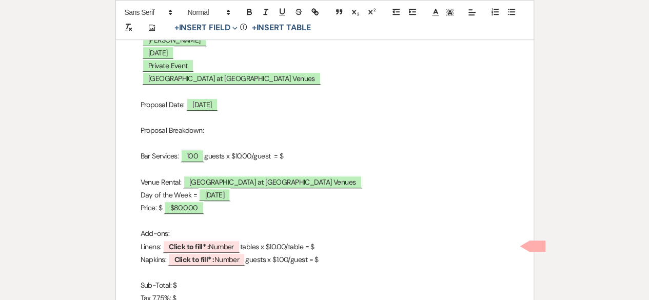
drag, startPoint x: 334, startPoint y: 261, endPoint x: 133, endPoint y: 249, distance: 201.0
click at [133, 249] on div "City View Event Center Quote 26 Main Street, Toledo, OH 43605 419-345-3802 cass…" at bounding box center [325, 151] width 418 height 484
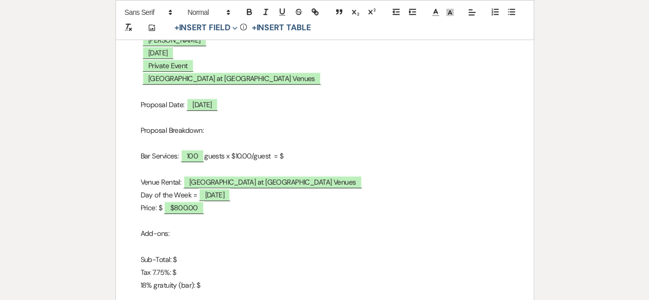
click at [191, 259] on p "Sub-Total: $" at bounding box center [325, 259] width 368 height 13
click at [180, 270] on p "Tax 7.75%: $" at bounding box center [325, 272] width 368 height 13
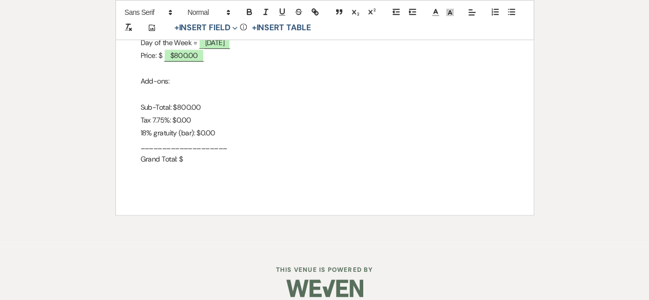
scroll to position [433, 0]
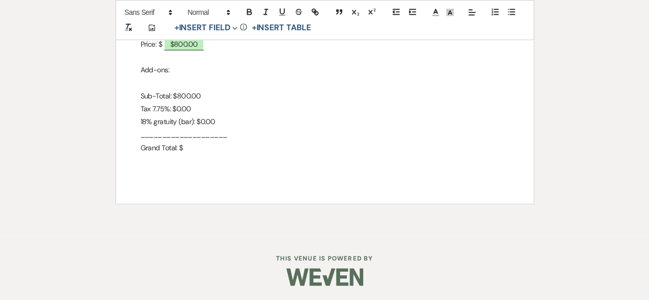
click at [198, 151] on p "Grand Total: $" at bounding box center [325, 148] width 368 height 13
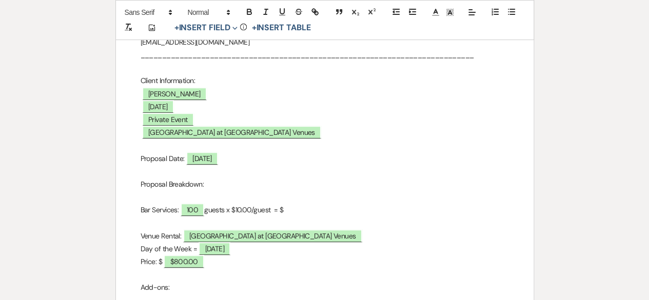
scroll to position [0, 0]
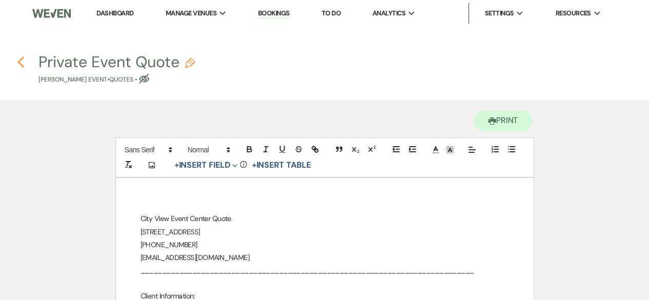
click at [23, 65] on use "button" at bounding box center [20, 61] width 7 height 11
select select "6"
select select "13"
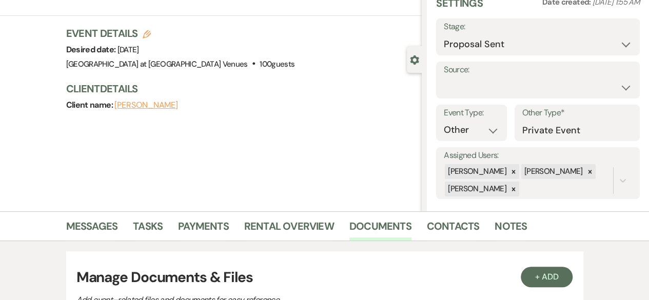
scroll to position [73, 0]
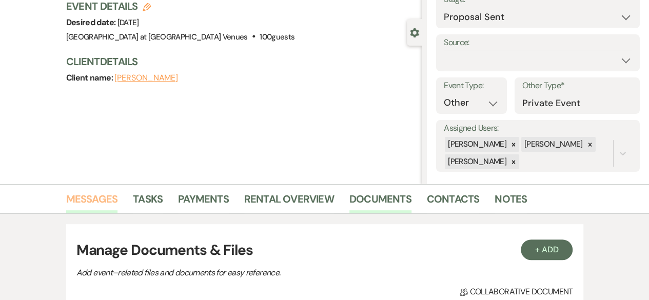
click at [91, 206] on link "Messages" at bounding box center [92, 202] width 52 height 23
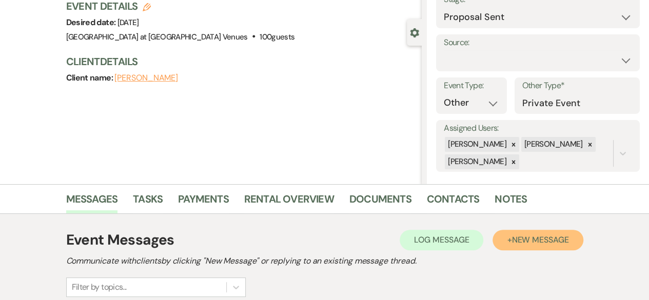
click at [564, 239] on span "New Message" at bounding box center [540, 239] width 57 height 11
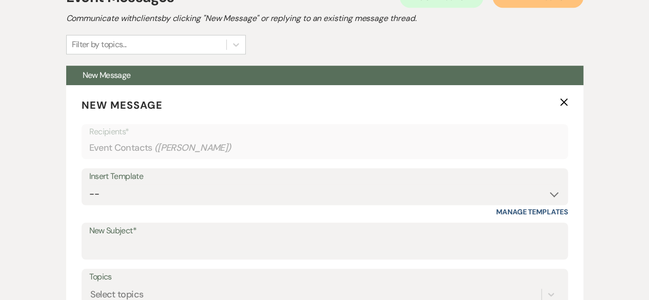
scroll to position [326, 0]
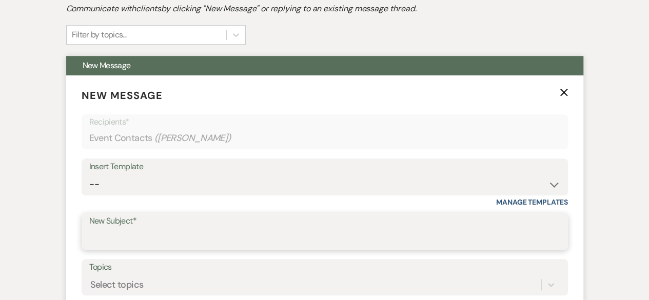
click at [136, 234] on input "New Subject*" at bounding box center [324, 239] width 471 height 20
type input "Quote and Contract"
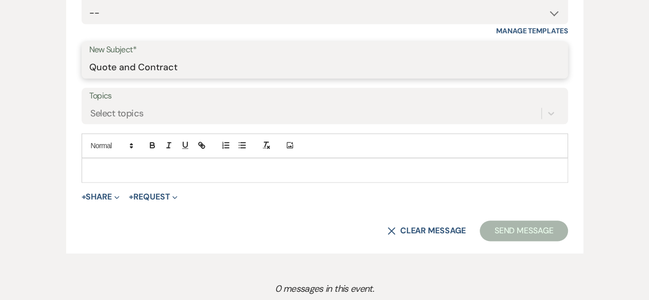
scroll to position [521, 0]
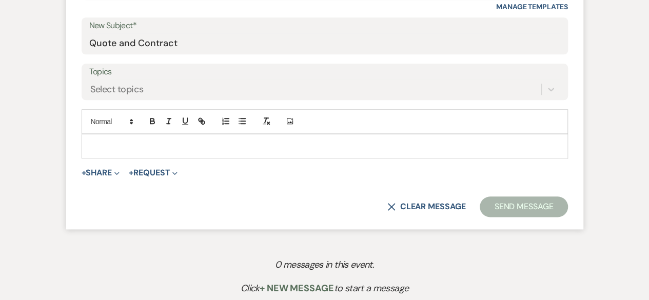
click at [96, 147] on p at bounding box center [325, 146] width 470 height 11
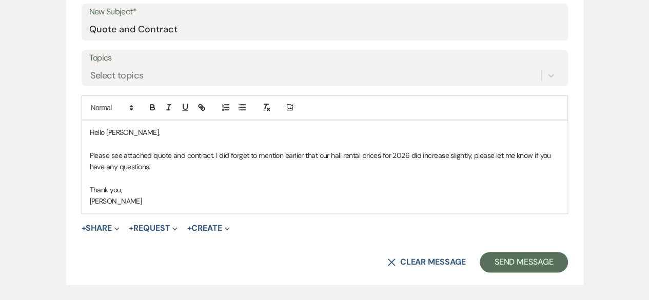
scroll to position [579, 0]
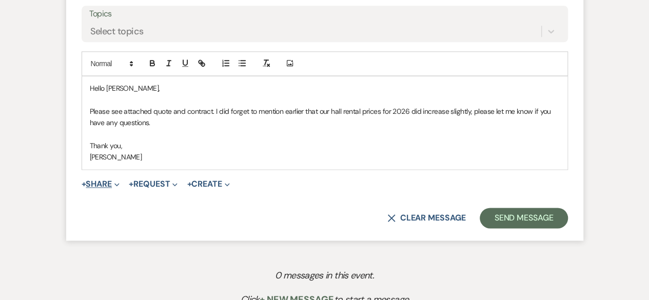
click at [101, 181] on button "+ Share Expand" at bounding box center [101, 184] width 38 height 8
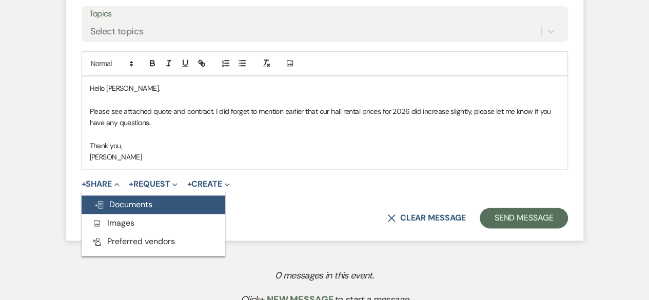
click at [131, 195] on button "Doc Upload Documents" at bounding box center [154, 204] width 144 height 18
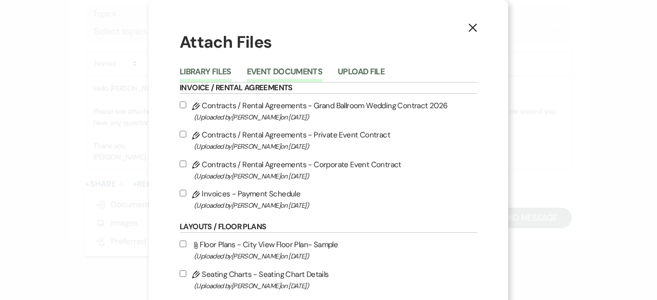
click at [277, 72] on button "Event Documents" at bounding box center [284, 75] width 75 height 14
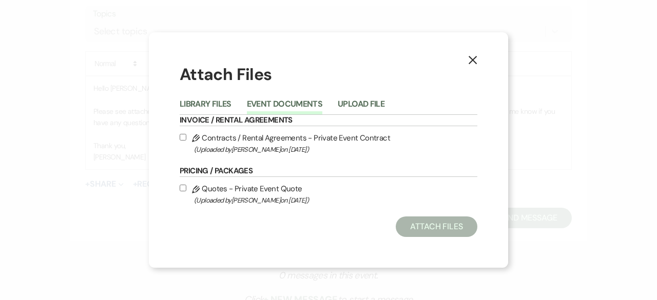
click at [183, 135] on input "Pencil Contracts / Rental Agreements - Private Event Contract (Uploaded by Cass…" at bounding box center [183, 137] width 7 height 7
checkbox input "true"
click at [183, 188] on input "Pencil Quotes - Private Event Quote (Uploaded by Cassie Young on Aug 11th, 2025…" at bounding box center [183, 188] width 7 height 7
checkbox input "true"
click at [422, 222] on button "Attach Files" at bounding box center [437, 227] width 82 height 21
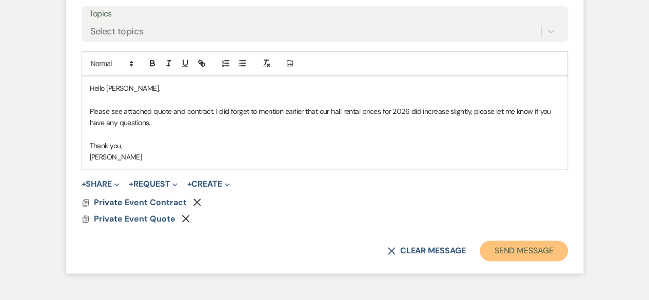
click at [504, 253] on button "Send Message" at bounding box center [524, 251] width 88 height 21
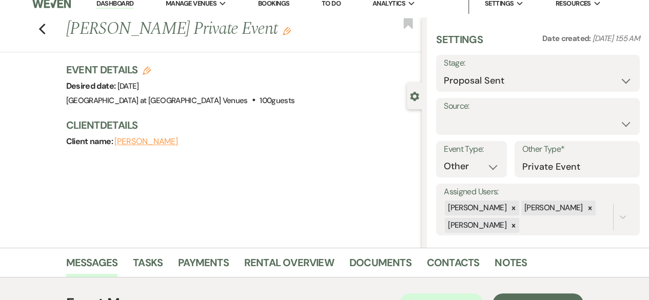
scroll to position [0, 0]
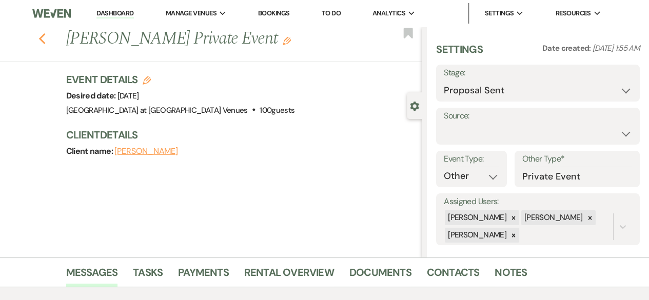
click at [46, 38] on icon "Previous" at bounding box center [42, 39] width 8 height 12
select select "6"
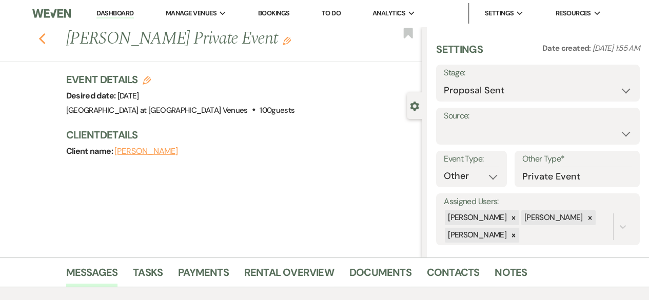
select select "6"
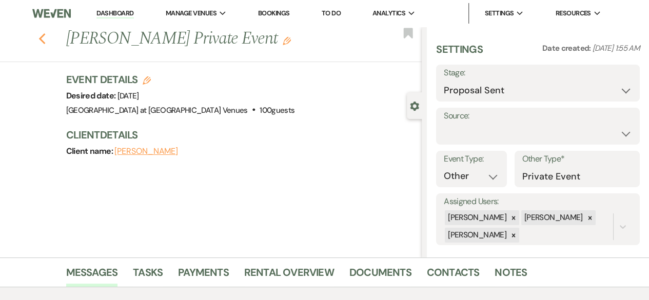
select select "6"
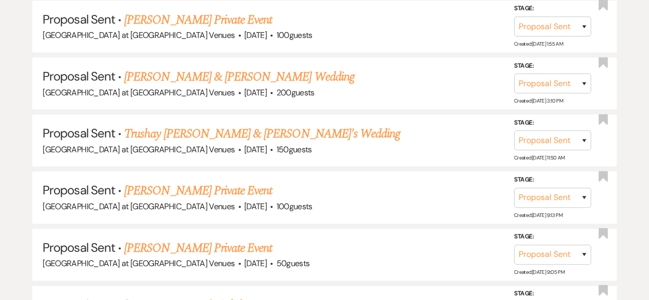
scroll to position [588, 0]
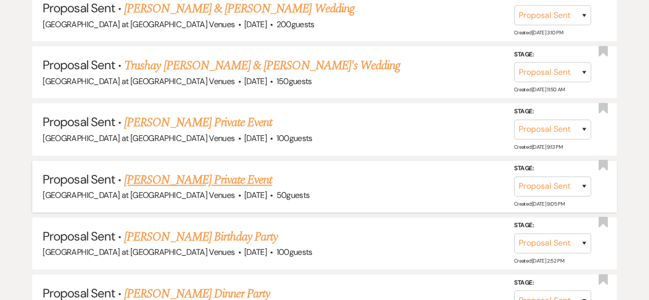
click at [234, 173] on link "Joy Goodner's Private Event" at bounding box center [198, 180] width 148 height 18
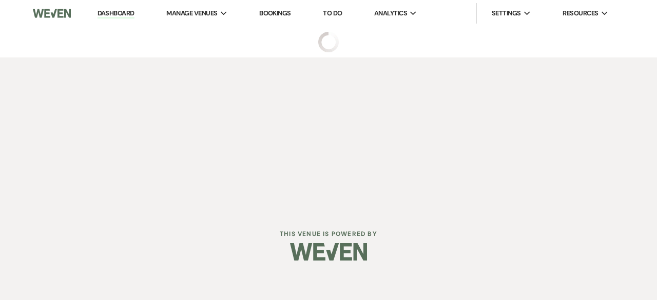
select select "6"
select select "13"
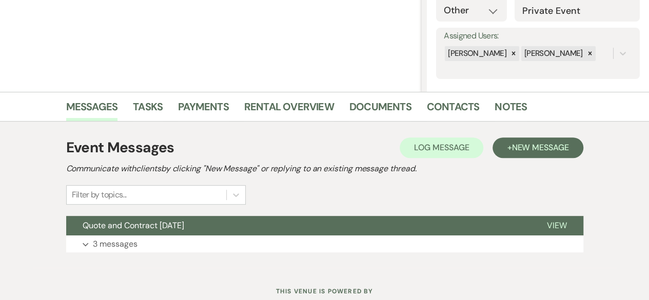
scroll to position [167, 0]
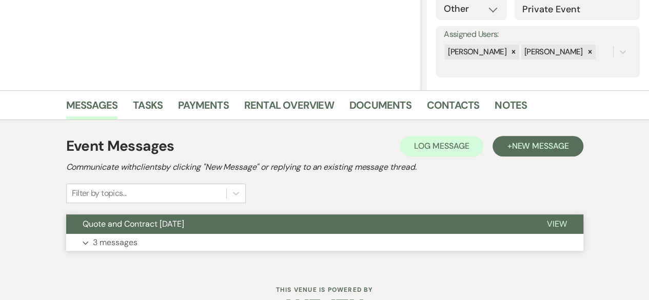
click at [113, 237] on p "3 messages" at bounding box center [115, 242] width 45 height 13
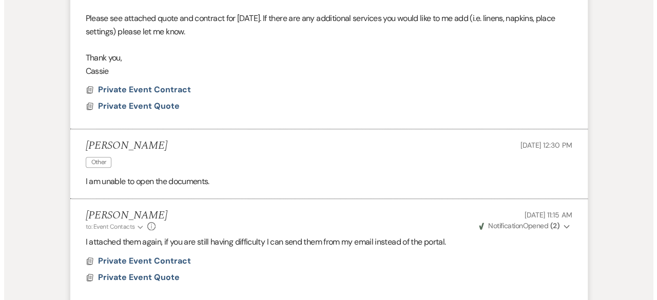
scroll to position [473, 0]
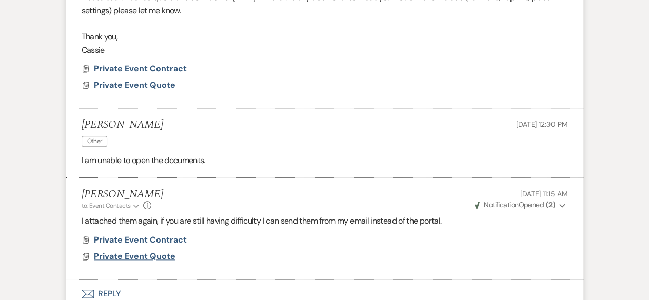
click at [134, 257] on span "Private Event Quote" at bounding box center [135, 256] width 82 height 11
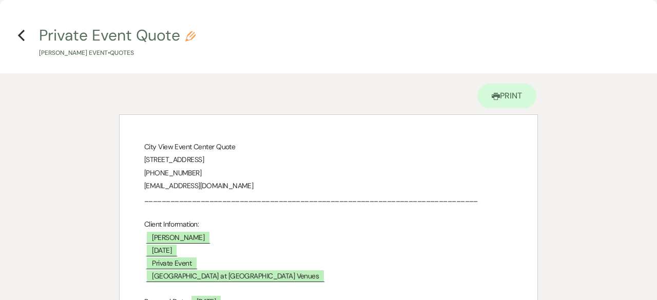
click at [421, 210] on p at bounding box center [328, 211] width 368 height 13
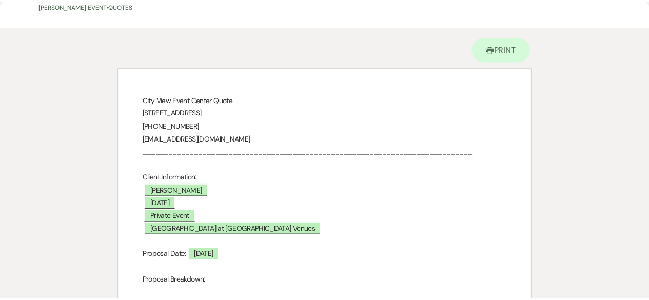
scroll to position [0, 0]
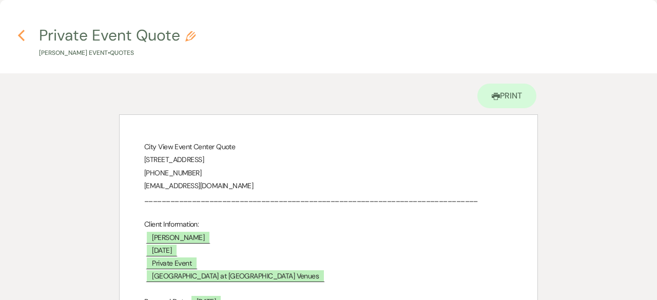
click at [19, 40] on icon "Previous" at bounding box center [21, 35] width 8 height 12
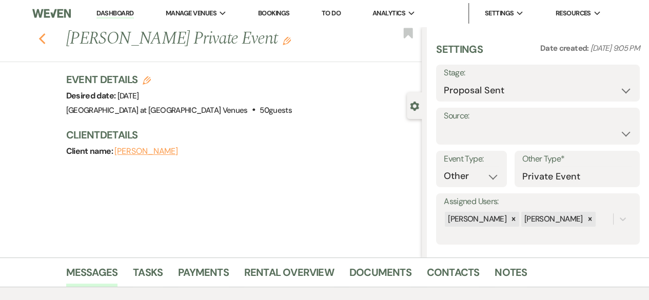
click at [44, 44] on icon "Previous" at bounding box center [42, 39] width 8 height 12
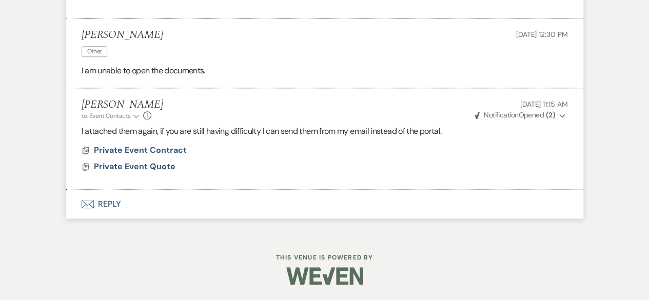
select select "6"
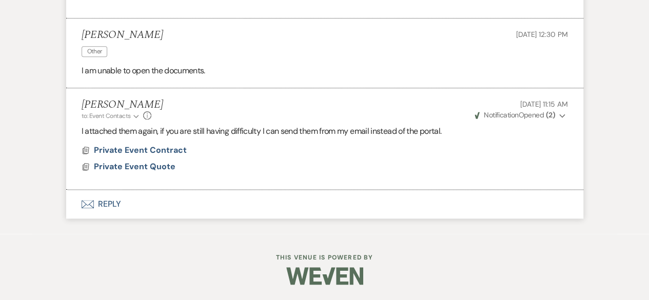
select select "6"
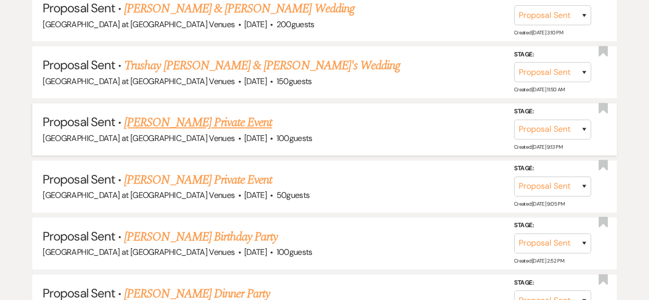
click at [223, 121] on link "Joy Goodner's Private Event" at bounding box center [198, 122] width 148 height 18
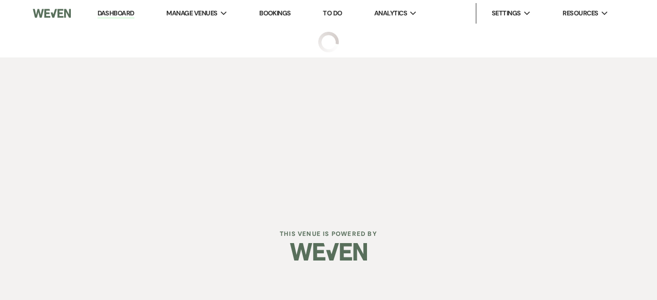
select select "6"
select select "13"
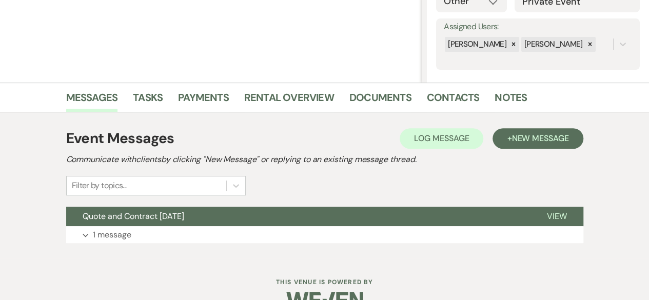
scroll to position [198, 0]
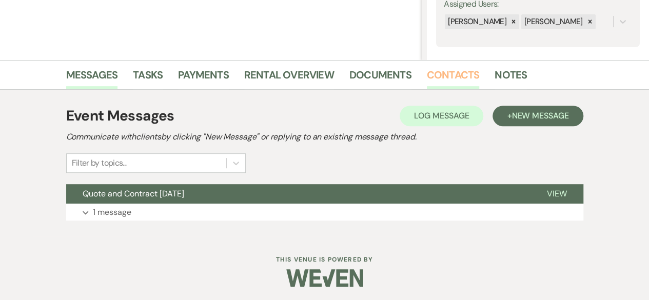
click at [445, 79] on link "Contacts" at bounding box center [453, 78] width 53 height 23
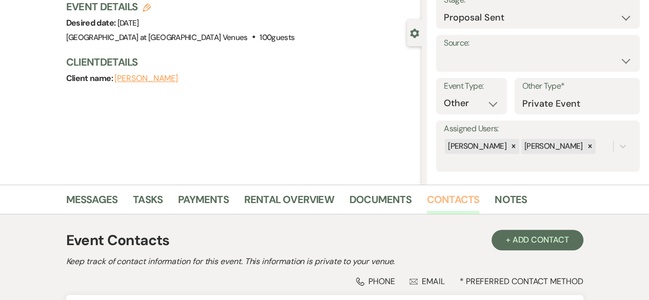
scroll to position [198, 0]
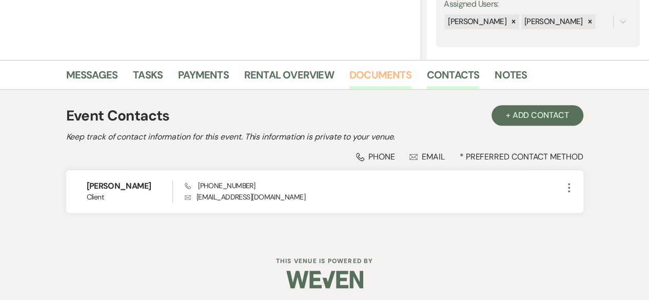
click at [376, 74] on link "Documents" at bounding box center [380, 78] width 62 height 23
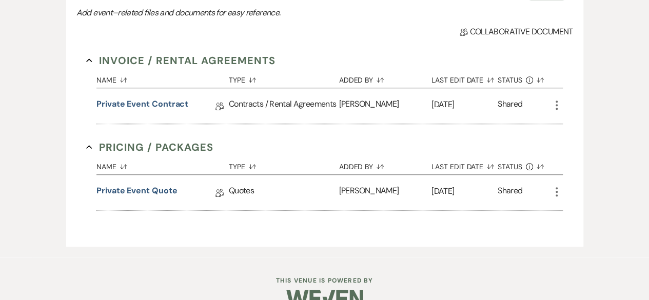
scroll to position [355, 0]
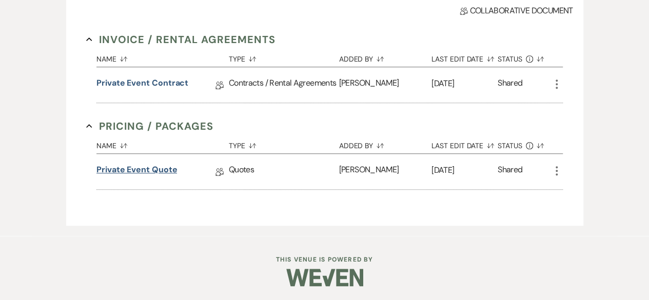
click at [160, 164] on link "Private Event Quote" at bounding box center [136, 172] width 81 height 16
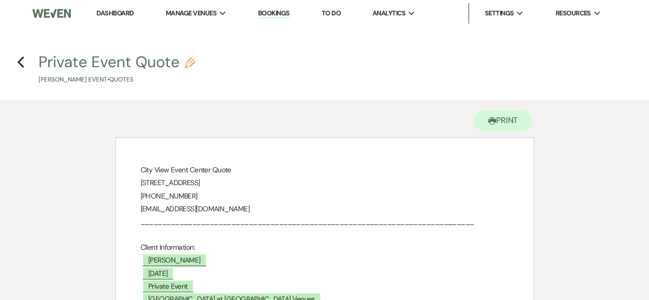
click at [25, 61] on h4 "Previous Private Event Quote Pencil Joy Goodner's Event • Quotes" at bounding box center [324, 67] width 649 height 33
click at [23, 61] on icon "Previous" at bounding box center [21, 62] width 8 height 12
select select "6"
select select "13"
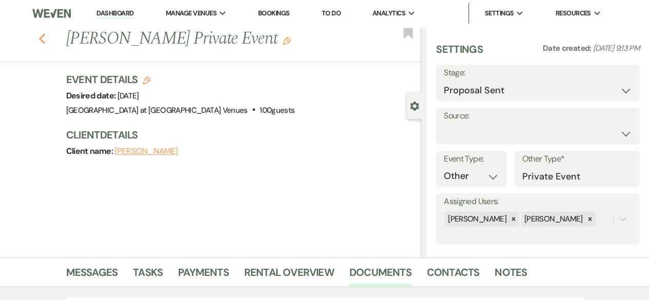
click at [44, 37] on use "button" at bounding box center [41, 38] width 7 height 11
select select "6"
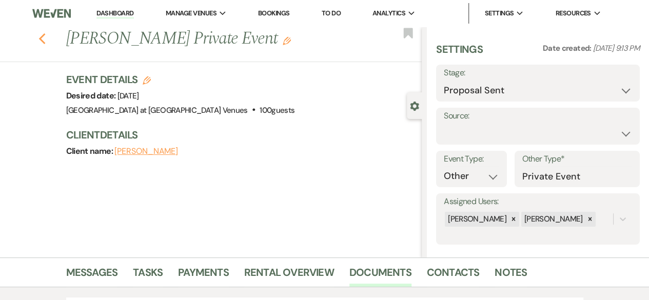
select select "6"
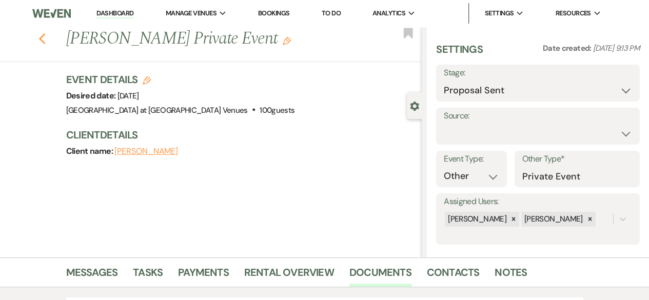
select select "6"
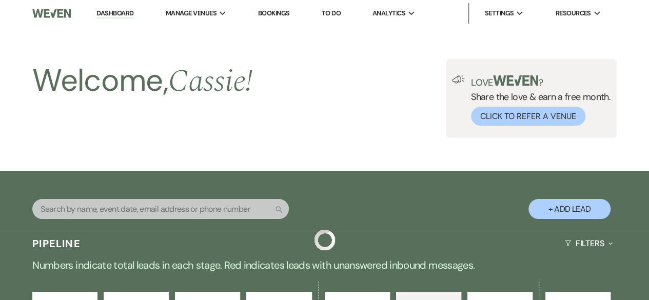
scroll to position [588, 0]
